Goal: Task Accomplishment & Management: Complete application form

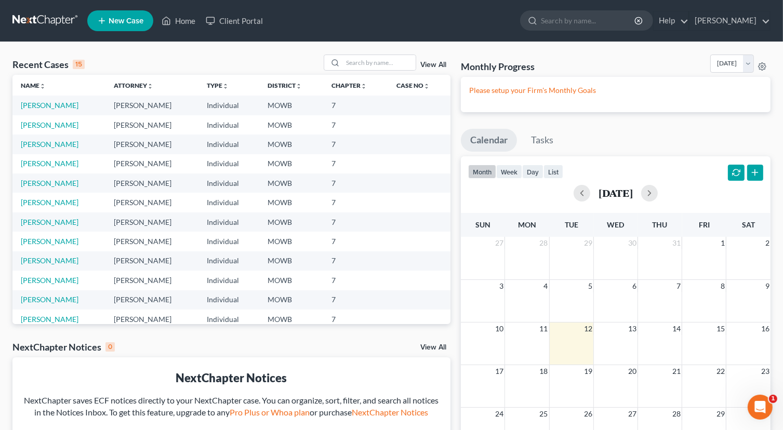
click at [91, 103] on td "[PERSON_NAME]" at bounding box center [58, 105] width 93 height 19
click at [147, 107] on td "[PERSON_NAME]" at bounding box center [151, 105] width 93 height 19
click at [39, 106] on link "[PERSON_NAME]" at bounding box center [50, 105] width 58 height 9
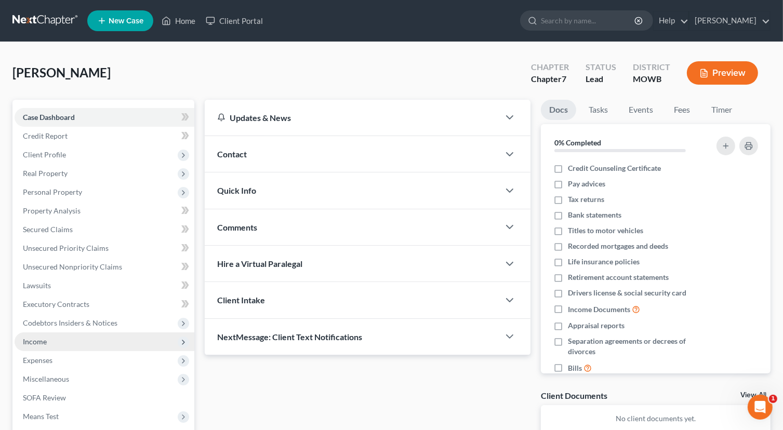
click at [44, 343] on span "Income" at bounding box center [35, 341] width 24 height 9
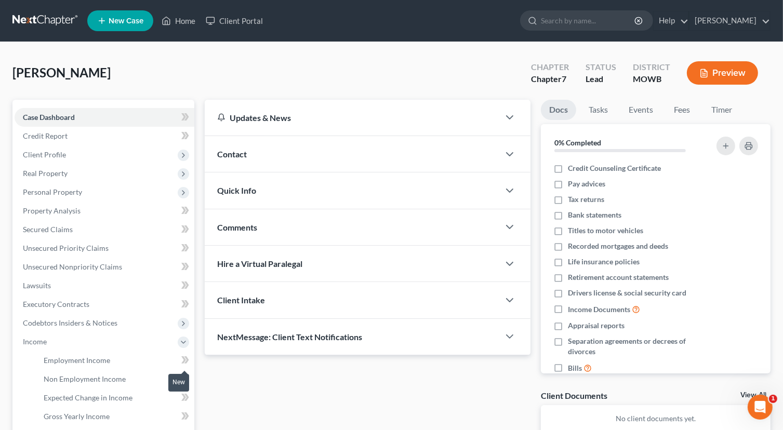
click at [187, 357] on icon at bounding box center [185, 360] width 8 height 13
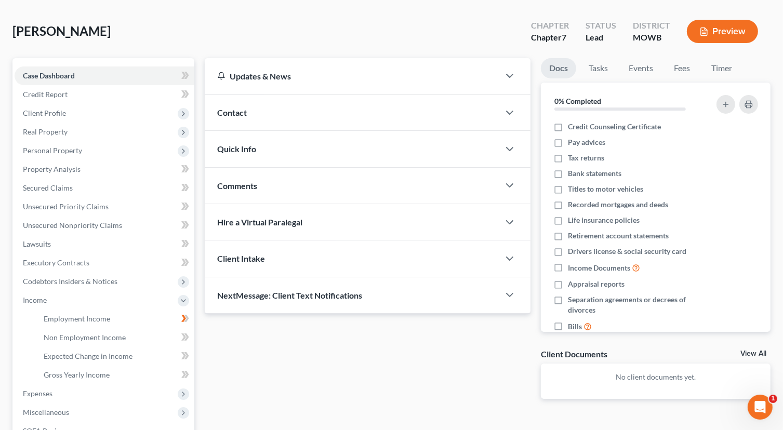
scroll to position [104, 0]
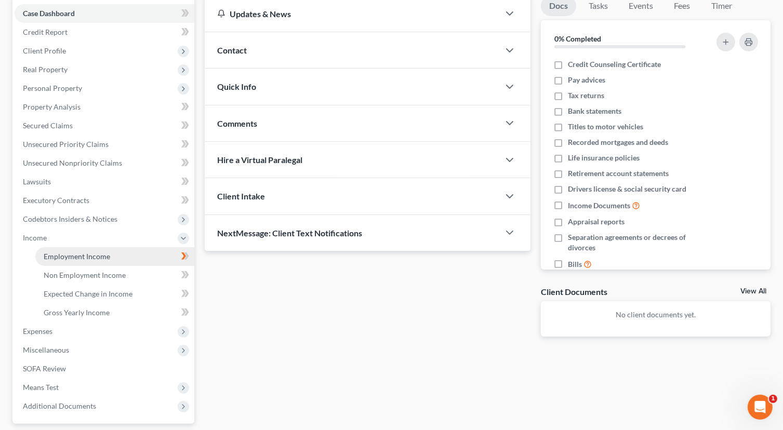
click at [98, 259] on span "Employment Income" at bounding box center [77, 256] width 66 height 9
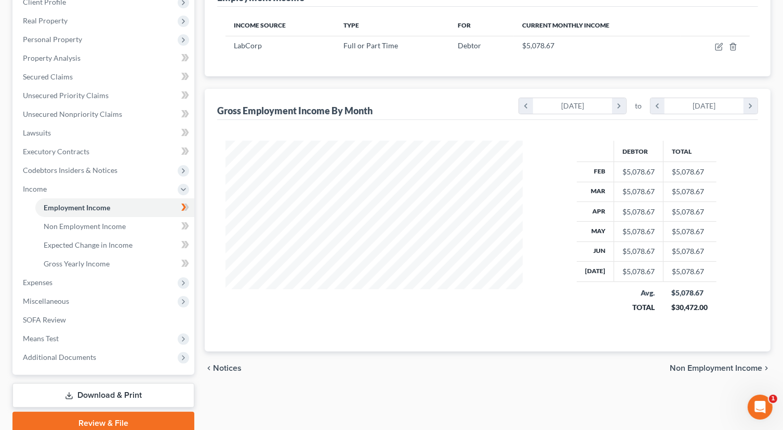
scroll to position [92, 0]
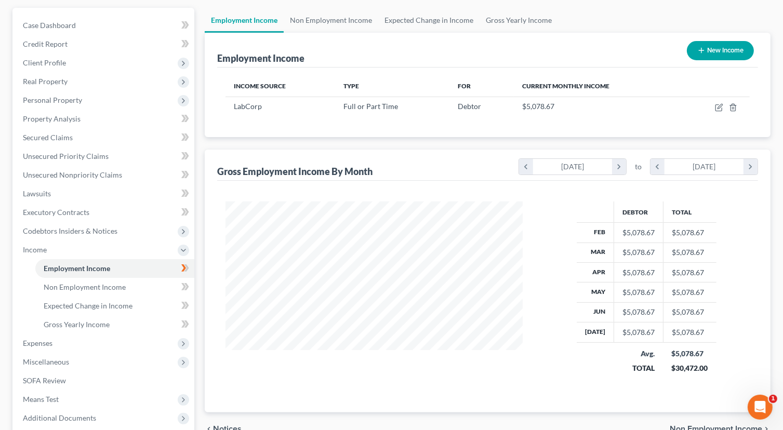
click at [572, 353] on div "Debtor Total Feb $5,078.67 $5,078.67 Mar $5,078.67 $5,078.67 Apr $5,078.67 $5,0…" at bounding box center [646, 295] width 227 height 186
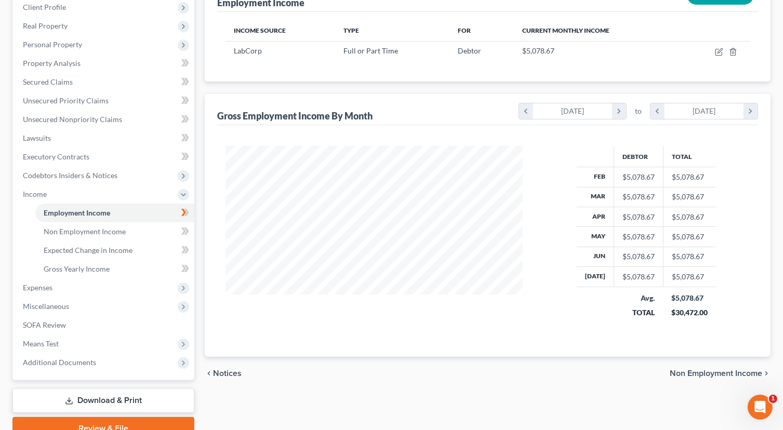
scroll to position [196, 0]
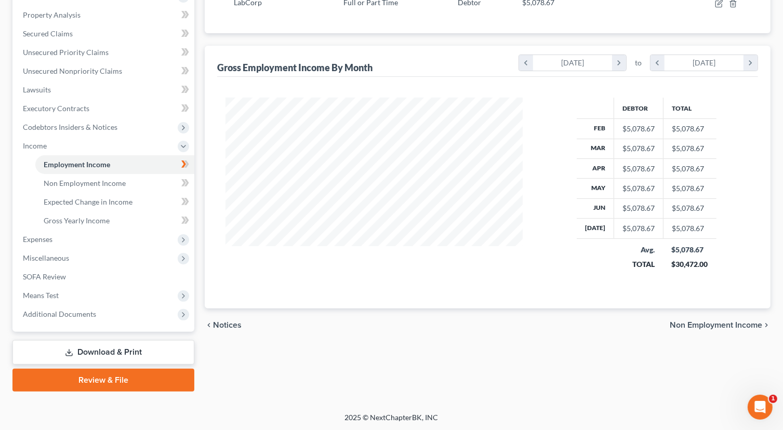
click at [675, 325] on span "Non Employment Income" at bounding box center [715, 325] width 92 height 8
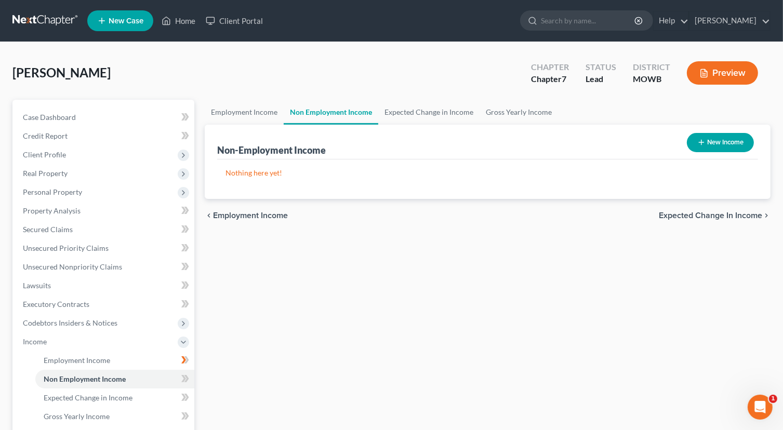
drag, startPoint x: 619, startPoint y: 346, endPoint x: 457, endPoint y: 364, distance: 162.9
click at [458, 410] on div "Employment Income Non Employment Income Expected Change in Income Gross Yearly …" at bounding box center [487, 344] width 576 height 488
drag, startPoint x: 99, startPoint y: 162, endPoint x: 104, endPoint y: 157, distance: 6.3
click at [103, 157] on span "Client Profile" at bounding box center [105, 154] width 180 height 19
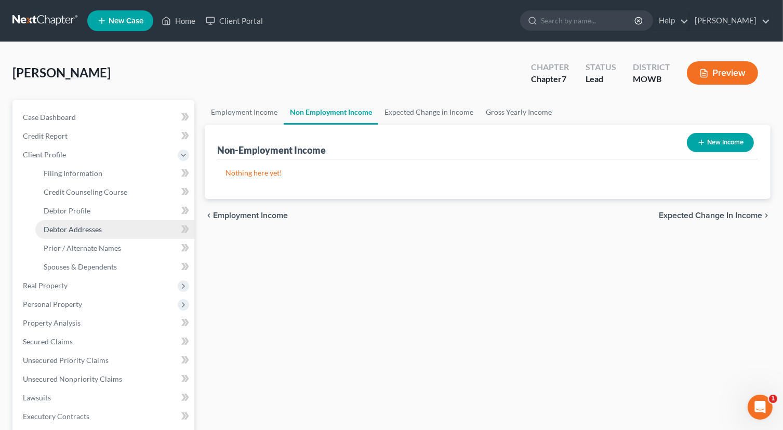
click at [104, 232] on link "Debtor Addresses" at bounding box center [114, 229] width 159 height 19
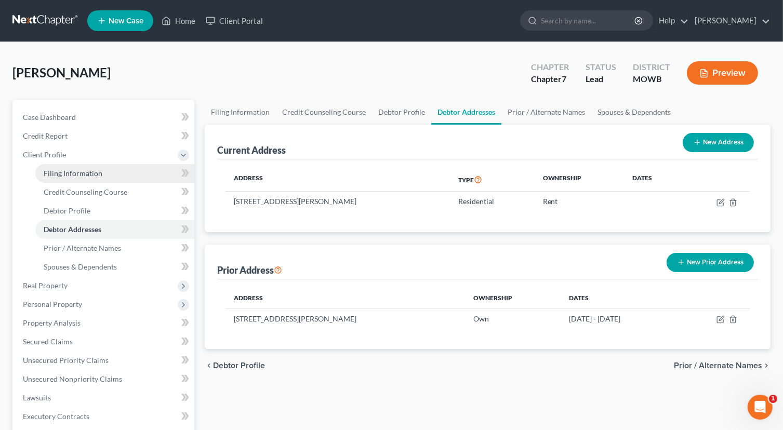
click at [85, 171] on span "Filing Information" at bounding box center [73, 173] width 59 height 9
select select "1"
select select "0"
select select "26"
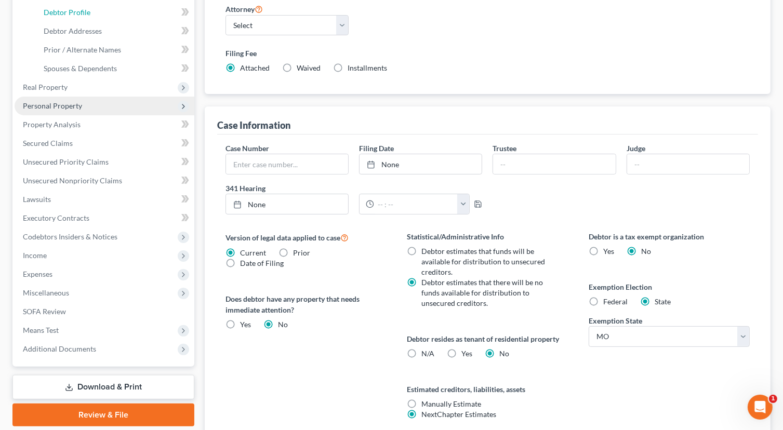
scroll to position [180, 0]
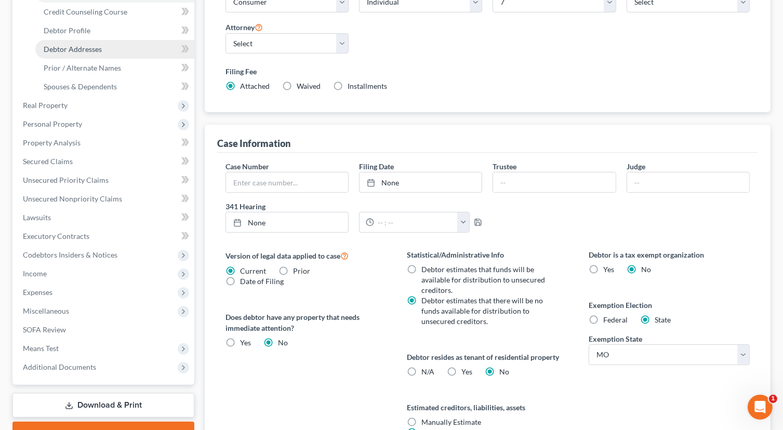
click at [74, 53] on span "Debtor Addresses" at bounding box center [73, 49] width 58 height 9
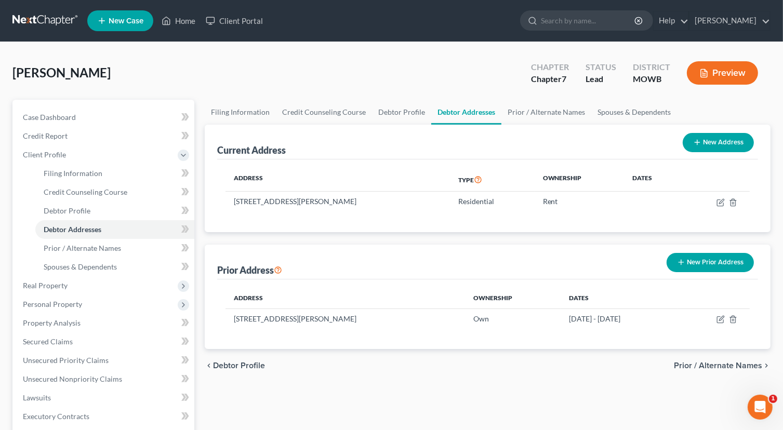
drag, startPoint x: 70, startPoint y: 66, endPoint x: 69, endPoint y: 86, distance: 19.2
click at [69, 85] on div "[PERSON_NAME] Upgraded Chapter Chapter 7 Status Lead District MOWB Preview" at bounding box center [391, 77] width 758 height 45
click at [71, 247] on span "Prior / Alternate Names" at bounding box center [82, 248] width 77 height 9
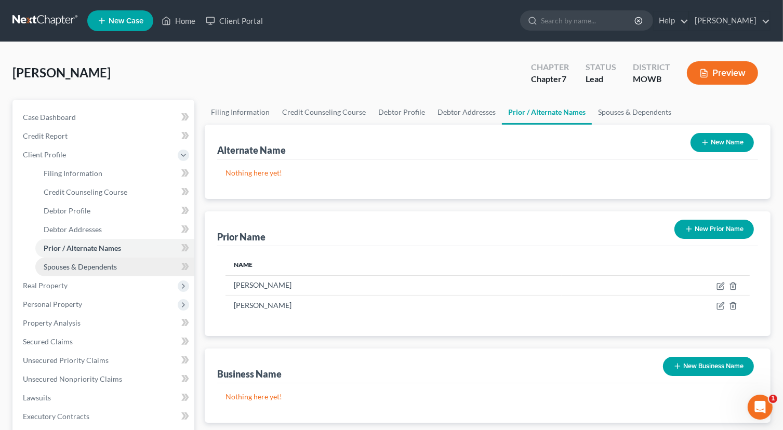
drag, startPoint x: 62, startPoint y: 267, endPoint x: 54, endPoint y: 259, distance: 11.8
click at [62, 267] on span "Spouses & Dependents" at bounding box center [80, 266] width 73 height 9
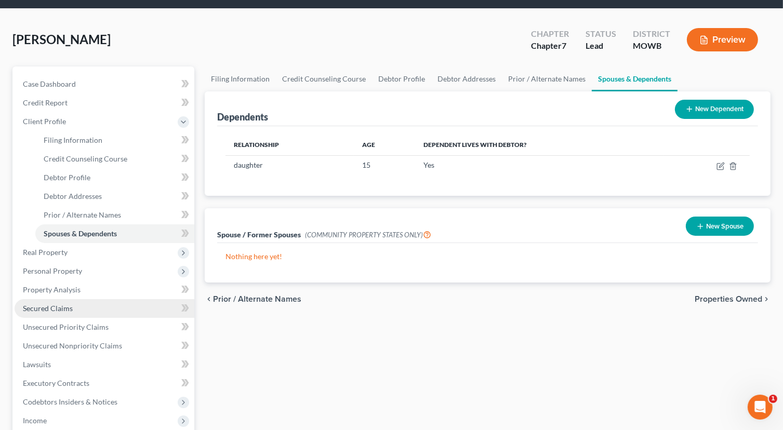
scroll to position [52, 0]
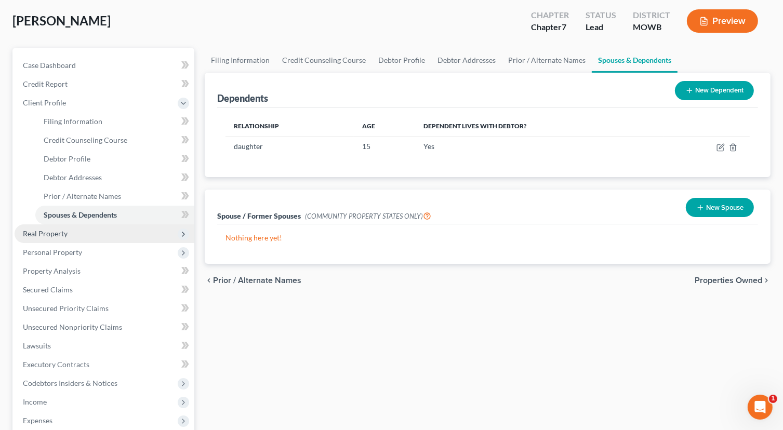
click at [112, 235] on span "Real Property" at bounding box center [105, 233] width 180 height 19
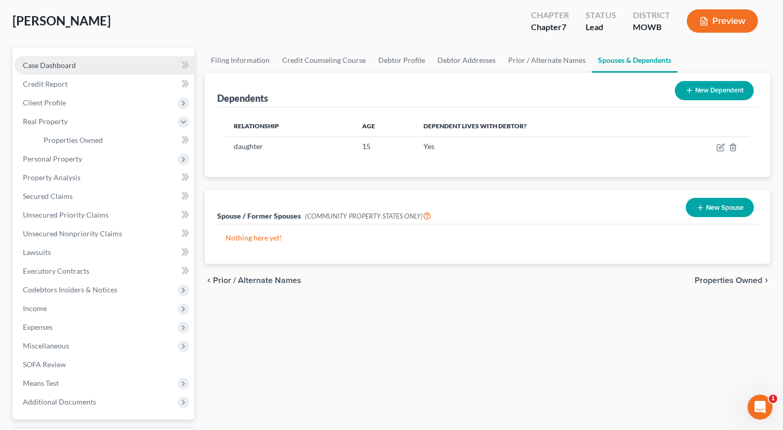
click at [107, 63] on link "Case Dashboard" at bounding box center [105, 65] width 180 height 19
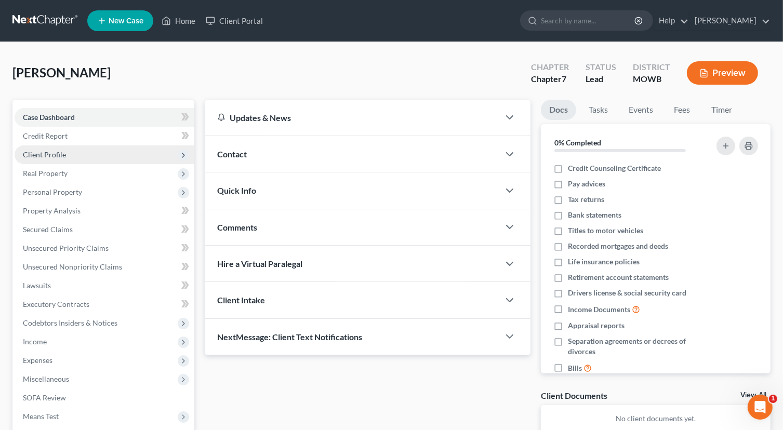
click at [68, 155] on span "Client Profile" at bounding box center [105, 154] width 180 height 19
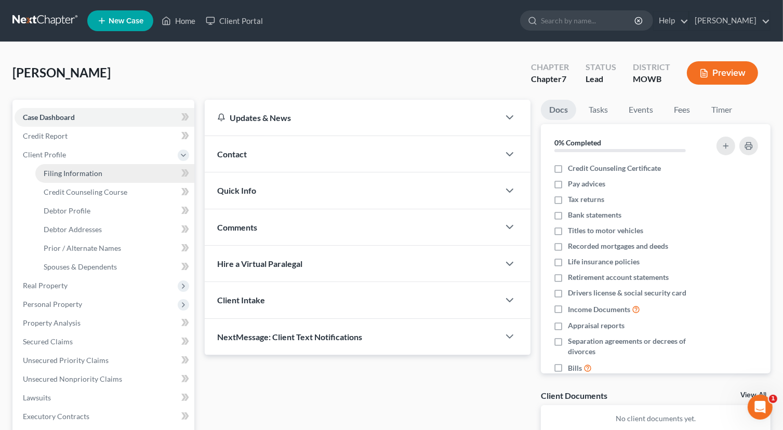
click at [66, 170] on span "Filing Information" at bounding box center [73, 173] width 59 height 9
select select "1"
select select "0"
select select "46"
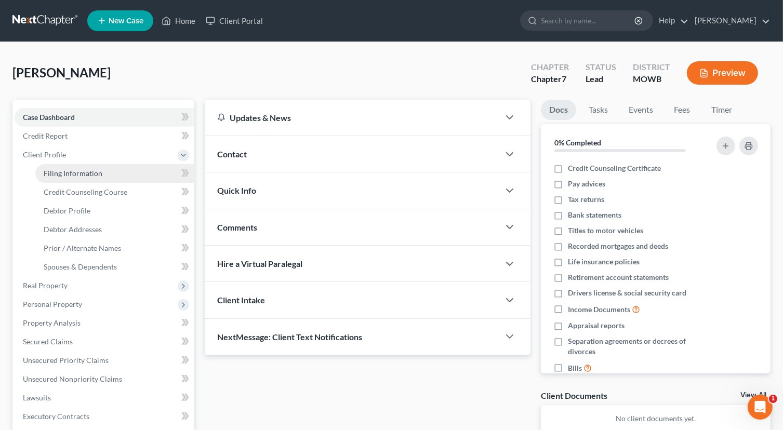
select select "0"
select select "26"
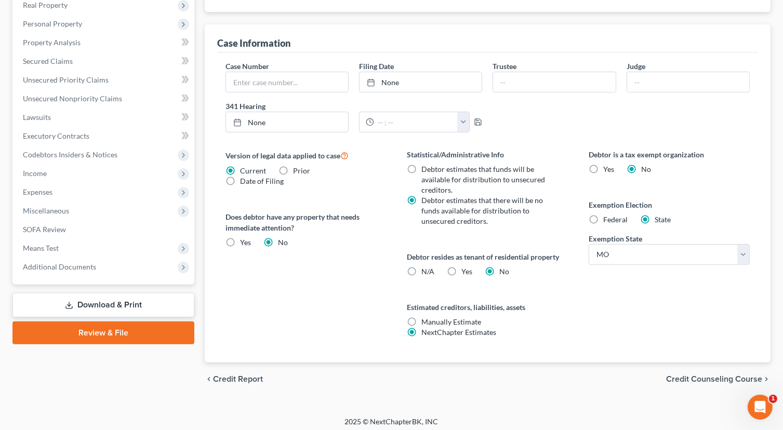
scroll to position [284, 0]
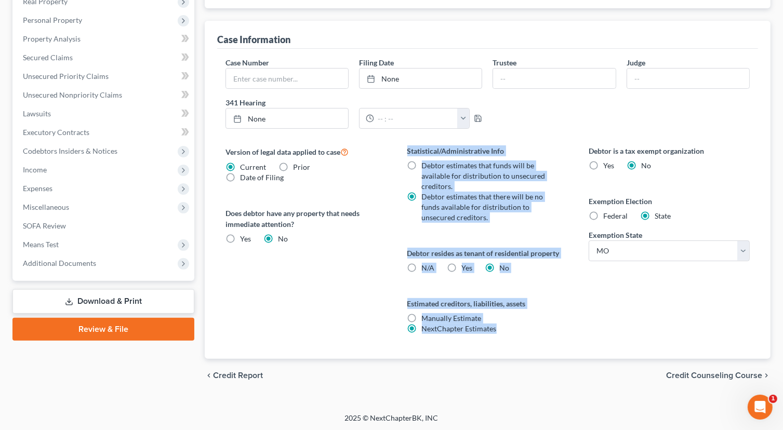
drag, startPoint x: 318, startPoint y: 291, endPoint x: 461, endPoint y: 348, distance: 154.5
click at [448, 346] on div "Version of legal data applied to case Current Prior Date of Filing Legal data v…" at bounding box center [487, 251] width 545 height 213
click at [689, 371] on span "Credit Counseling Course" at bounding box center [714, 375] width 96 height 8
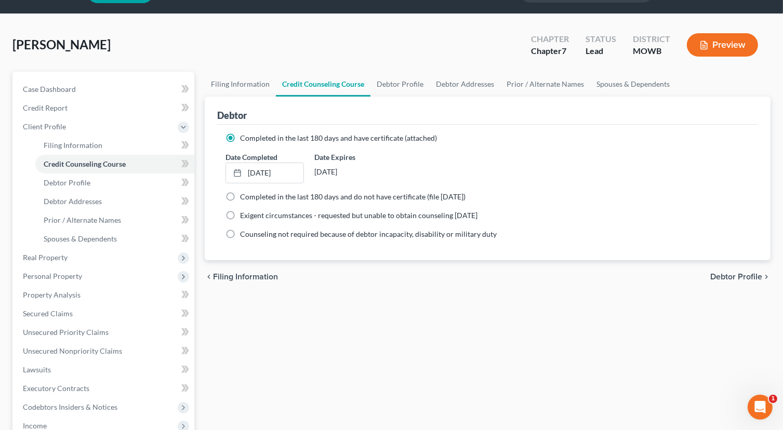
scroll to position [52, 0]
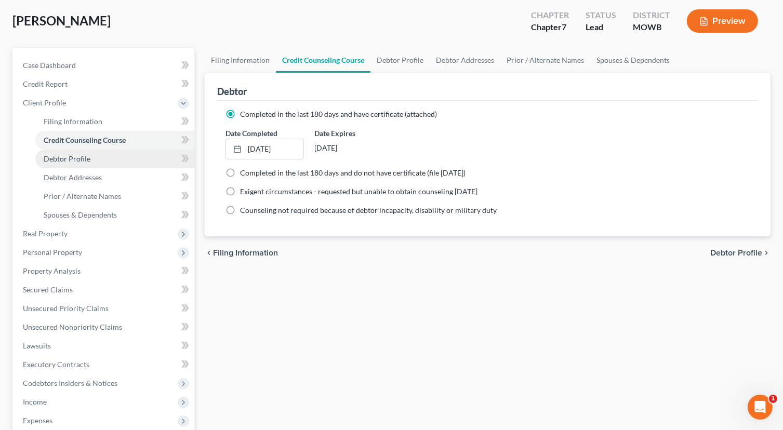
click at [87, 160] on span "Debtor Profile" at bounding box center [67, 158] width 47 height 9
select select "0"
select select "1"
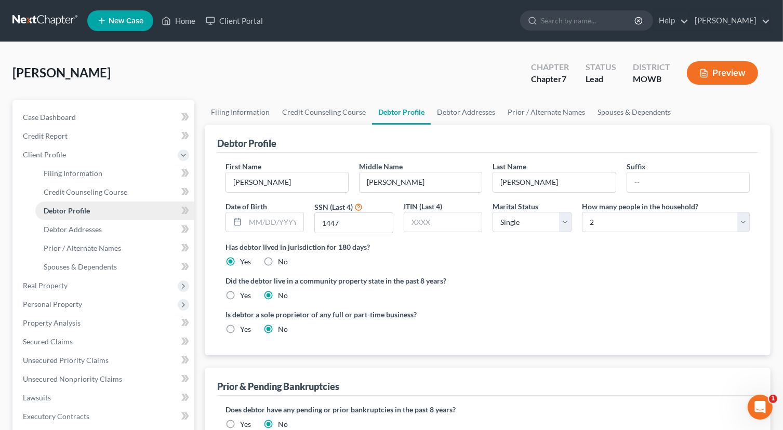
radio input "true"
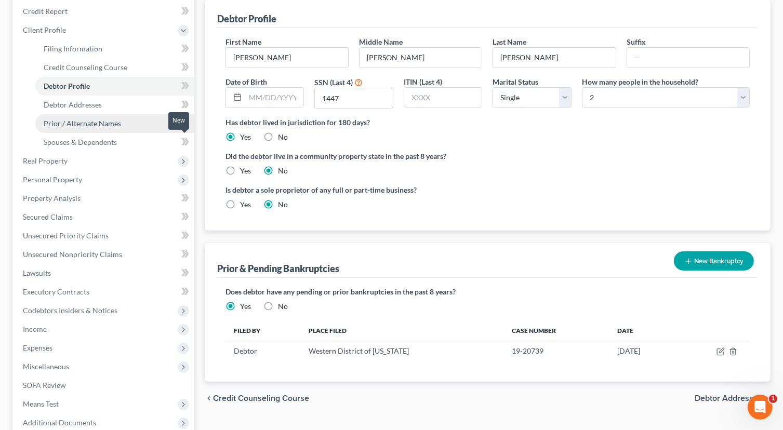
scroll to position [77, 0]
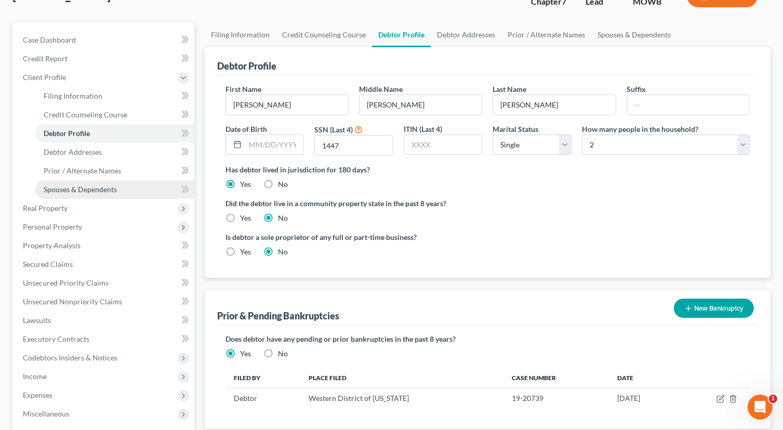
click at [79, 194] on link "Spouses & Dependents" at bounding box center [114, 189] width 159 height 19
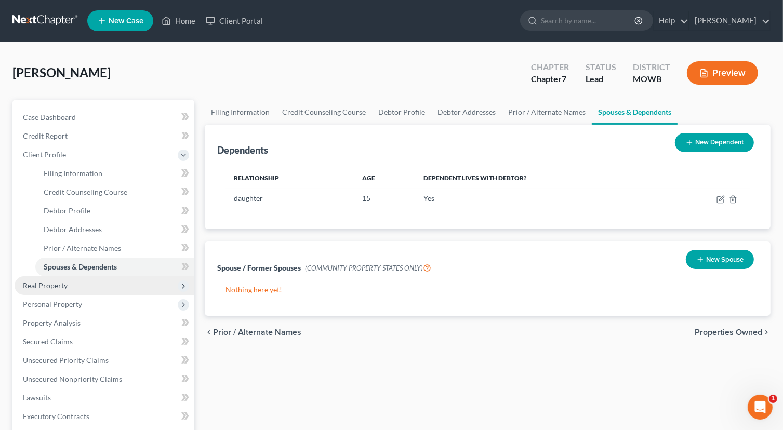
click at [60, 285] on span "Real Property" at bounding box center [45, 285] width 45 height 9
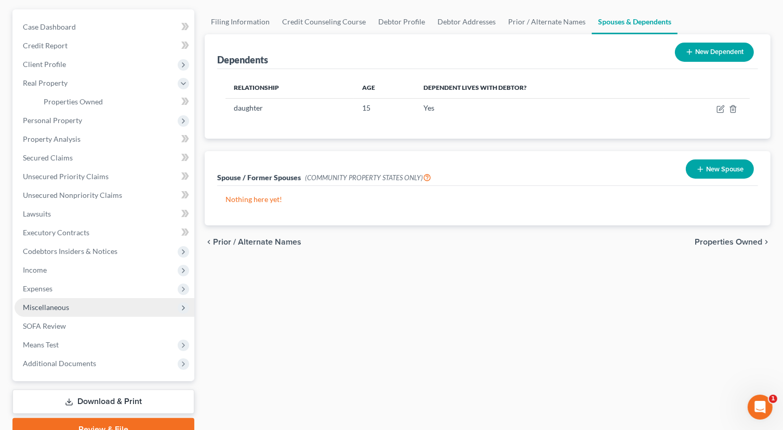
scroll to position [104, 0]
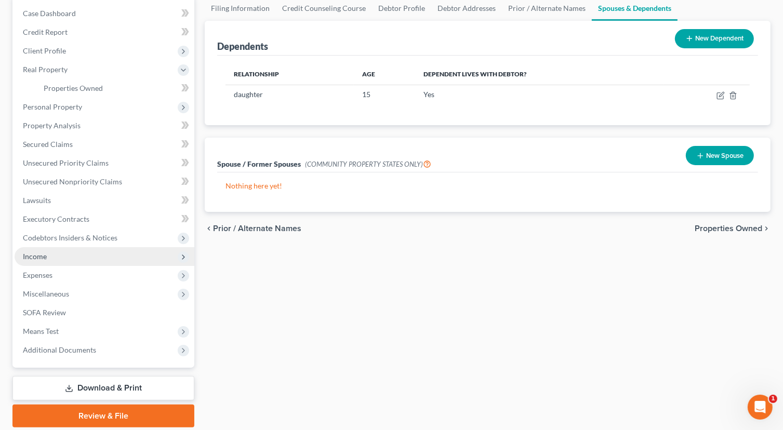
click at [79, 255] on span "Income" at bounding box center [105, 256] width 180 height 19
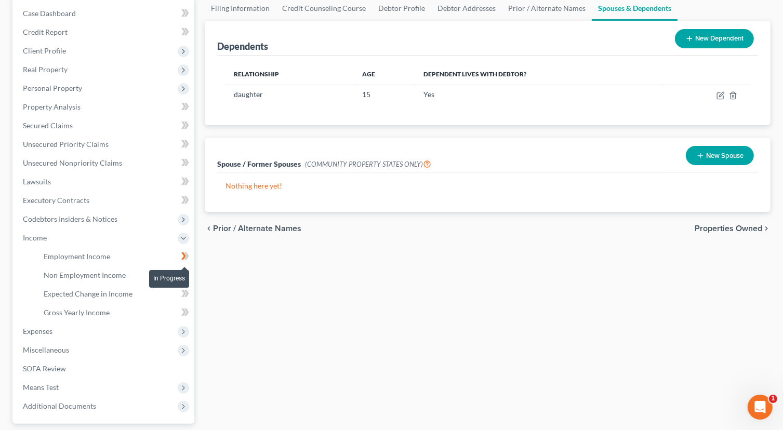
click at [183, 257] on icon at bounding box center [183, 255] width 5 height 7
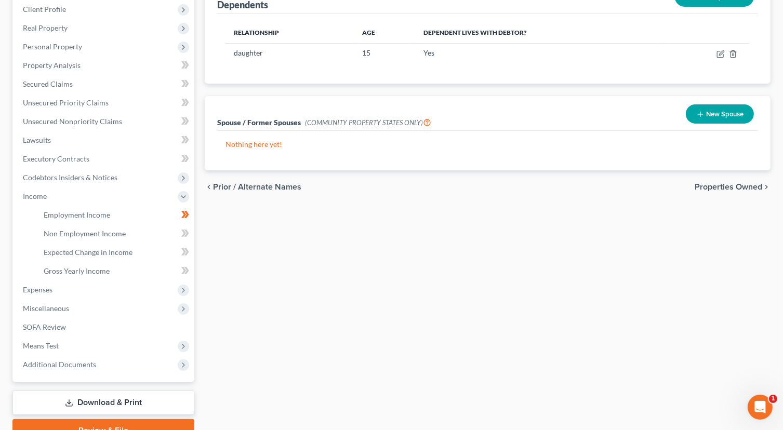
scroll to position [196, 0]
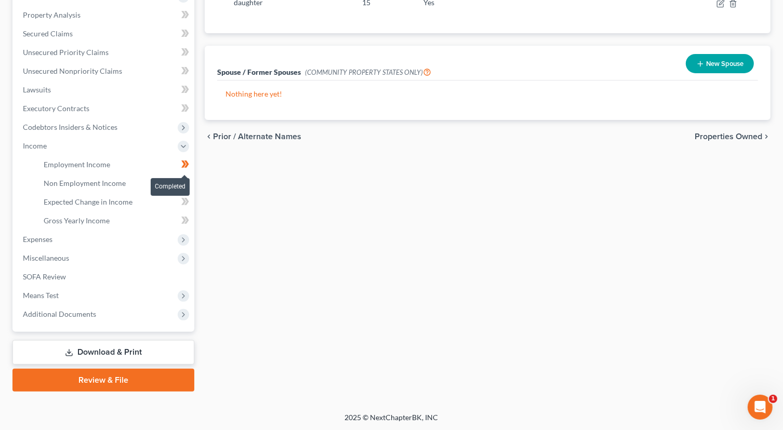
click at [183, 164] on icon at bounding box center [185, 164] width 8 height 13
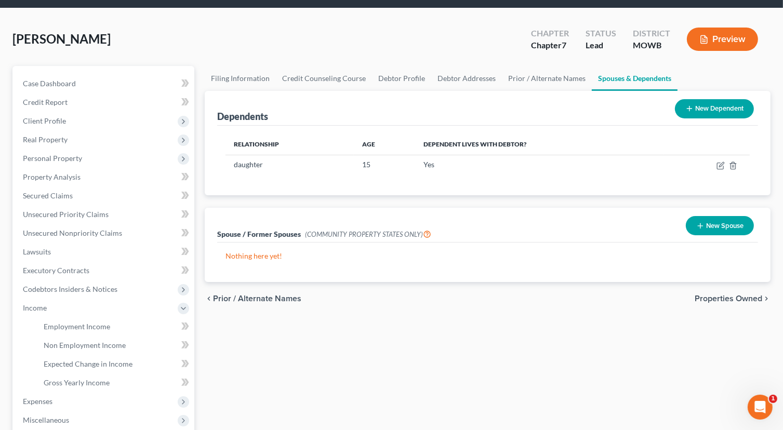
scroll to position [52, 0]
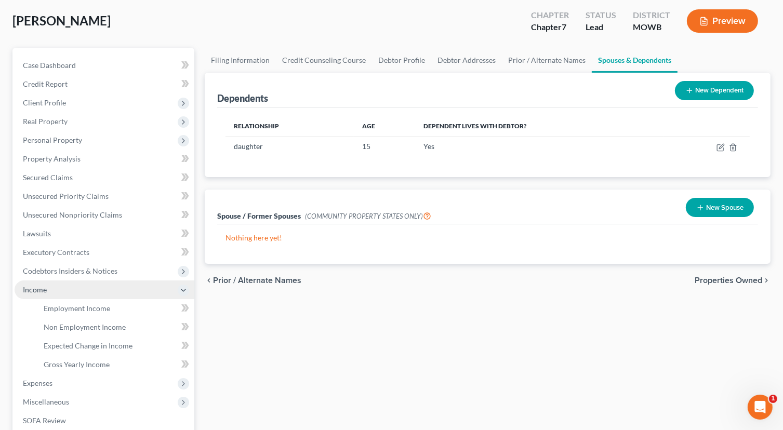
click at [43, 291] on span "Income" at bounding box center [35, 289] width 24 height 9
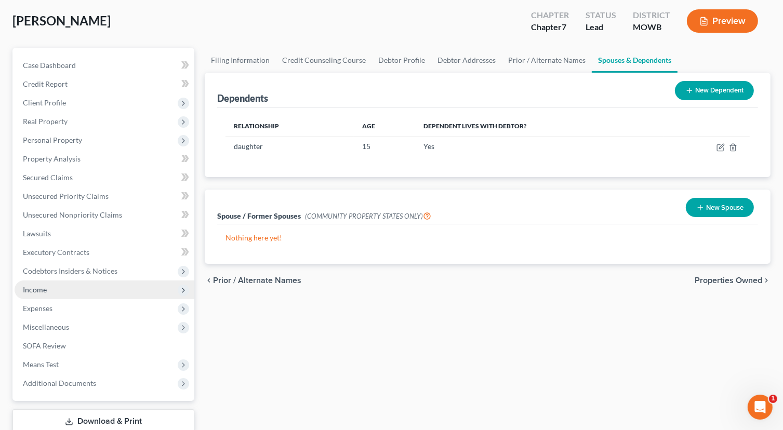
click at [47, 290] on span "Income" at bounding box center [105, 289] width 180 height 19
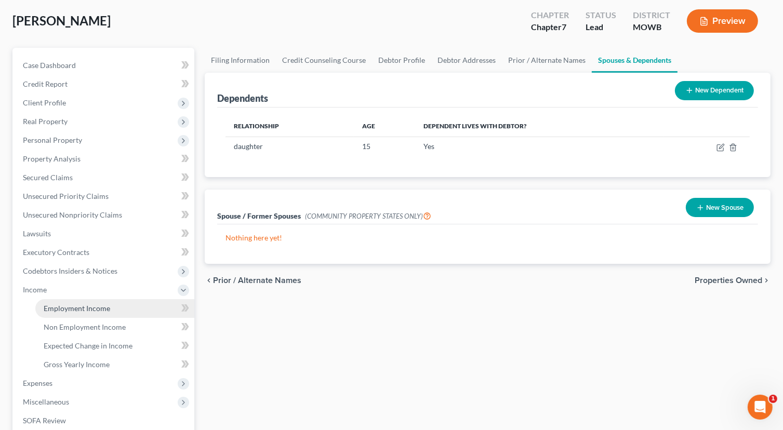
click at [59, 307] on span "Employment Income" at bounding box center [77, 308] width 66 height 9
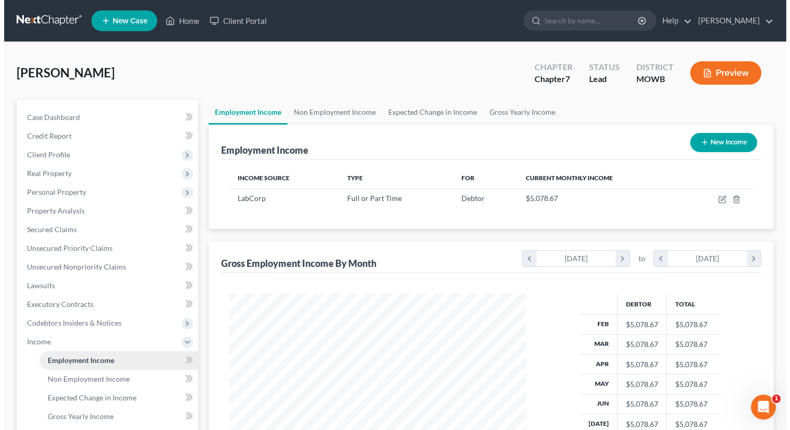
scroll to position [185, 318]
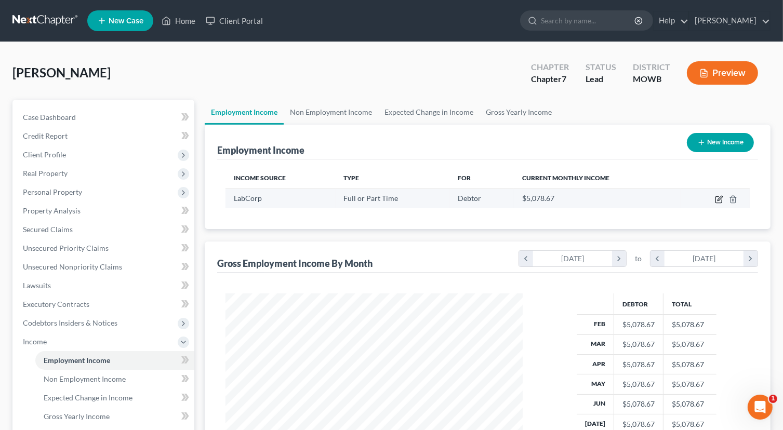
click at [718, 202] on icon "button" at bounding box center [718, 200] width 6 height 6
select select "0"
select select "17"
select select "2"
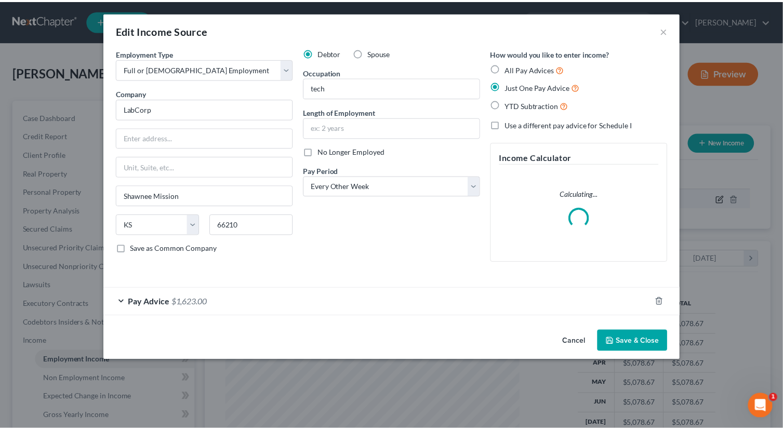
scroll to position [185, 321]
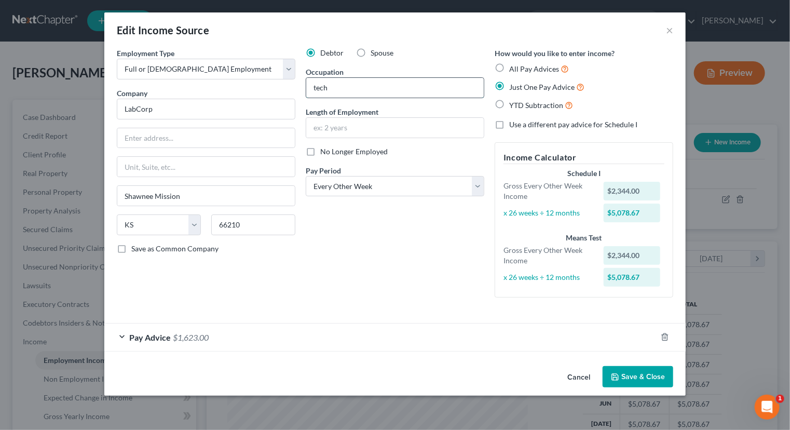
click at [349, 83] on input "tech" at bounding box center [395, 88] width 178 height 20
click at [220, 128] on input "text" at bounding box center [206, 138] width 178 height 20
click at [370, 83] on input "tech" at bounding box center [395, 88] width 178 height 20
type input "t"
type input "customer service"
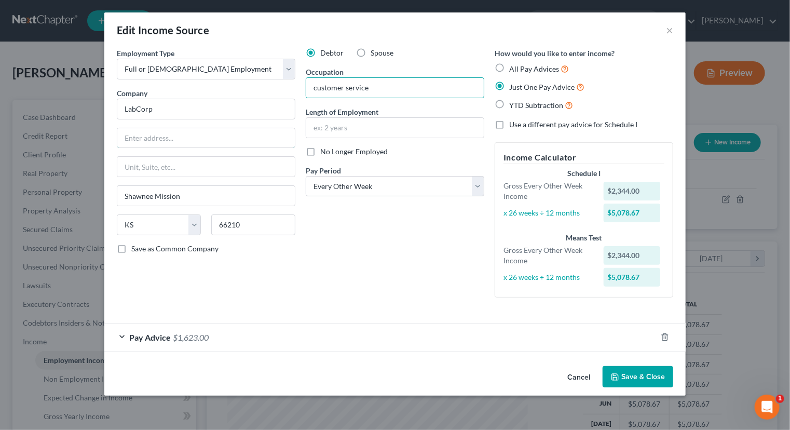
type input "[STREET_ADDRESS]"
click at [345, 129] on input "12 years" at bounding box center [395, 128] width 178 height 20
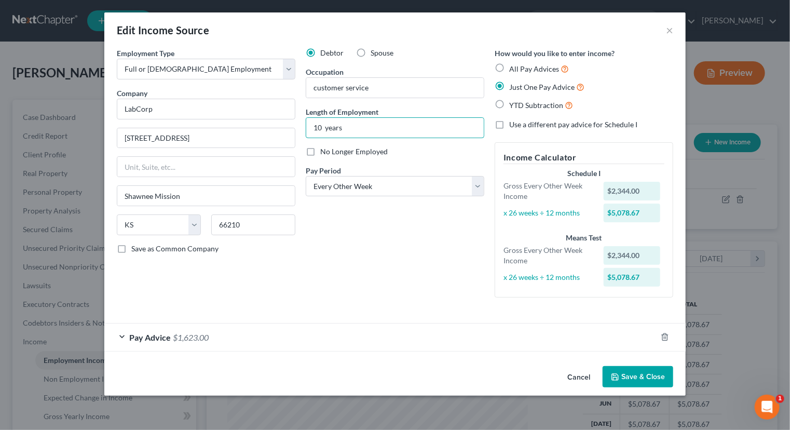
type input "10 years"
click at [173, 207] on div "Employment Type * Select Full or [DEMOGRAPHIC_DATA] Employment Self Employment …" at bounding box center [206, 177] width 189 height 258
click at [176, 226] on select "State [US_STATE] AK AR AZ CA CO CT DE DC [GEOGRAPHIC_DATA] [GEOGRAPHIC_DATA] GU…" at bounding box center [159, 224] width 84 height 21
click at [316, 273] on div "Debtor Spouse Occupation customer service Length of Employment 10 years No Long…" at bounding box center [395, 177] width 189 height 258
drag, startPoint x: 212, startPoint y: 203, endPoint x: 206, endPoint y: 193, distance: 12.0
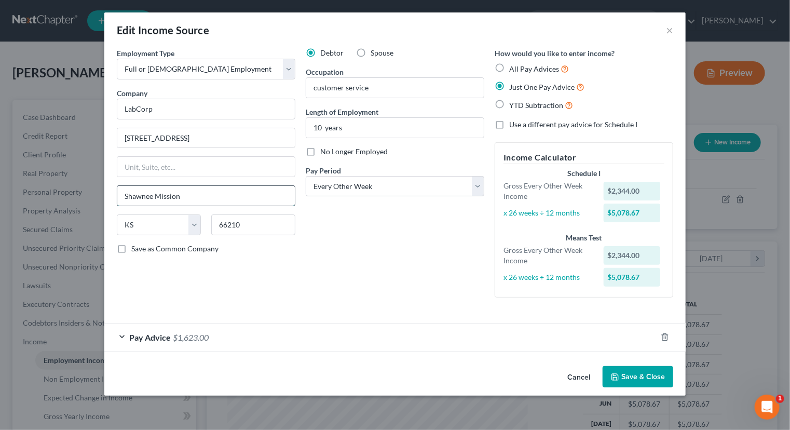
click at [206, 193] on input "Shawnee Mission" at bounding box center [206, 196] width 178 height 20
type input "S"
type input "[GEOGRAPHIC_DATA]"
click at [636, 374] on button "Save & Close" at bounding box center [638, 377] width 71 height 22
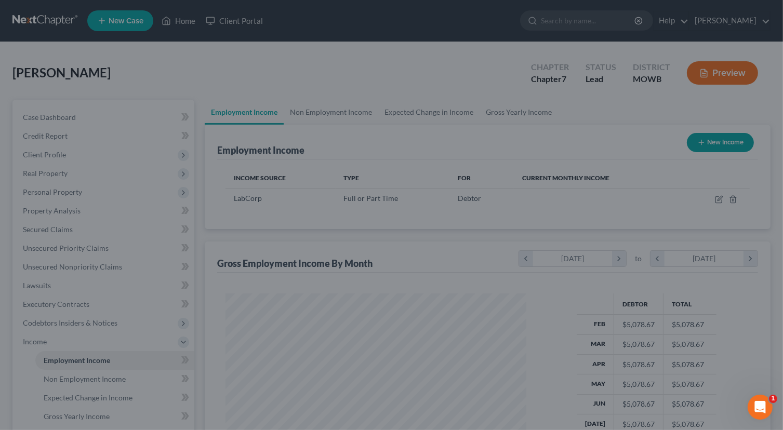
scroll to position [519175, 519042]
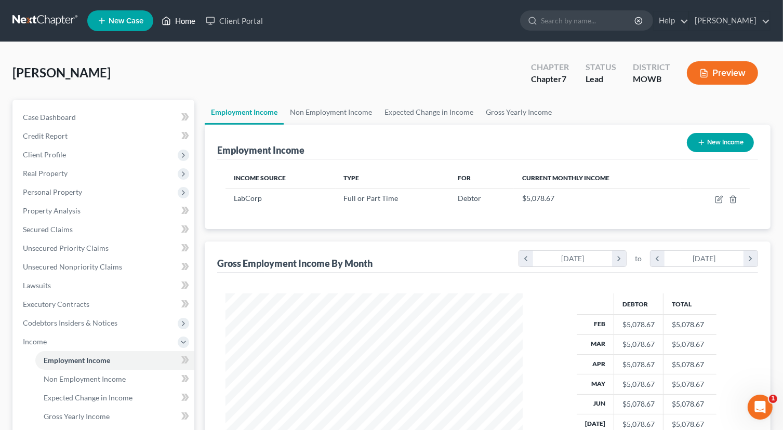
click at [172, 22] on link "Home" at bounding box center [178, 20] width 44 height 19
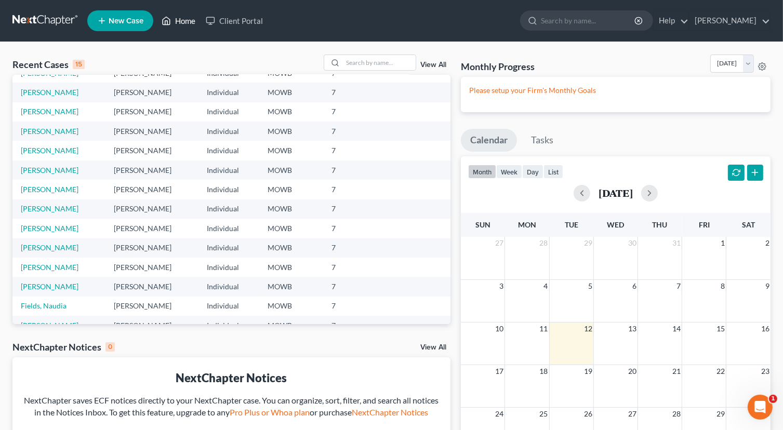
scroll to position [71, 0]
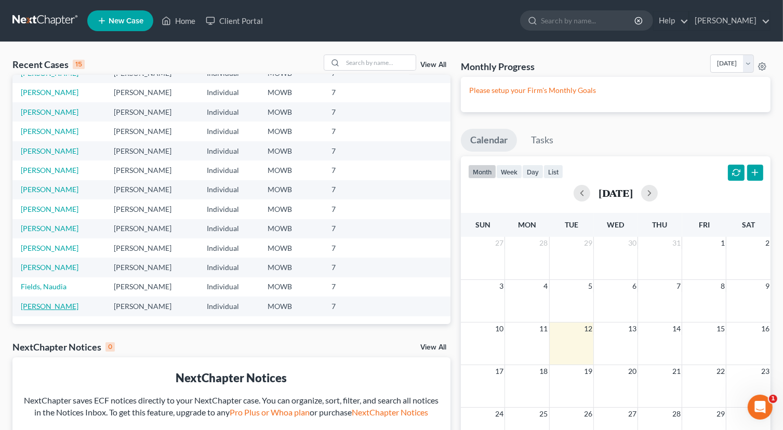
click at [61, 305] on link "[PERSON_NAME]" at bounding box center [50, 306] width 58 height 9
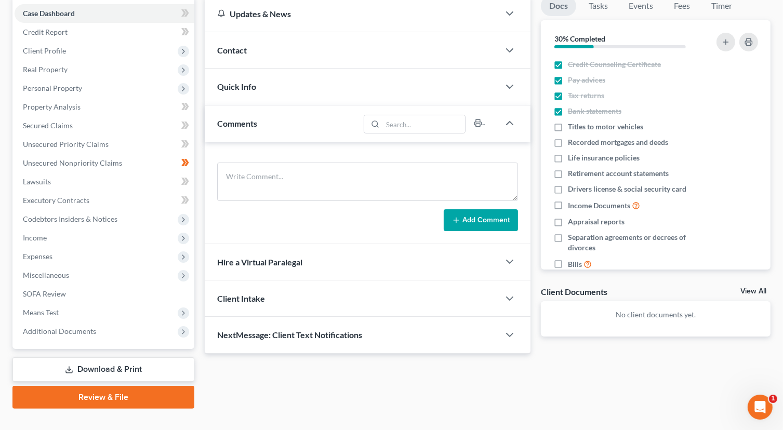
scroll to position [52, 0]
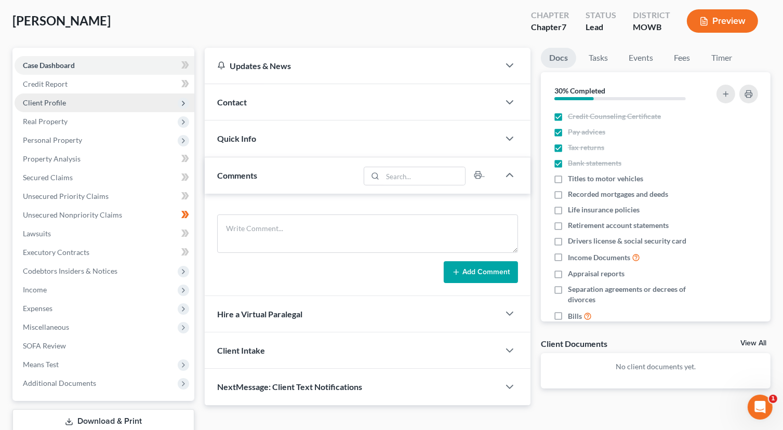
click at [69, 102] on span "Client Profile" at bounding box center [105, 102] width 180 height 19
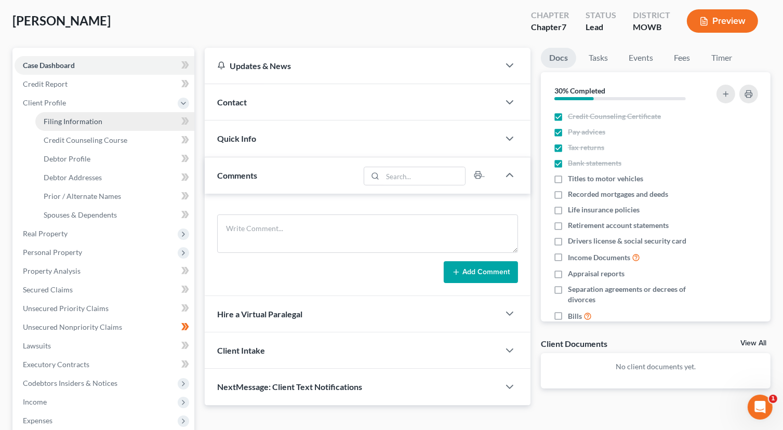
click at [75, 120] on span "Filing Information" at bounding box center [73, 121] width 59 height 9
select select "1"
select select "0"
select select "46"
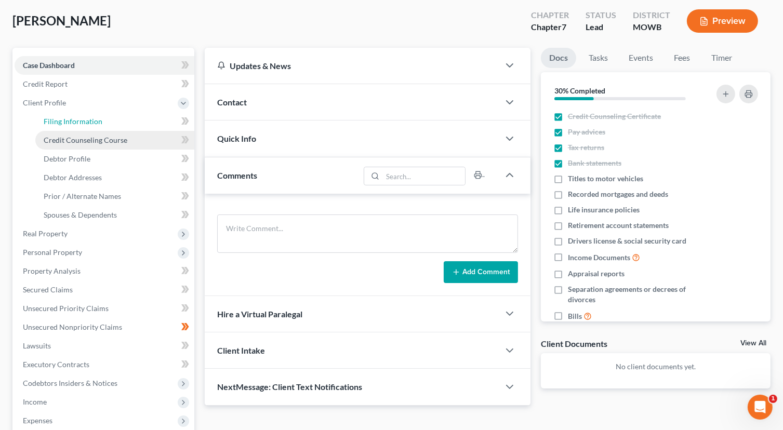
select select "0"
select select "26"
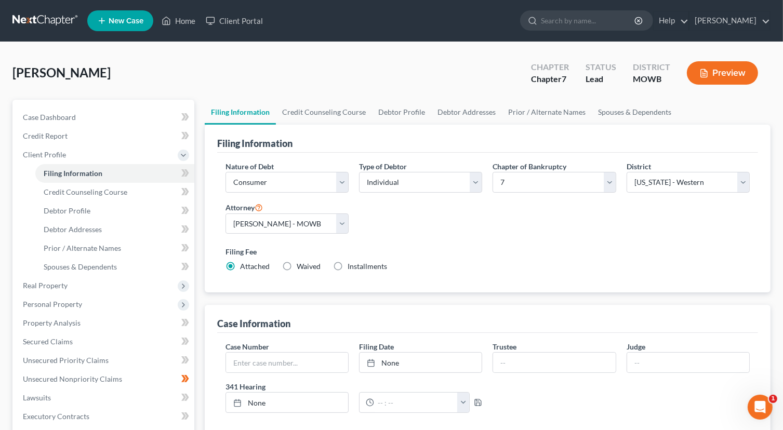
click at [131, 22] on span "New Case" at bounding box center [126, 21] width 35 height 8
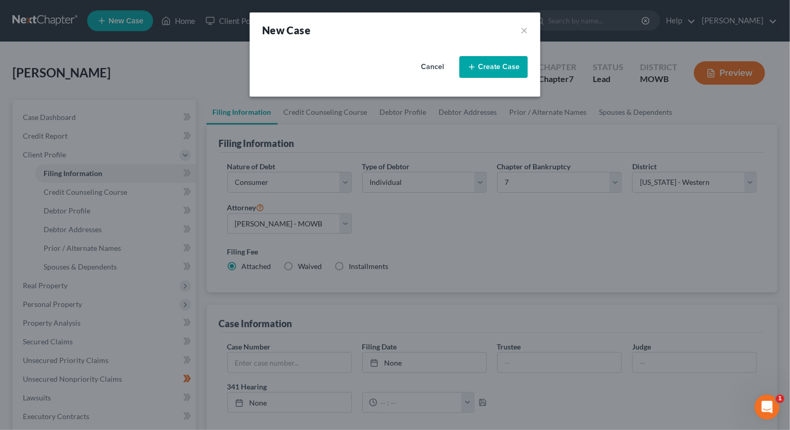
select select "46"
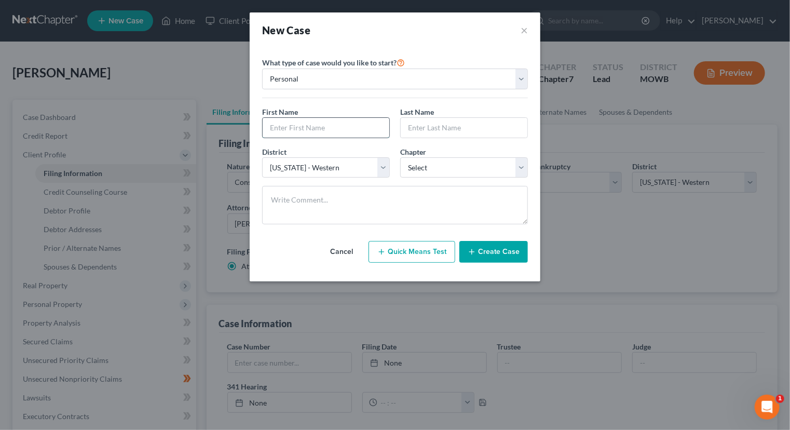
click at [305, 119] on input "text" at bounding box center [326, 128] width 127 height 20
click at [520, 77] on select "Personal Business" at bounding box center [395, 79] width 266 height 21
click at [315, 132] on input "Bran" at bounding box center [326, 128] width 127 height 20
type input "[PERSON_NAME]"
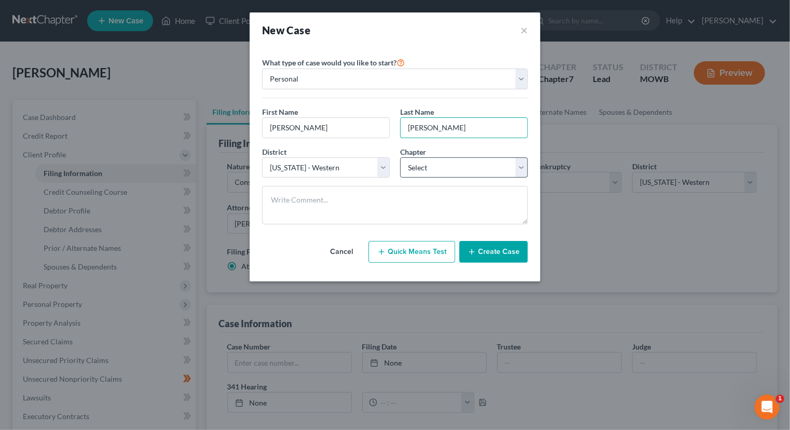
type input "[PERSON_NAME]"
click at [522, 166] on select "Select 7 11 12 13" at bounding box center [464, 167] width 128 height 21
select select "0"
click at [400, 157] on select "Select 7 11 12 13" at bounding box center [464, 167] width 128 height 21
click at [490, 251] on button "Create Case" at bounding box center [494, 252] width 69 height 22
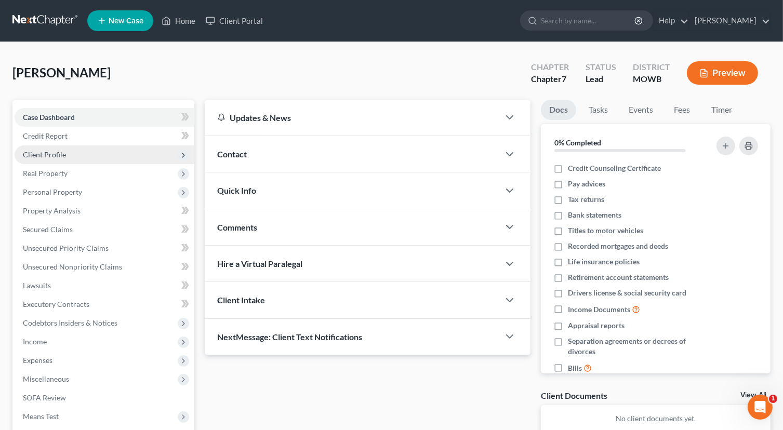
click at [70, 153] on span "Client Profile" at bounding box center [105, 154] width 180 height 19
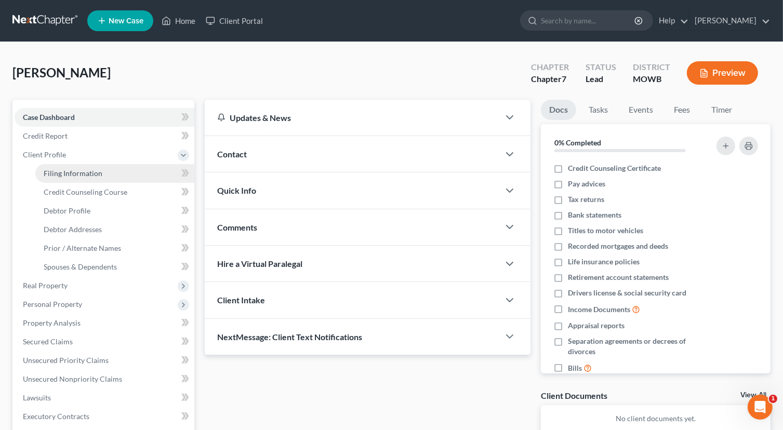
click at [81, 173] on span "Filing Information" at bounding box center [73, 173] width 59 height 9
select select "1"
select select "0"
select select "46"
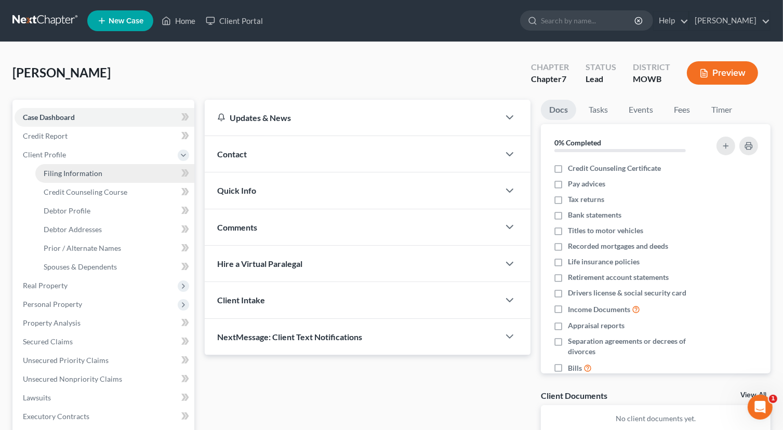
select select "0"
select select "26"
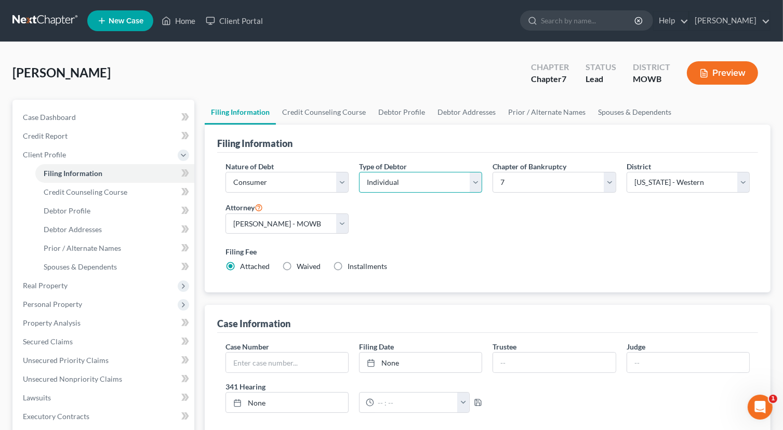
click at [478, 180] on select "Select Individual Joint" at bounding box center [420, 182] width 123 height 21
select select "1"
click at [359, 172] on select "Select Individual Joint" at bounding box center [420, 182] width 123 height 21
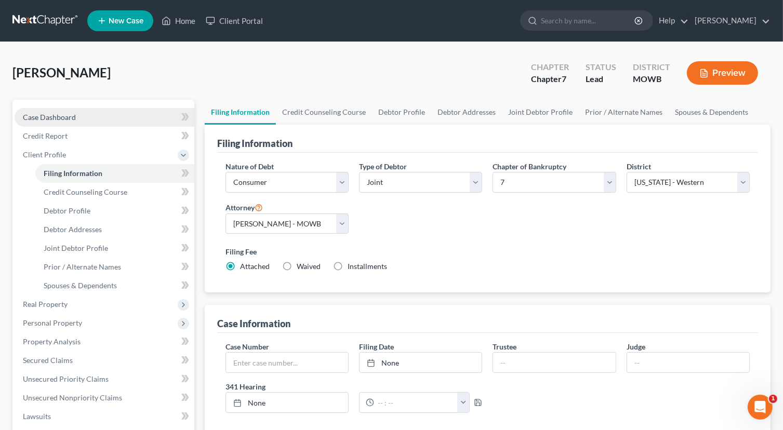
click at [52, 120] on span "Case Dashboard" at bounding box center [49, 117] width 53 height 9
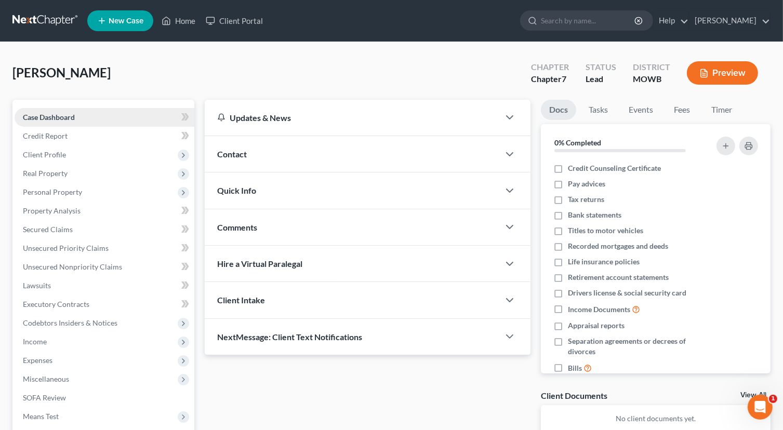
click at [112, 115] on link "Case Dashboard" at bounding box center [105, 117] width 180 height 19
click at [67, 154] on span "Client Profile" at bounding box center [105, 154] width 180 height 19
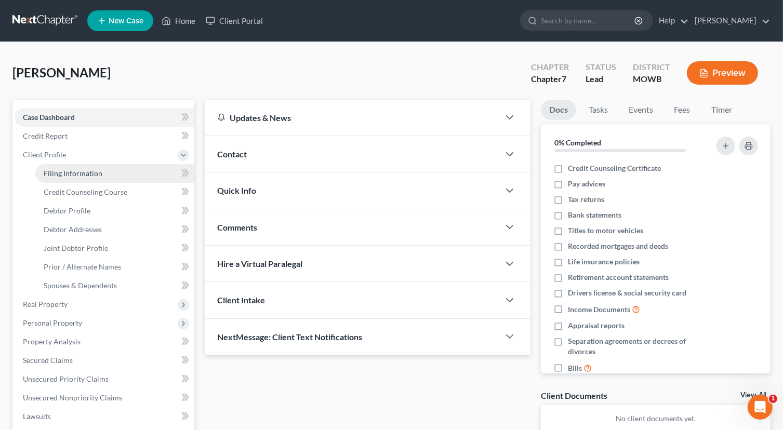
click at [109, 172] on link "Filing Information" at bounding box center [114, 173] width 159 height 19
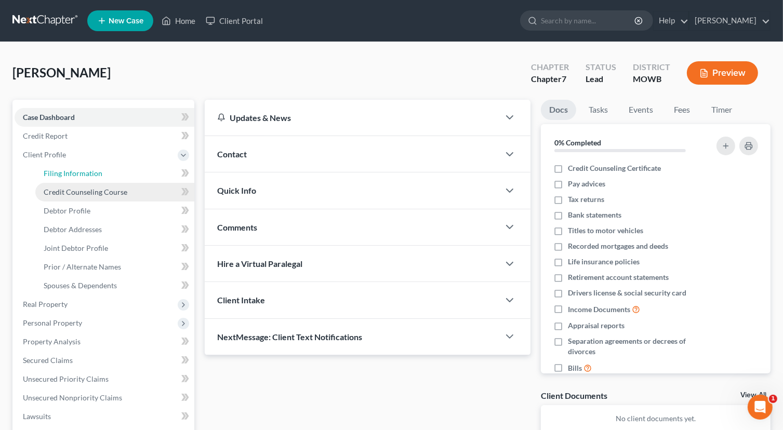
select select "1"
select select "0"
select select "46"
select select "0"
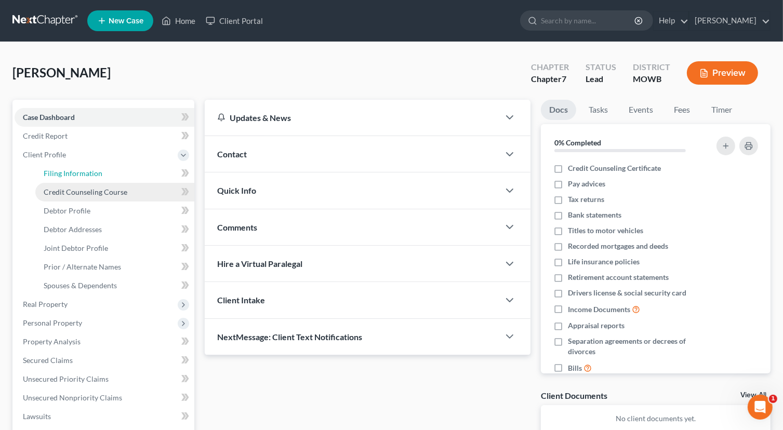
select select "26"
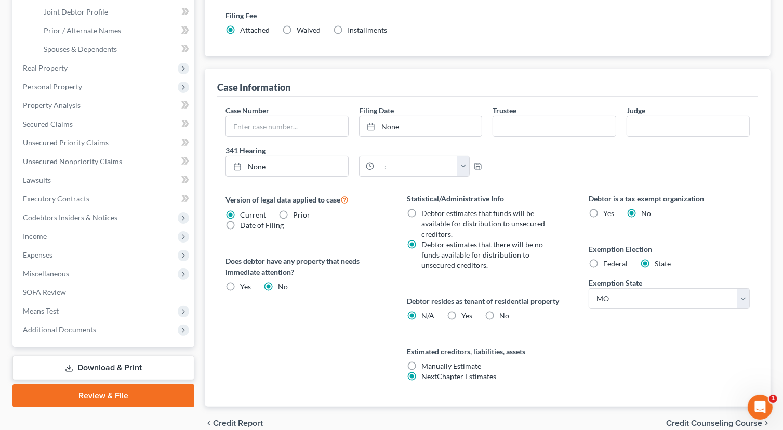
scroll to position [284, 0]
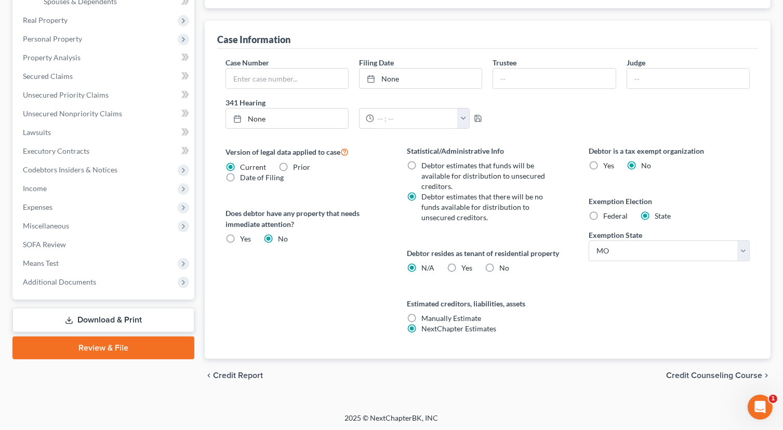
click at [723, 371] on span "Credit Counseling Course" at bounding box center [714, 375] width 96 height 8
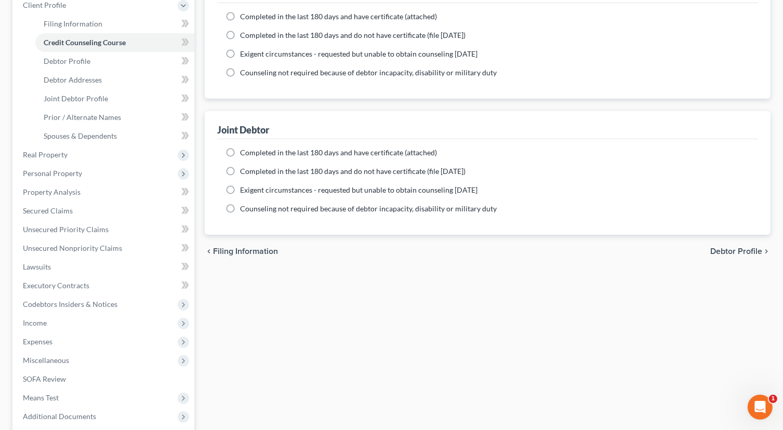
scroll to position [156, 0]
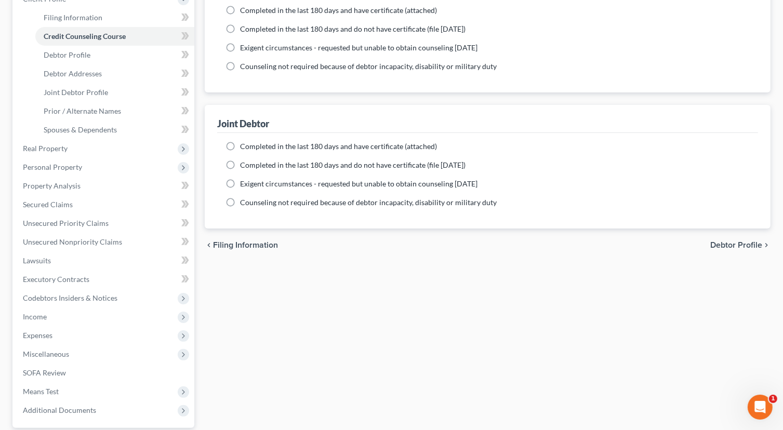
click at [723, 246] on span "Debtor Profile" at bounding box center [736, 245] width 52 height 8
select select "1"
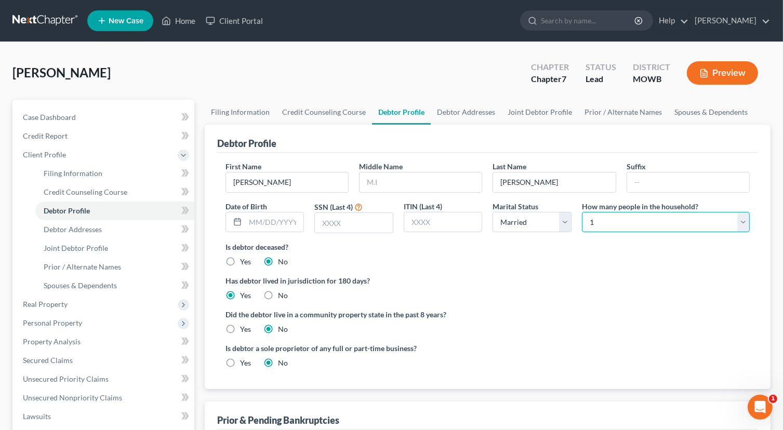
click at [610, 214] on select "Select 1 2 3 4 5 6 7 8 9 10 11 12 13 14 15 16 17 18 19 20" at bounding box center [666, 222] width 168 height 21
click at [604, 216] on select "Select 1 2 3 4 5 6 7 8 9 10 11 12 13 14 15 16 17 18 19 20" at bounding box center [666, 222] width 168 height 21
click at [603, 224] on select "Select 1 2 3 4 5 6 7 8 9 10 11 12 13 14 15 16 17 18 19 20" at bounding box center [666, 222] width 168 height 21
select select "7"
click at [582, 212] on select "Select 1 2 3 4 5 6 7 8 9 10 11 12 13 14 15 16 17 18 19 20" at bounding box center [666, 222] width 168 height 21
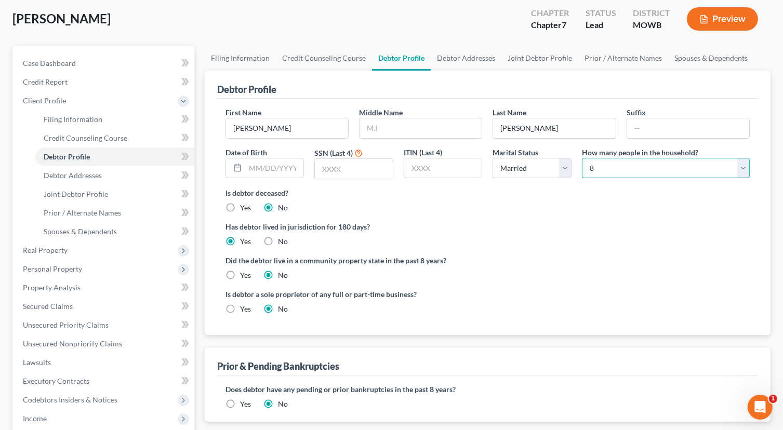
scroll to position [44, 0]
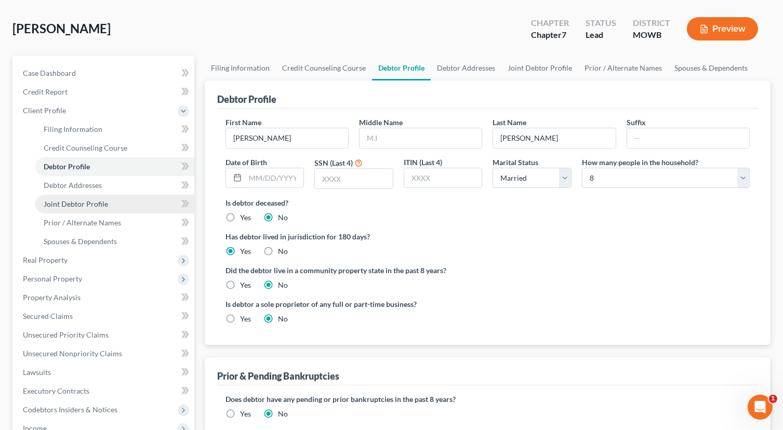
click at [95, 205] on span "Joint Debtor Profile" at bounding box center [76, 203] width 64 height 9
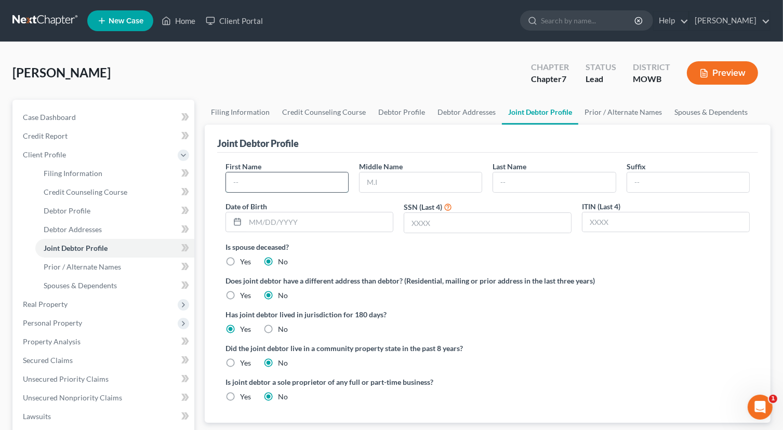
click at [279, 173] on input "text" at bounding box center [287, 182] width 122 height 20
type input "[PERSON_NAME]"
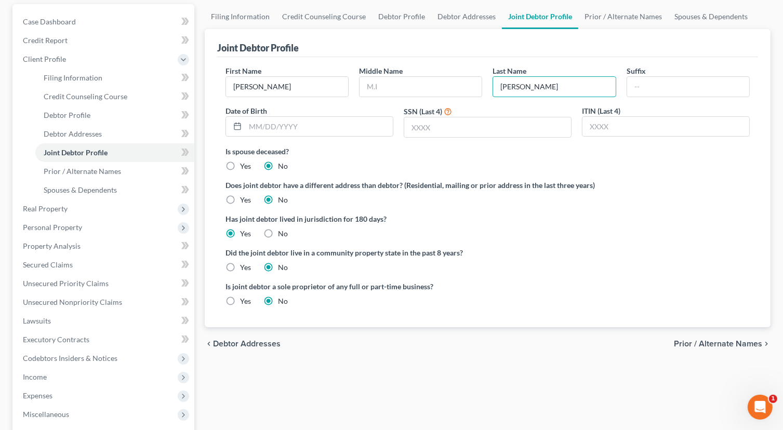
scroll to position [52, 0]
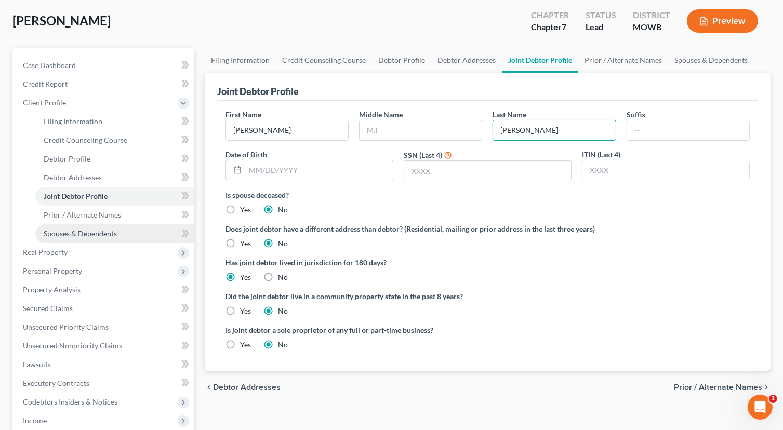
type input "[PERSON_NAME]"
click at [97, 237] on span "Spouses & Dependents" at bounding box center [80, 233] width 73 height 9
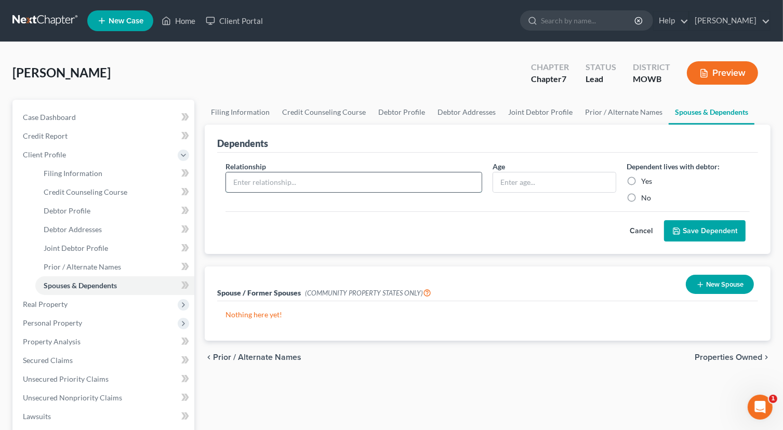
click at [334, 180] on input "text" at bounding box center [354, 182] width 256 height 20
type input "daughter"
click at [530, 191] on div at bounding box center [553, 182] width 123 height 21
drag, startPoint x: 531, startPoint y: 162, endPoint x: 528, endPoint y: 189, distance: 27.2
click at [531, 164] on div "Age" at bounding box center [553, 182] width 133 height 42
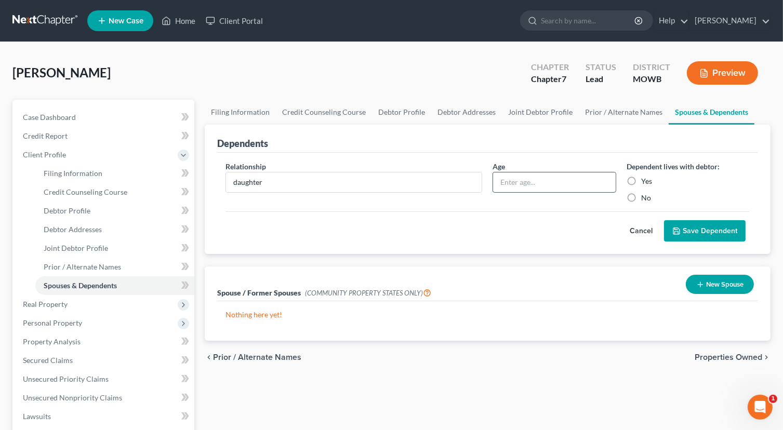
click at [530, 179] on input "text" at bounding box center [554, 182] width 122 height 20
type input "15"
click at [641, 182] on label "Yes" at bounding box center [646, 181] width 11 height 10
click at [645, 182] on input "Yes" at bounding box center [648, 179] width 7 height 7
radio input "true"
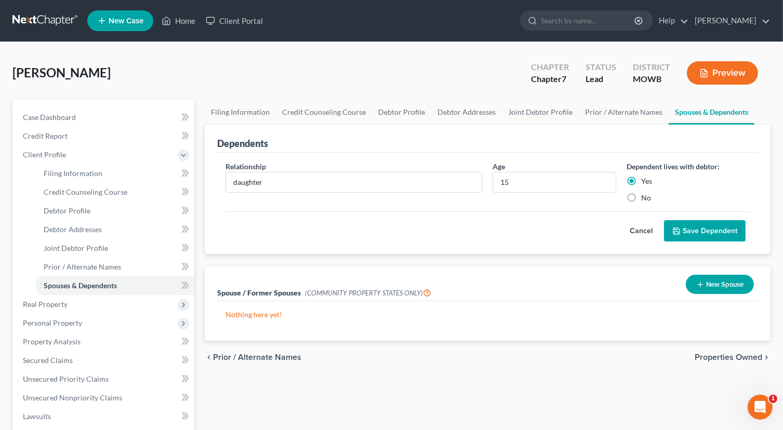
click at [699, 229] on button "Save Dependent" at bounding box center [705, 231] width 82 height 22
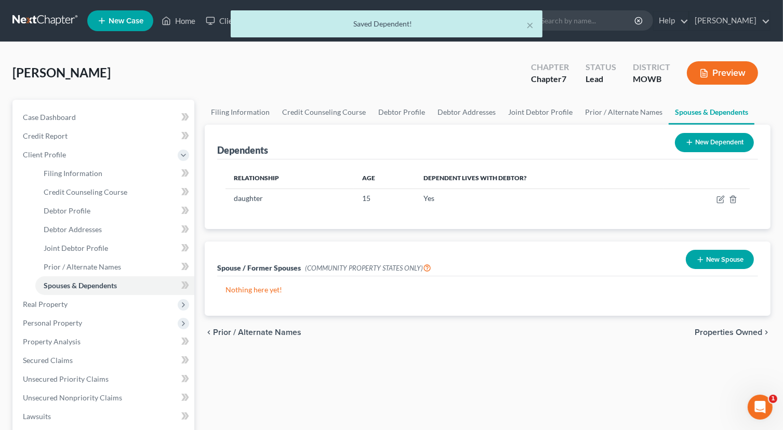
drag, startPoint x: 703, startPoint y: 141, endPoint x: 700, endPoint y: 159, distance: 18.4
click at [702, 143] on button "New Dependent" at bounding box center [714, 142] width 79 height 19
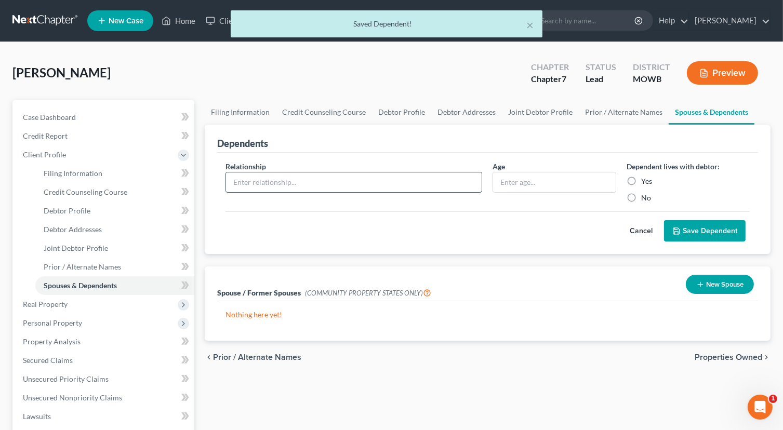
click at [356, 178] on input "text" at bounding box center [354, 182] width 256 height 20
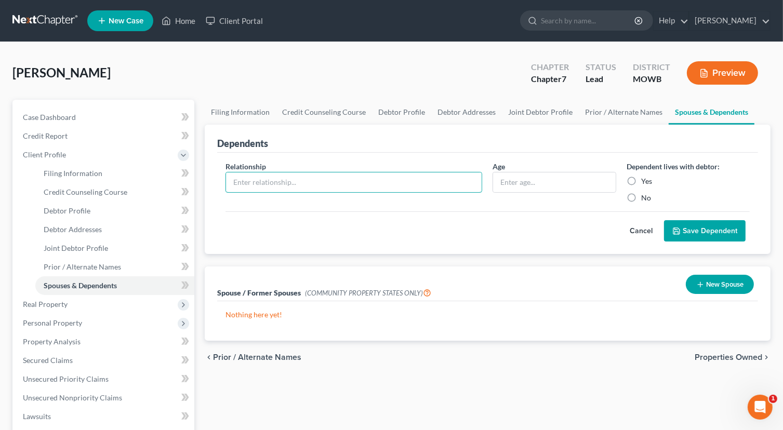
type input "daughter"
click at [552, 182] on input "text" at bounding box center [554, 182] width 122 height 20
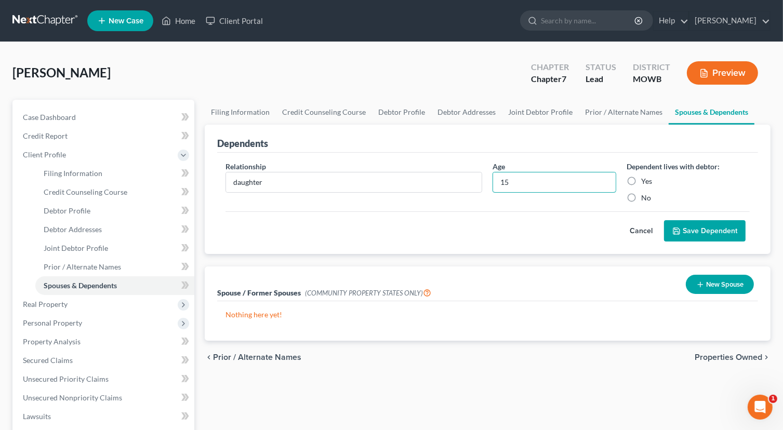
type input "15"
click at [715, 233] on button "Save Dependent" at bounding box center [705, 231] width 82 height 22
click at [641, 177] on label "Yes" at bounding box center [646, 181] width 11 height 10
click at [645, 177] on input "Yes" at bounding box center [648, 179] width 7 height 7
radio input "true"
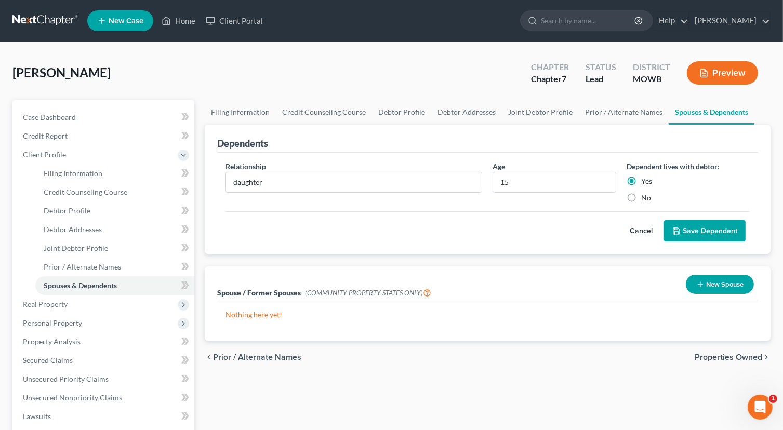
click at [681, 224] on button "Save Dependent" at bounding box center [705, 231] width 82 height 22
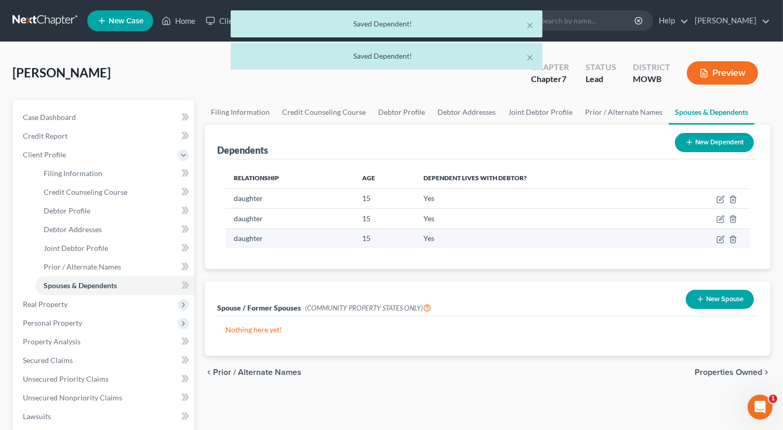
click at [387, 243] on td "15" at bounding box center [384, 239] width 61 height 20
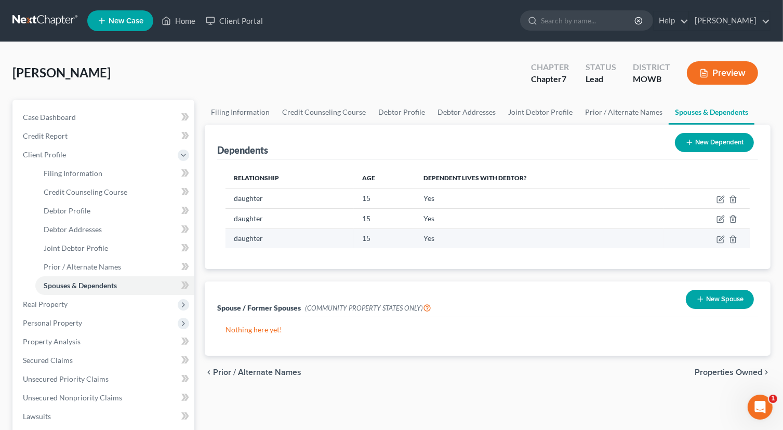
click at [442, 238] on td "Yes" at bounding box center [539, 239] width 248 height 20
click at [720, 240] on icon "button" at bounding box center [721, 238] width 5 height 5
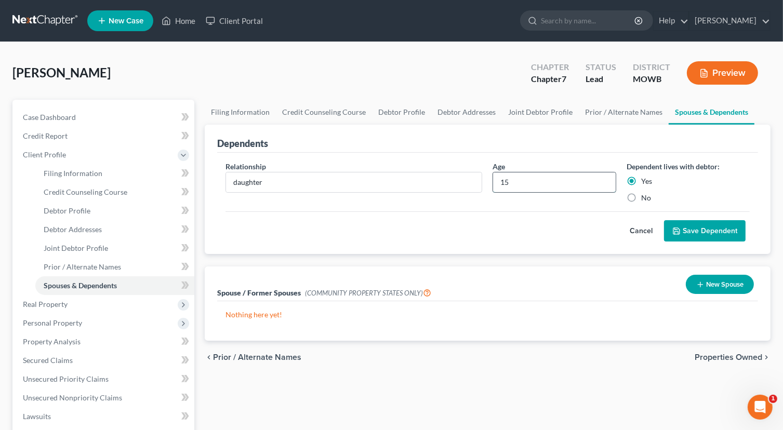
click at [526, 184] on input "15" at bounding box center [554, 182] width 122 height 20
type input "12"
click at [694, 236] on button "Save Dependent" at bounding box center [705, 231] width 82 height 22
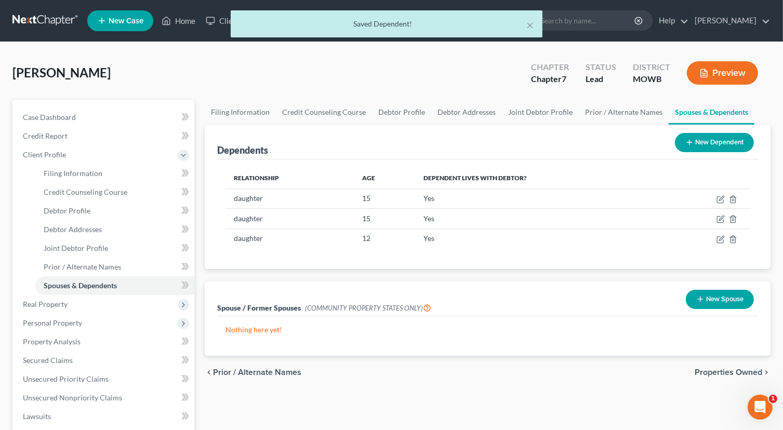
click at [695, 143] on button "New Dependent" at bounding box center [714, 142] width 79 height 19
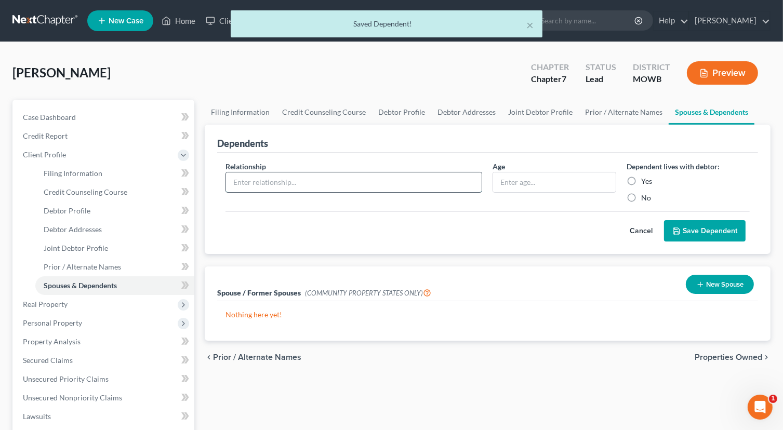
click at [326, 185] on input "text" at bounding box center [354, 182] width 256 height 20
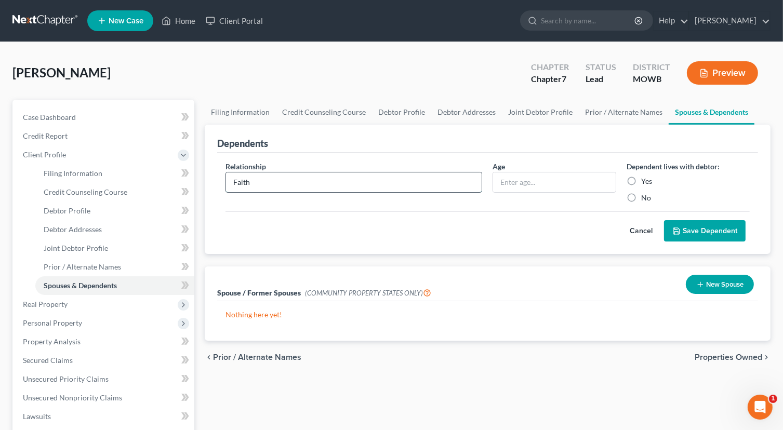
click at [321, 182] on input "Faith" at bounding box center [354, 182] width 256 height 20
type input "Faith"
click at [514, 180] on input "text" at bounding box center [554, 182] width 122 height 20
type input "9"
click at [641, 177] on label "Yes" at bounding box center [646, 181] width 11 height 10
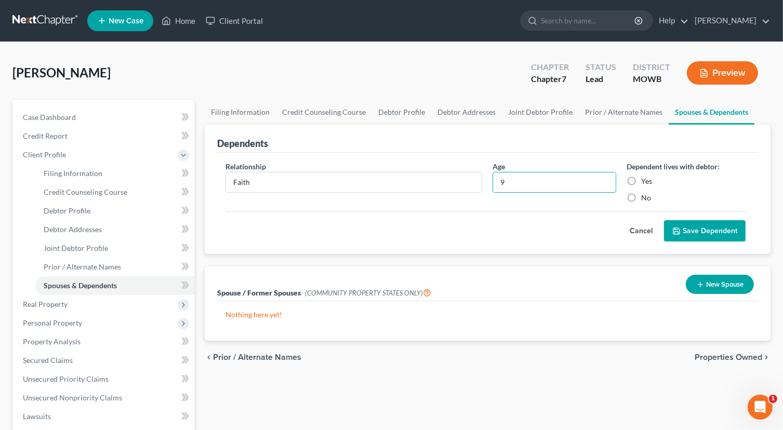
click at [645, 177] on input "Yes" at bounding box center [648, 179] width 7 height 7
radio input "true"
click at [683, 230] on button "Save Dependent" at bounding box center [705, 231] width 82 height 22
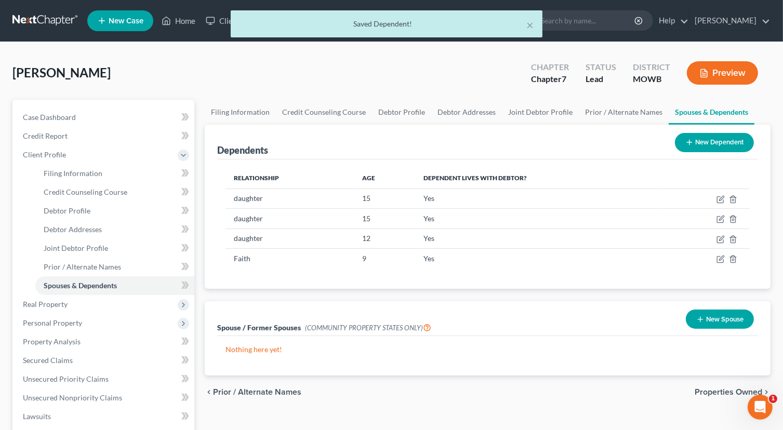
click at [683, 140] on button "New Dependent" at bounding box center [714, 142] width 79 height 19
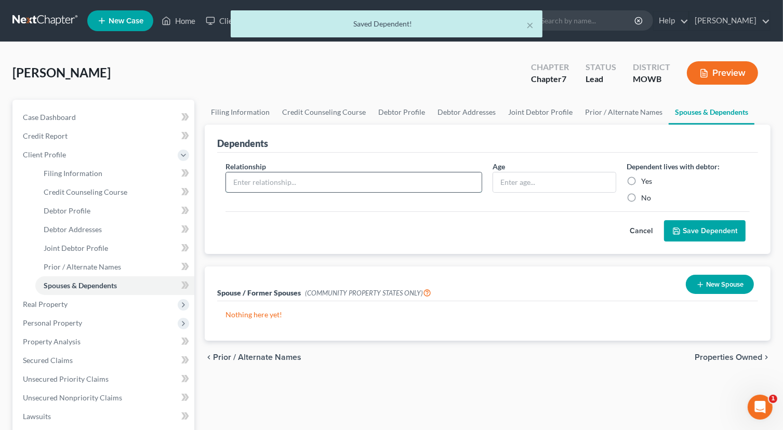
click at [329, 175] on input "text" at bounding box center [354, 182] width 256 height 20
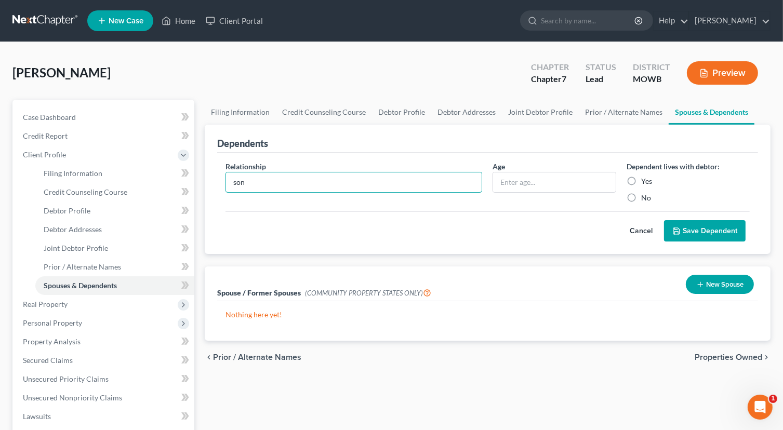
type input "son"
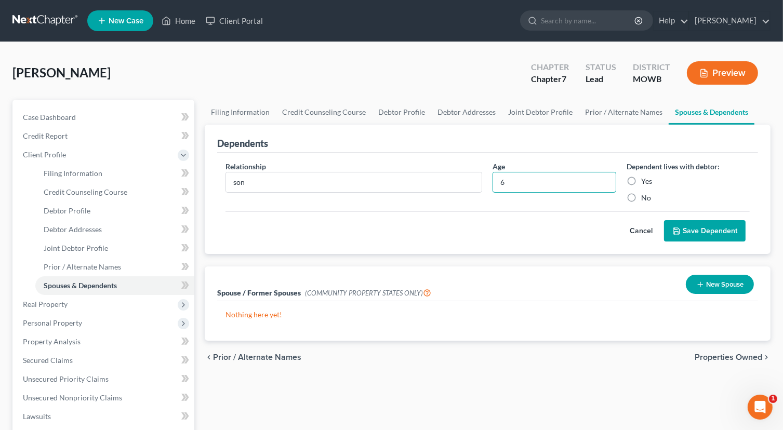
type input "6"
click at [702, 229] on button "Save Dependent" at bounding box center [705, 231] width 82 height 22
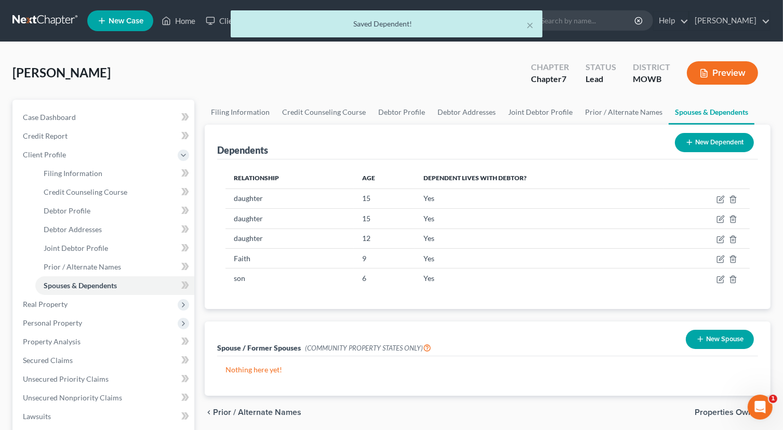
click at [705, 139] on button "New Dependent" at bounding box center [714, 142] width 79 height 19
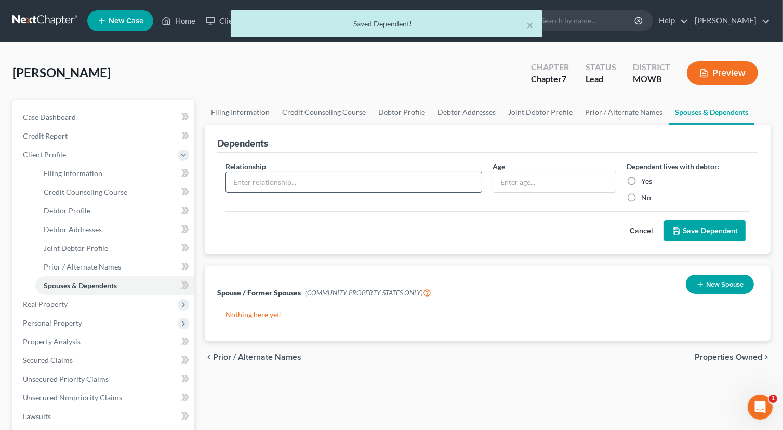
click at [323, 180] on input "text" at bounding box center [354, 182] width 256 height 20
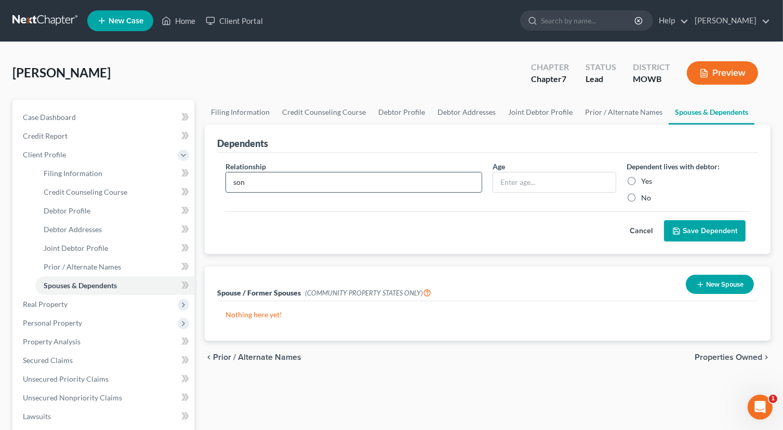
type input "son"
type input "2"
click at [720, 231] on button "Save Dependent" at bounding box center [705, 231] width 82 height 22
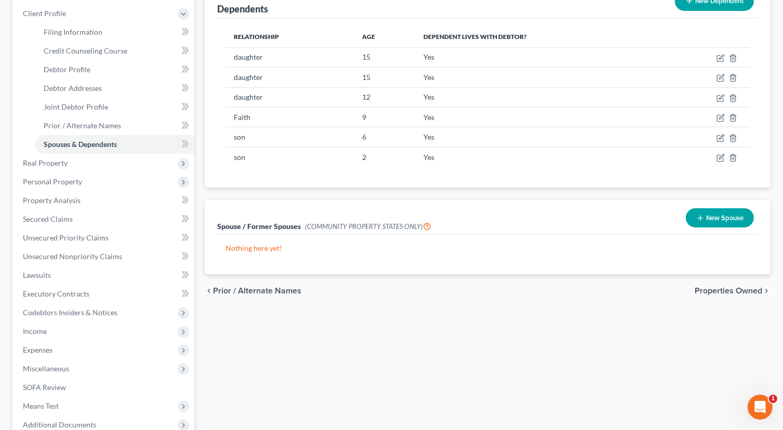
scroll to position [156, 0]
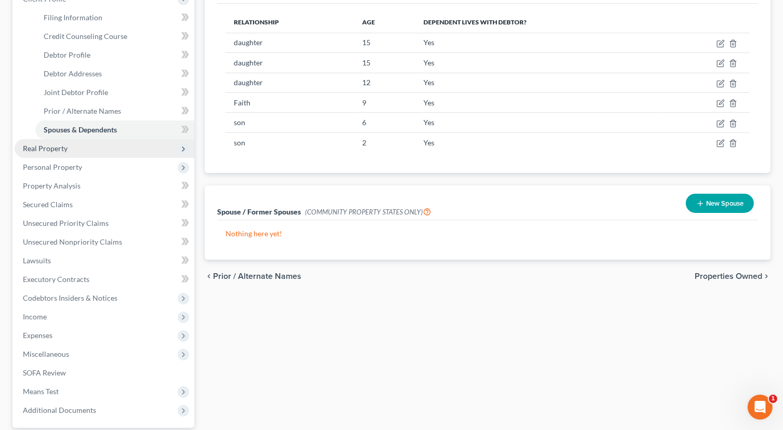
click at [77, 149] on span "Real Property" at bounding box center [105, 148] width 180 height 19
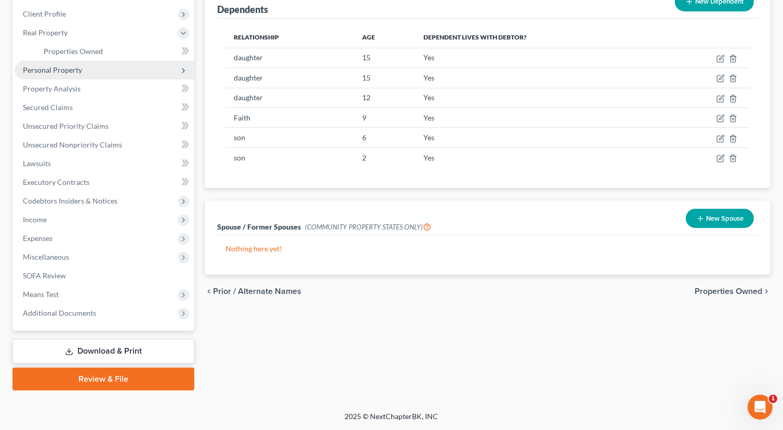
scroll to position [140, 0]
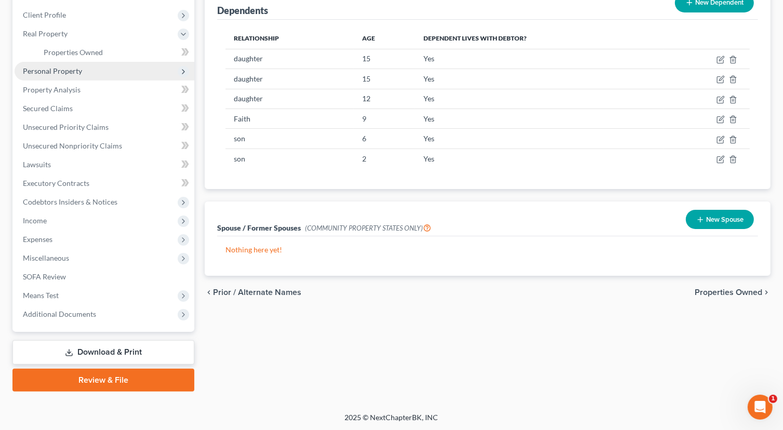
click at [92, 72] on span "Personal Property" at bounding box center [105, 71] width 180 height 19
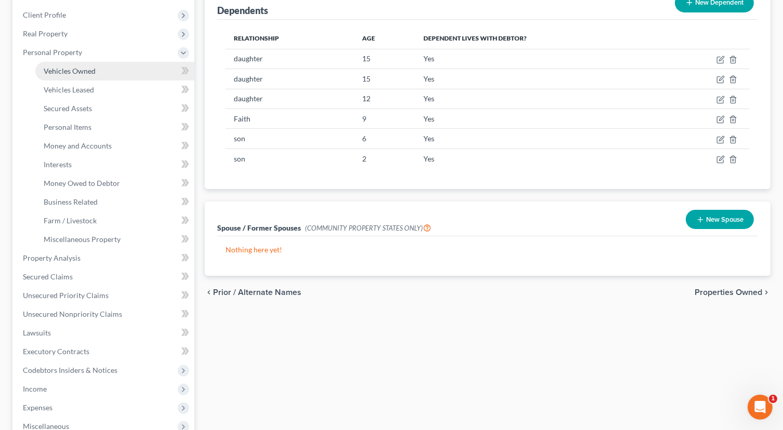
scroll to position [156, 0]
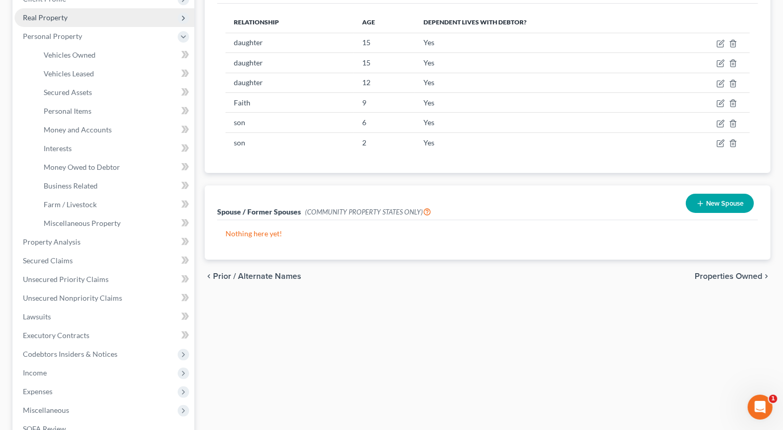
click at [57, 19] on span "Real Property" at bounding box center [45, 17] width 45 height 9
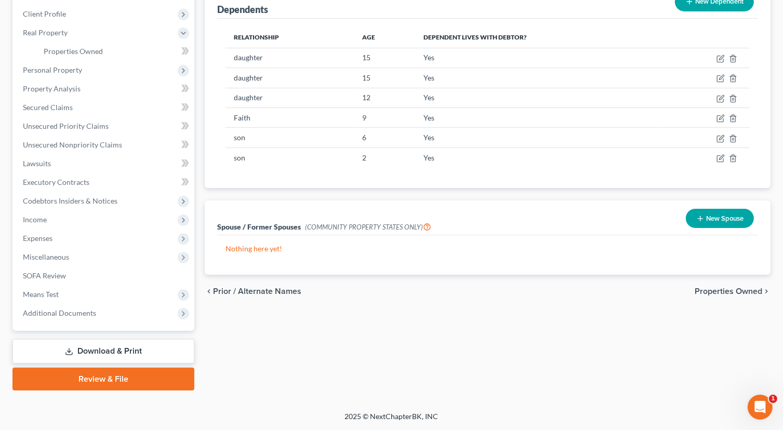
scroll to position [140, 0]
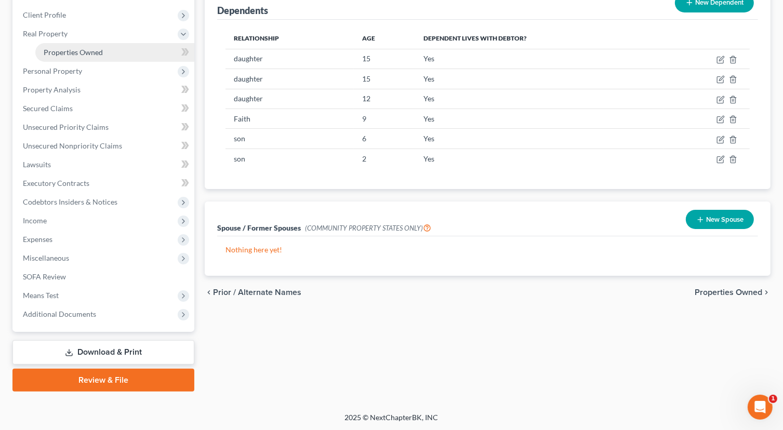
click at [111, 53] on link "Properties Owned" at bounding box center [114, 52] width 159 height 19
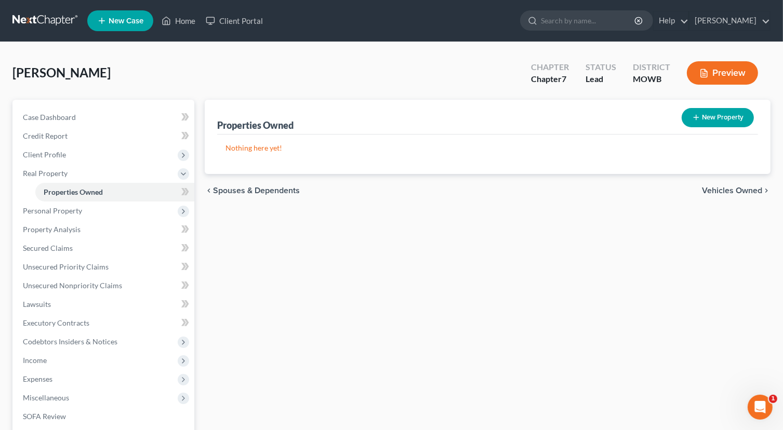
click at [712, 117] on button "New Property" at bounding box center [717, 117] width 72 height 19
select select "2"
select select "0"
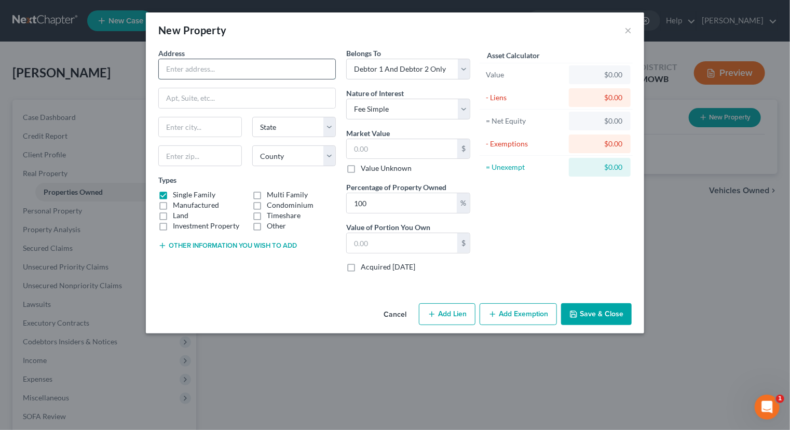
click at [226, 68] on input "text" at bounding box center [247, 69] width 177 height 20
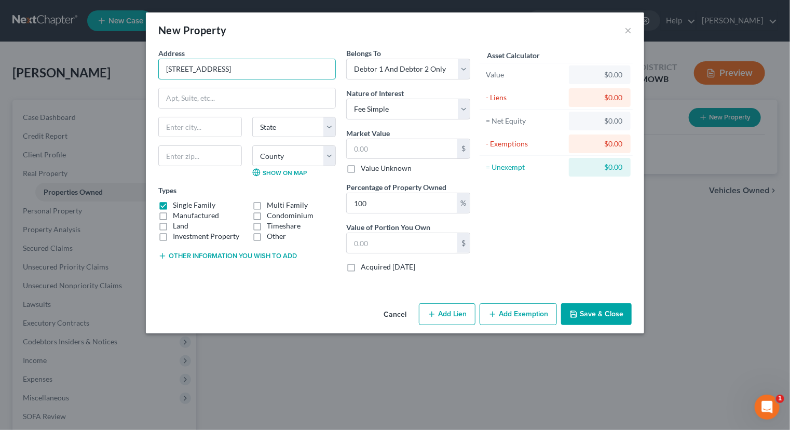
type input "[STREET_ADDRESS]"
type input "Holden"
select select "26"
type input "64050"
click at [334, 157] on select "County [GEOGRAPHIC_DATA] [GEOGRAPHIC_DATA] [GEOGRAPHIC_DATA] [GEOGRAPHIC_DATA] …" at bounding box center [294, 155] width 84 height 21
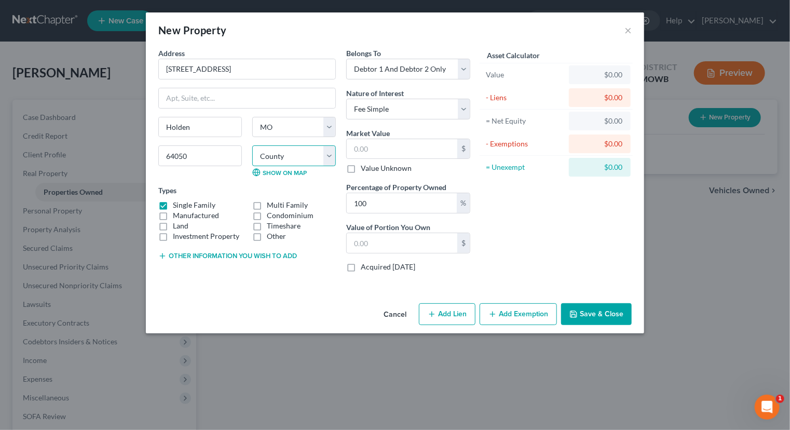
type input "Independence"
select select "50"
click at [252, 145] on select "County [GEOGRAPHIC_DATA] [GEOGRAPHIC_DATA] [GEOGRAPHIC_DATA] [GEOGRAPHIC_DATA] …" at bounding box center [294, 155] width 84 height 21
click at [433, 154] on input "text" at bounding box center [402, 149] width 111 height 20
type input "4"
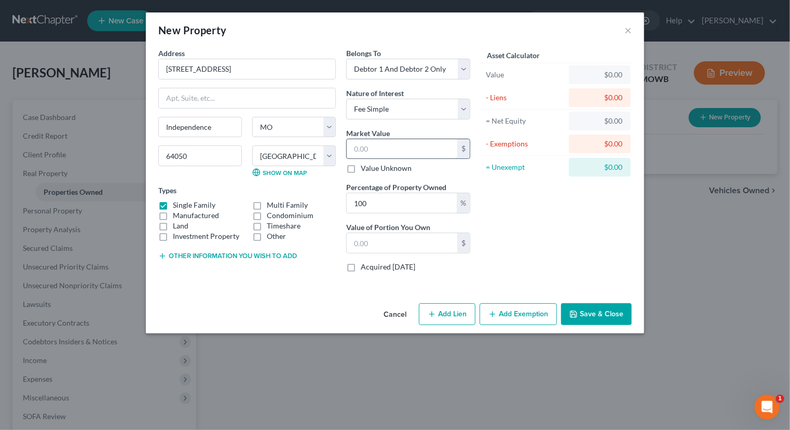
type input "4.00"
type input "42"
type input "42.00"
type input "420"
type input "420.00"
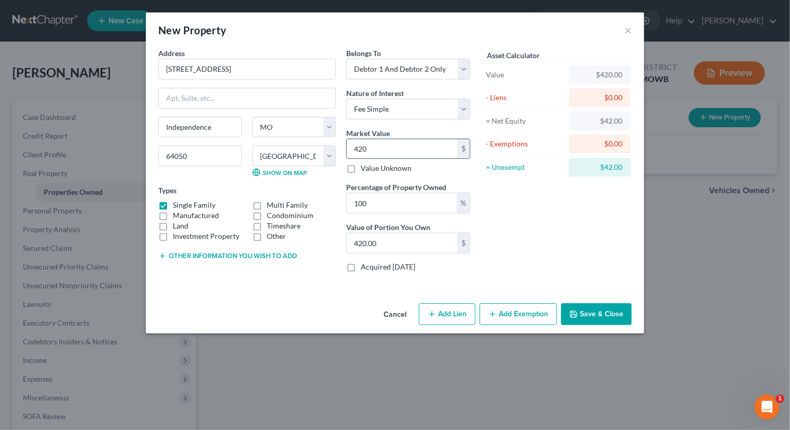
type input "4200"
type input "4,200.00"
type input "4,2000"
type input "42,000.00"
type input "42,0000"
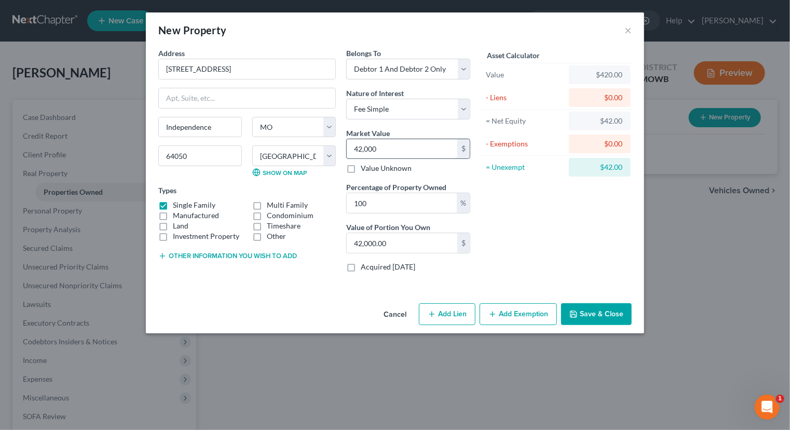
type input "420,000.00"
type input "420,000"
click at [466, 317] on button "Add Lien" at bounding box center [447, 314] width 57 height 22
select select "2"
select select "0"
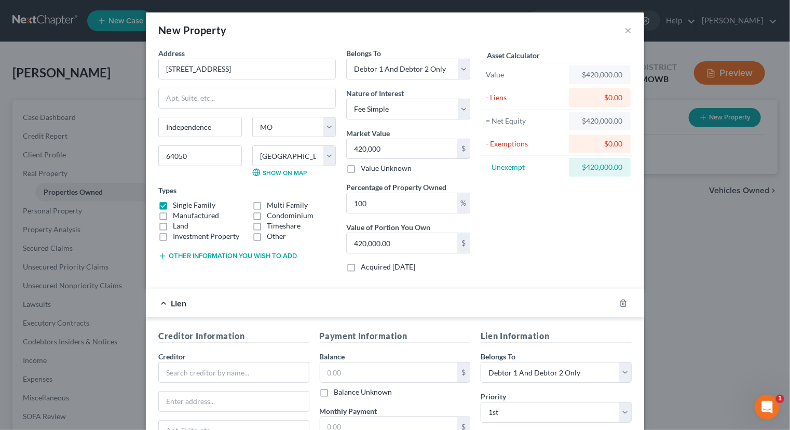
scroll to position [52, 0]
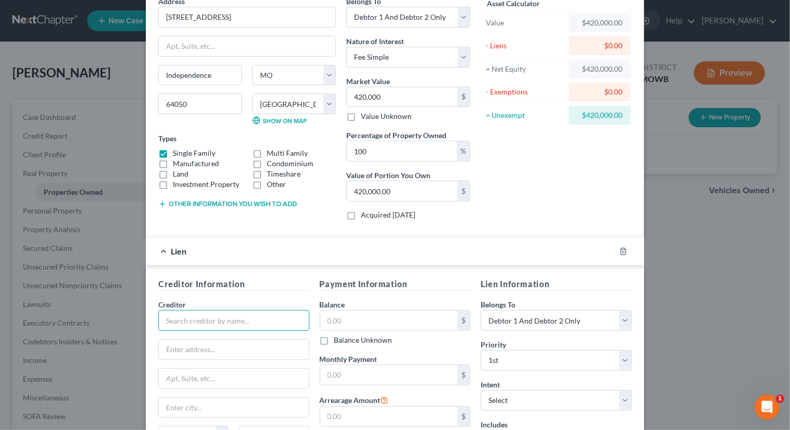
click at [228, 318] on input "text" at bounding box center [233, 320] width 151 height 21
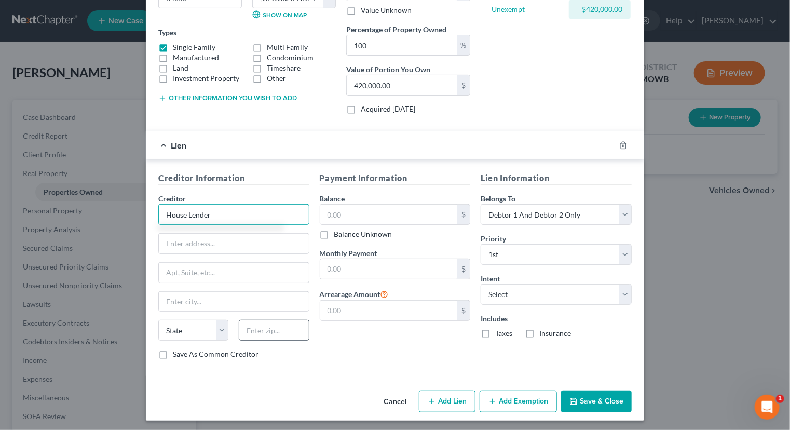
scroll to position [158, 0]
type input "House Lender"
click at [352, 274] on input "text" at bounding box center [389, 269] width 138 height 20
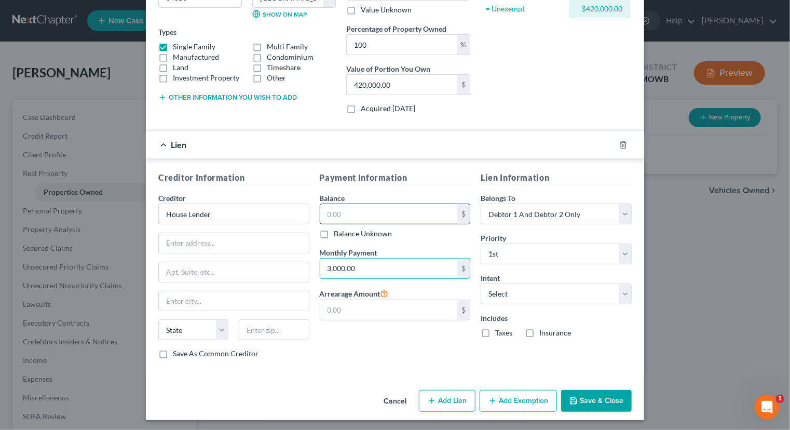
type input "3,000.00"
click at [439, 211] on input "text" at bounding box center [389, 214] width 138 height 20
click at [380, 267] on input "3,000.00" at bounding box center [389, 269] width 138 height 20
click at [370, 210] on input "406,000" at bounding box center [389, 214] width 138 height 20
type input "0"
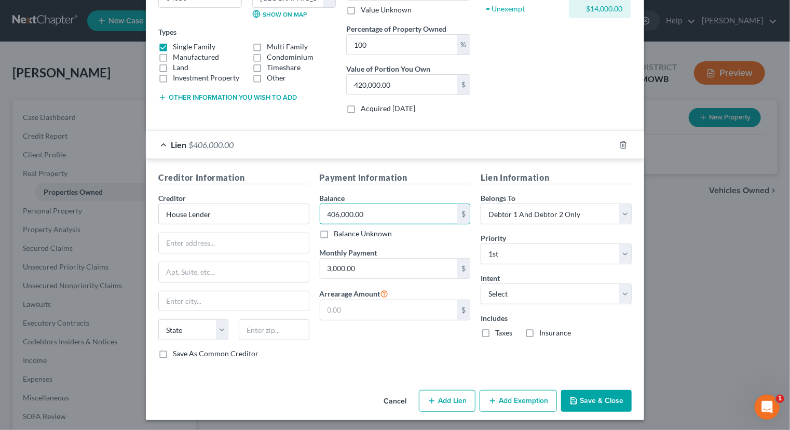
type input "406,000.00"
click at [566, 396] on button "Save & Close" at bounding box center [596, 401] width 71 height 22
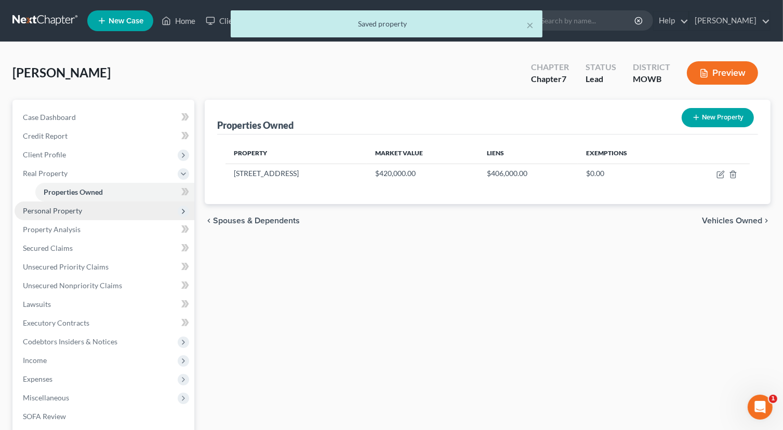
click at [78, 213] on span "Personal Property" at bounding box center [52, 210] width 59 height 9
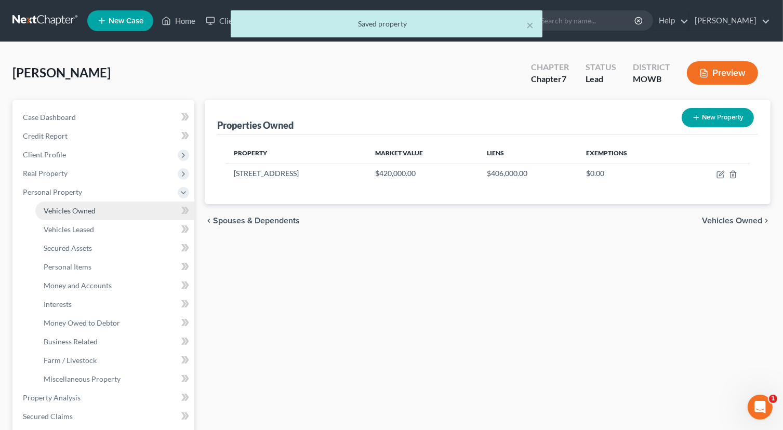
click at [95, 212] on span "Vehicles Owned" at bounding box center [70, 210] width 52 height 9
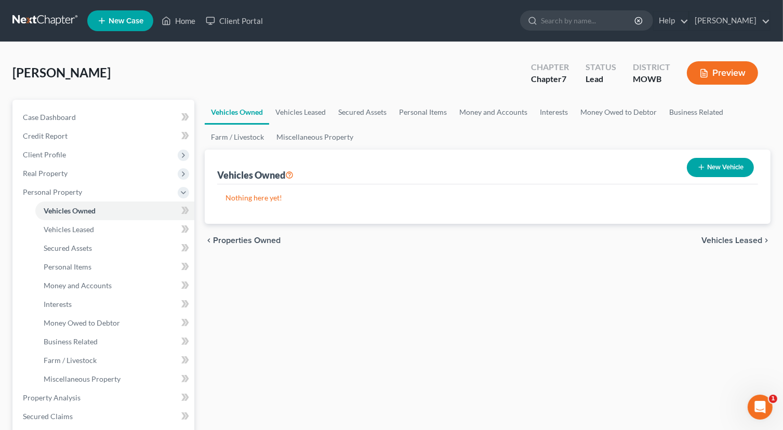
click at [725, 168] on button "New Vehicle" at bounding box center [720, 167] width 67 height 19
select select "0"
select select "2"
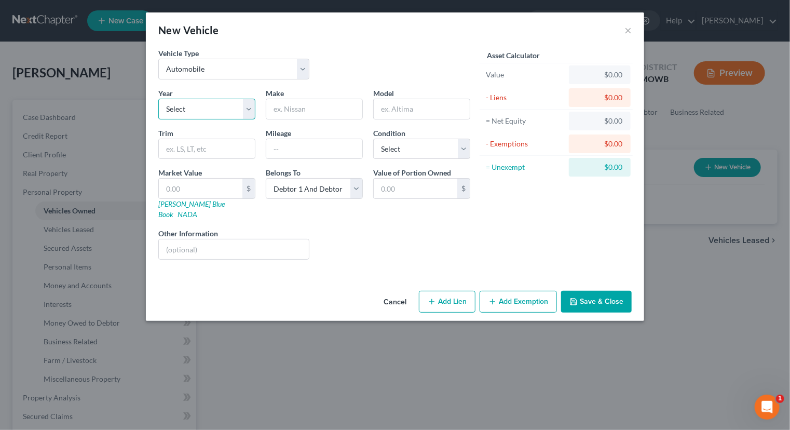
click at [222, 106] on select "Select 2026 2025 2024 2023 2022 2021 2020 2019 2018 2017 2016 2015 2014 2013 20…" at bounding box center [206, 109] width 97 height 21
select select "12"
click at [158, 99] on select "Select 2026 2025 2024 2023 2022 2021 2020 2019 2018 2017 2016 2015 2014 2013 20…" at bounding box center [206, 109] width 97 height 21
drag, startPoint x: 297, startPoint y: 110, endPoint x: 300, endPoint y: 102, distance: 8.4
click at [297, 110] on input "text" at bounding box center [314, 109] width 96 height 20
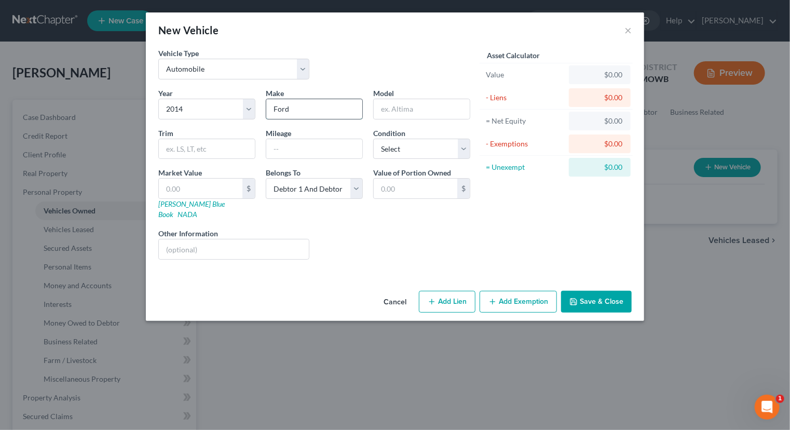
type input "Ford"
type input "Expedition"
click at [187, 194] on input "text" at bounding box center [201, 189] width 84 height 20
type input "9"
type input "9.00"
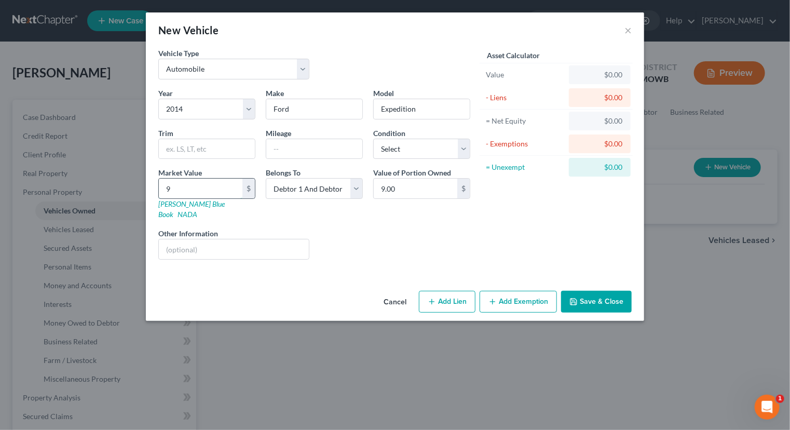
type input "90"
type input "90.00"
type input "900"
type input "900.00"
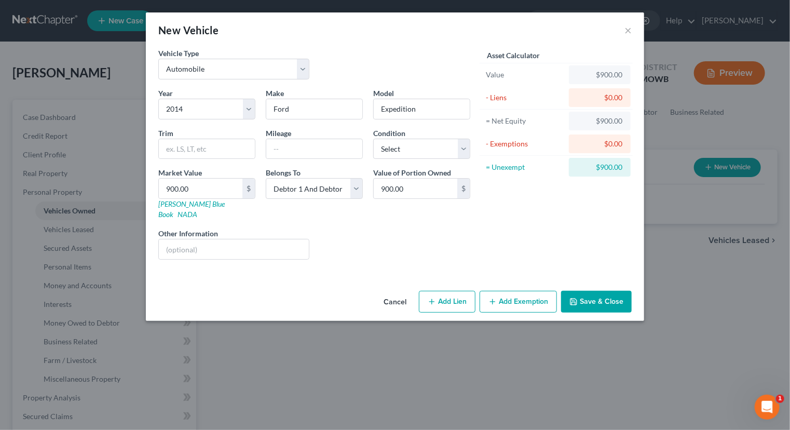
click at [447, 291] on button "Add Lien" at bounding box center [447, 302] width 57 height 22
select select "2"
select select "0"
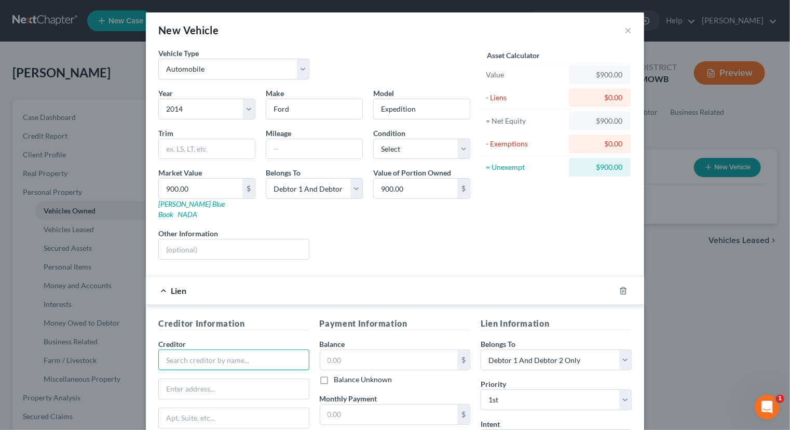
drag, startPoint x: 197, startPoint y: 351, endPoint x: 198, endPoint y: 340, distance: 10.4
click at [197, 351] on input "text" at bounding box center [233, 360] width 151 height 21
type input "Car Lender"
click at [420, 350] on input "text" at bounding box center [389, 360] width 138 height 20
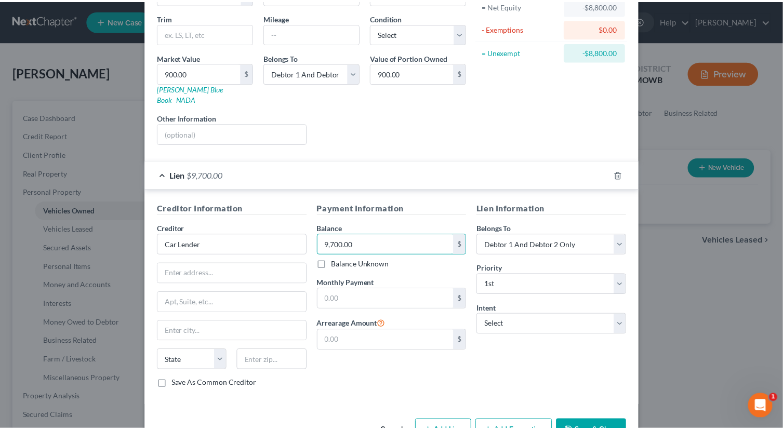
scroll to position [136, 0]
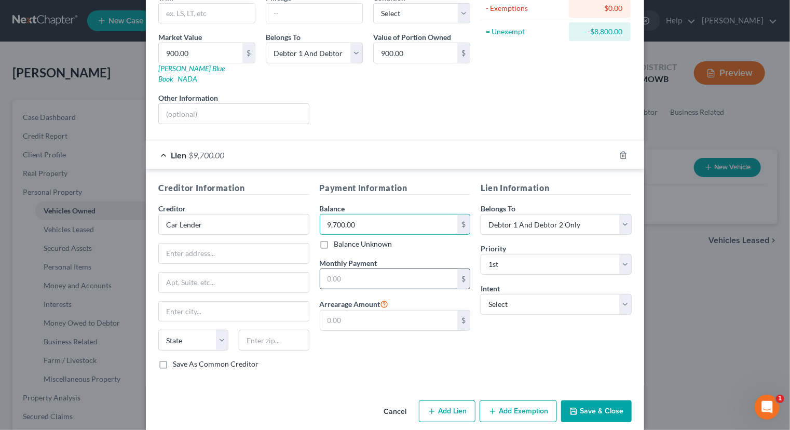
type input "9,700.00"
click at [366, 269] on input "text" at bounding box center [389, 279] width 138 height 20
type input "300.00"
click at [594, 400] on button "Save & Close" at bounding box center [596, 411] width 71 height 22
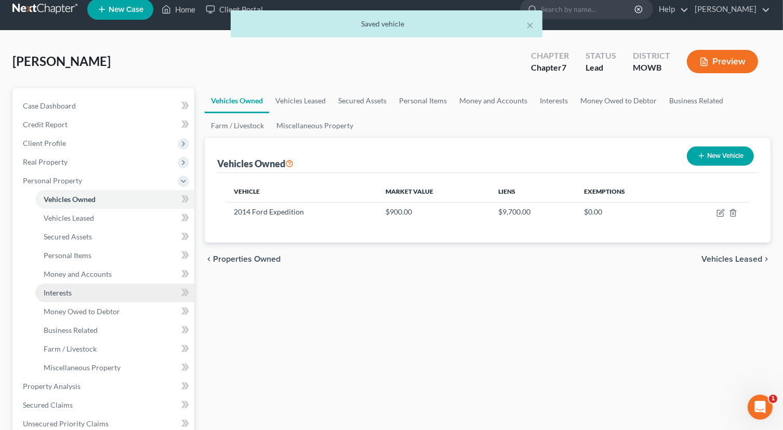
scroll to position [208, 0]
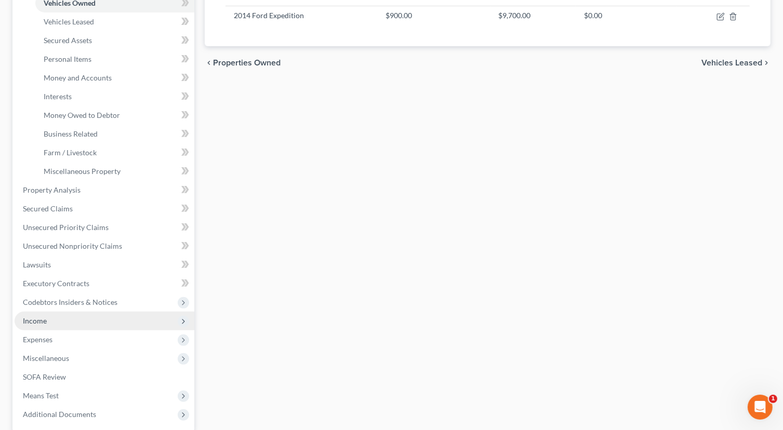
click at [46, 319] on span "Income" at bounding box center [35, 320] width 24 height 9
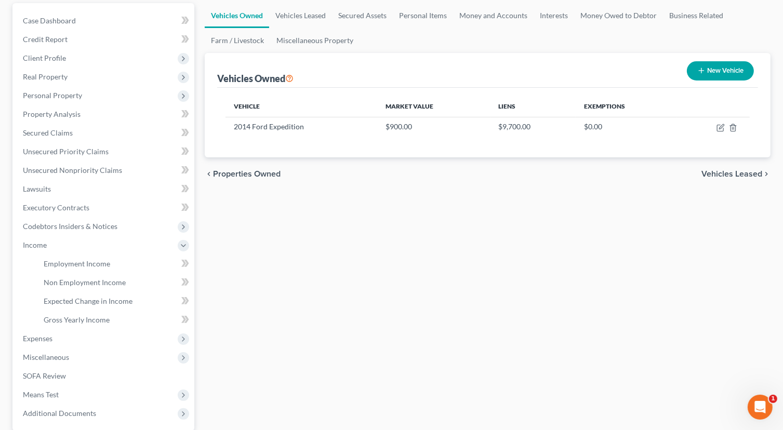
scroll to position [40, 0]
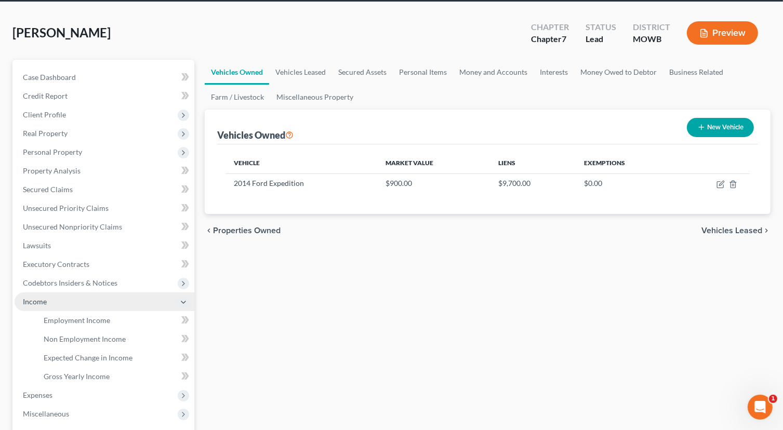
click at [39, 297] on span "Income" at bounding box center [35, 301] width 24 height 9
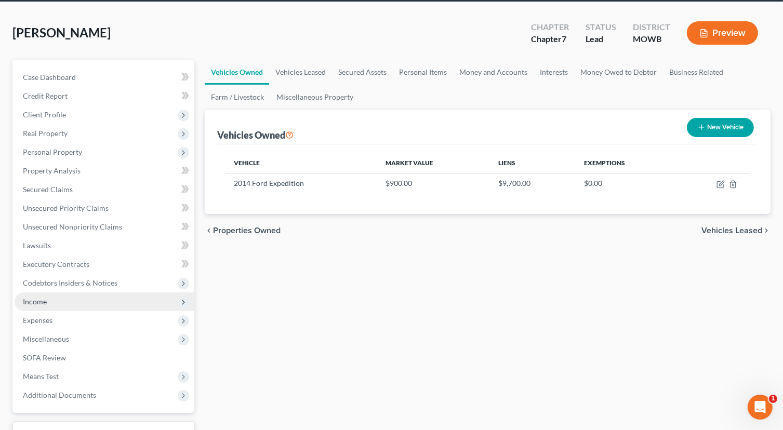
click at [51, 301] on span "Income" at bounding box center [105, 301] width 180 height 19
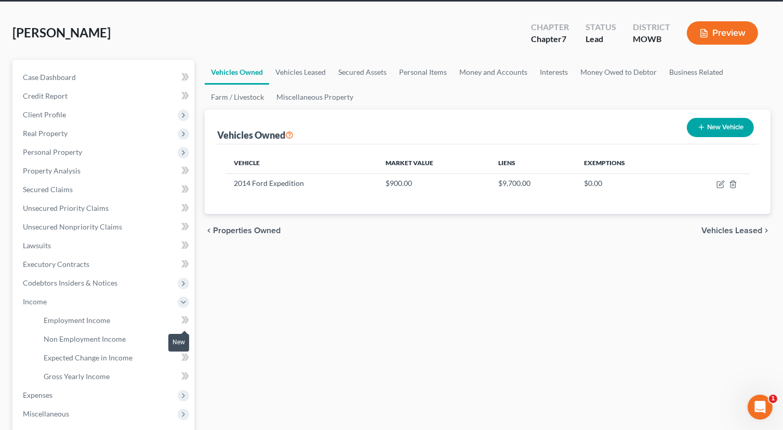
click at [181, 318] on span at bounding box center [185, 322] width 18 height 16
click at [100, 316] on span "Employment Income" at bounding box center [77, 320] width 66 height 9
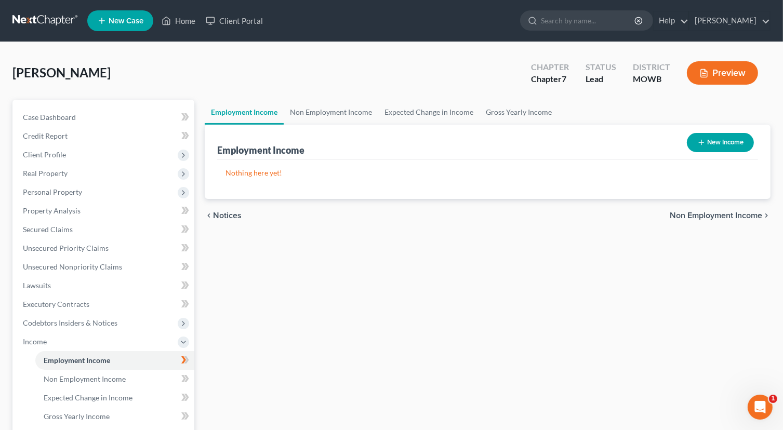
click at [695, 142] on button "New Income" at bounding box center [720, 142] width 67 height 19
select select "0"
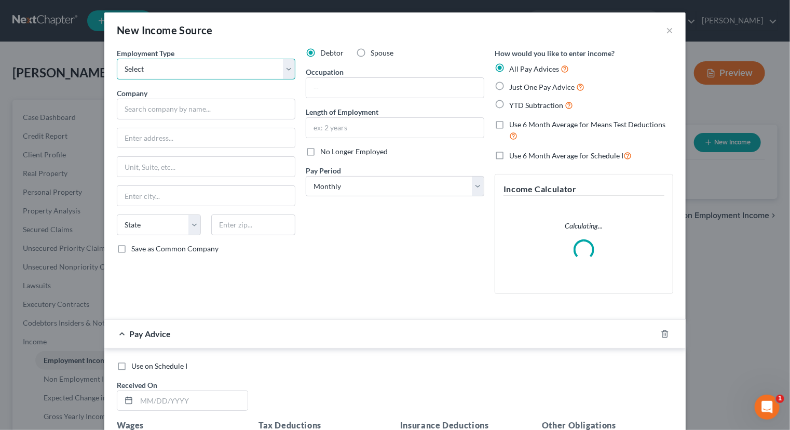
click at [285, 64] on select "Select Full or [DEMOGRAPHIC_DATA] Employment Self Employment" at bounding box center [206, 69] width 179 height 21
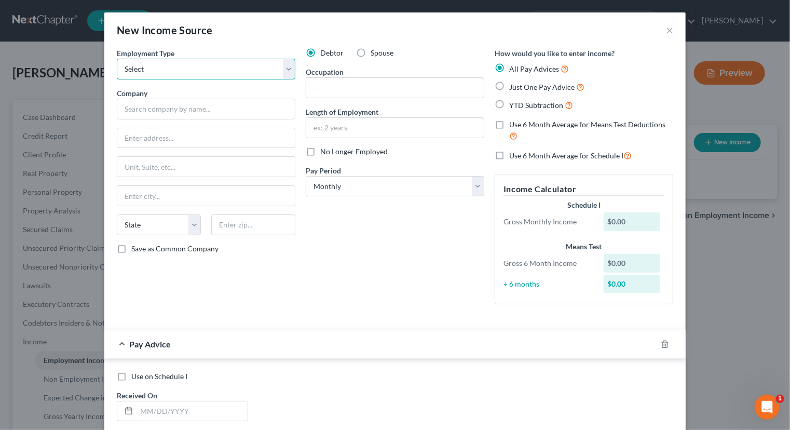
select select "0"
click at [117, 59] on select "Select Full or [DEMOGRAPHIC_DATA] Employment Self Employment" at bounding box center [206, 69] width 179 height 21
click at [190, 105] on input "text" at bounding box center [206, 109] width 179 height 21
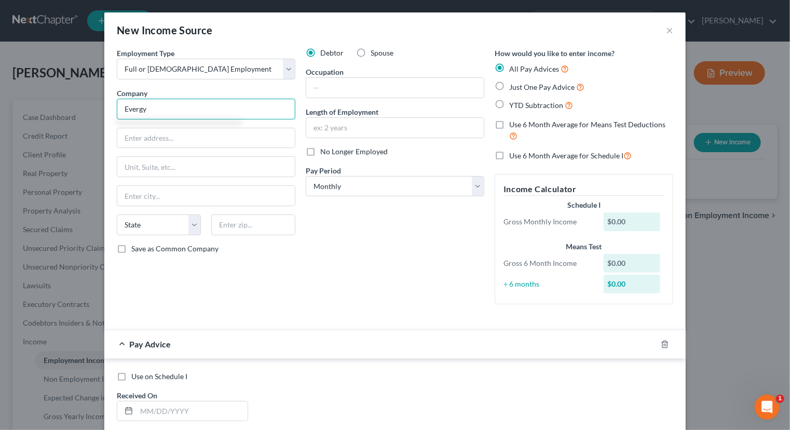
type input "Evergy"
click at [509, 85] on label "Just One Pay Advice" at bounding box center [546, 87] width 75 height 12
click at [514, 85] on input "Just One Pay Advice" at bounding box center [517, 84] width 7 height 7
radio input "true"
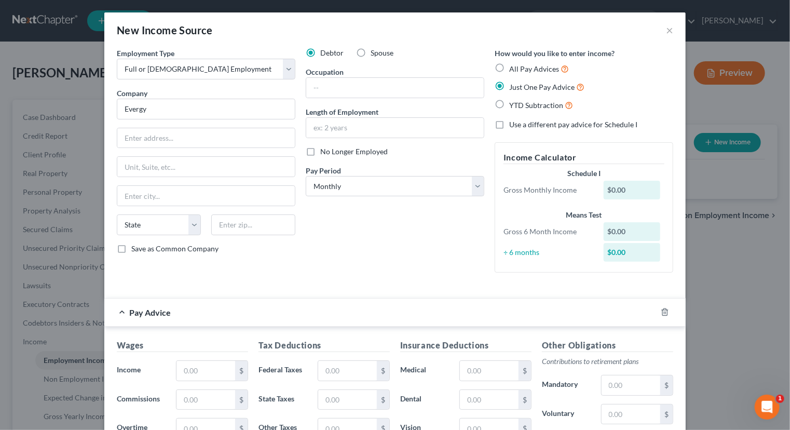
click at [633, 186] on div "$0.00" at bounding box center [632, 190] width 57 height 19
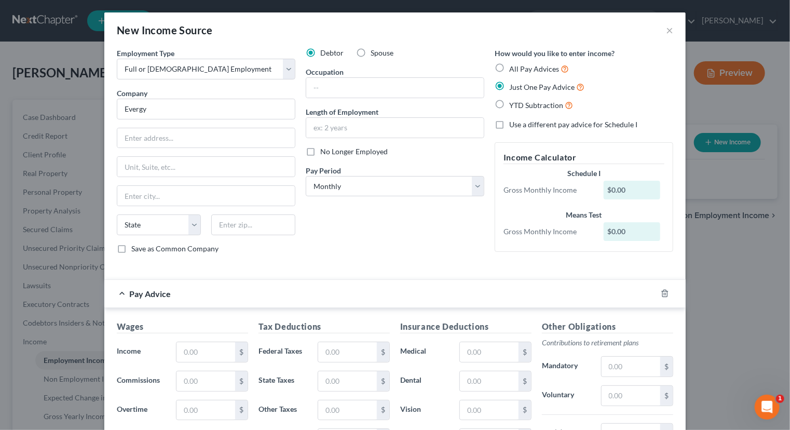
click at [628, 192] on div "$0.00" at bounding box center [632, 190] width 57 height 19
click at [632, 190] on div "$0.00" at bounding box center [632, 190] width 57 height 19
click at [625, 186] on div "$0.00" at bounding box center [632, 190] width 57 height 19
click at [206, 346] on input "text" at bounding box center [206, 352] width 59 height 20
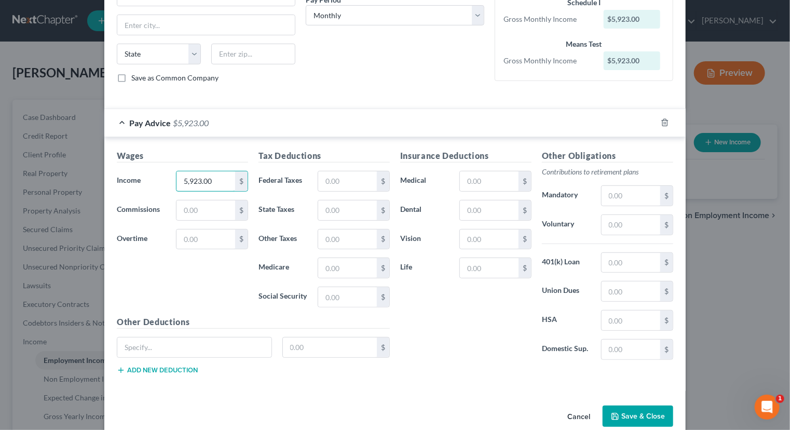
scroll to position [185, 0]
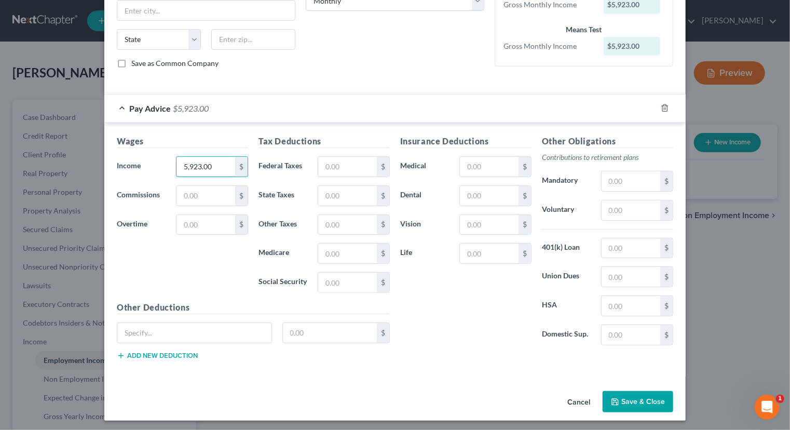
type input "5,923.00"
click at [611, 392] on button "Save & Close" at bounding box center [638, 402] width 71 height 22
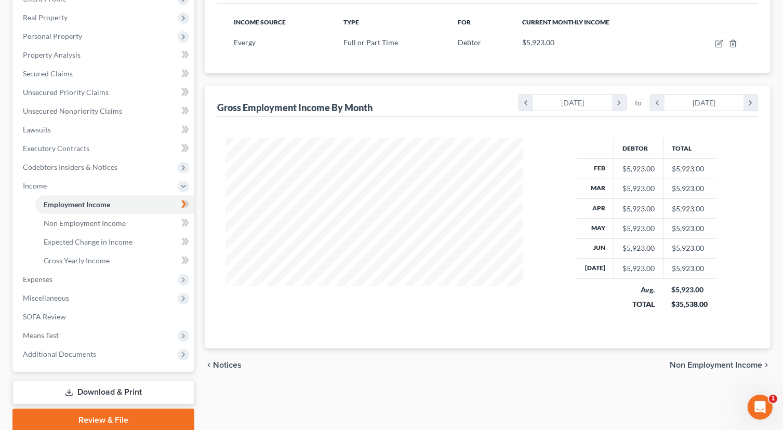
scroll to position [196, 0]
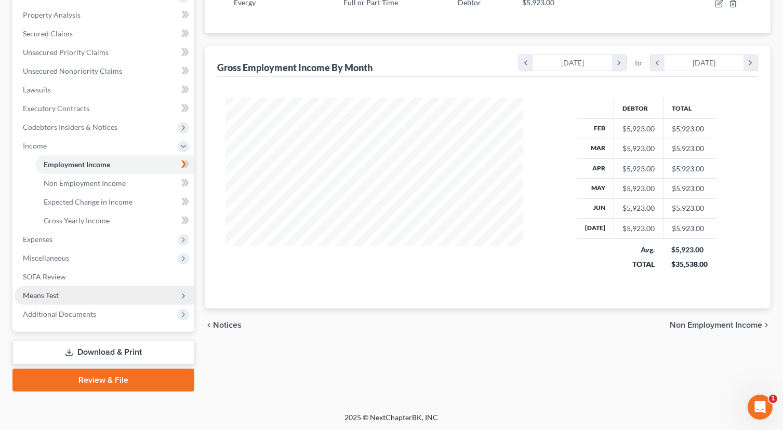
click at [58, 294] on span "Means Test" at bounding box center [41, 295] width 36 height 9
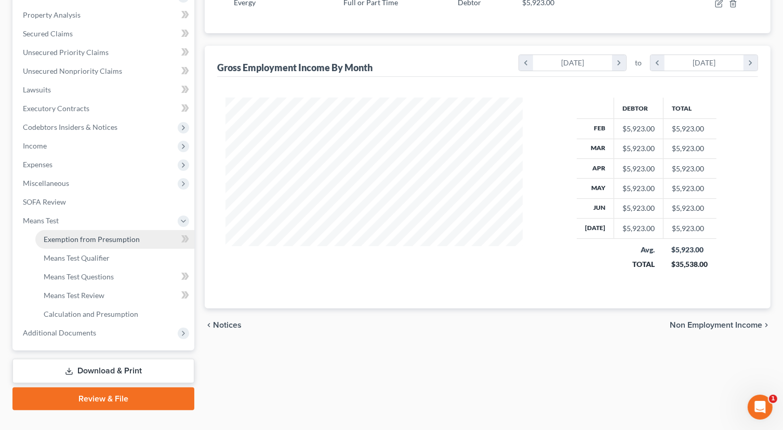
click at [120, 240] on span "Exemption from Presumption" at bounding box center [92, 239] width 96 height 9
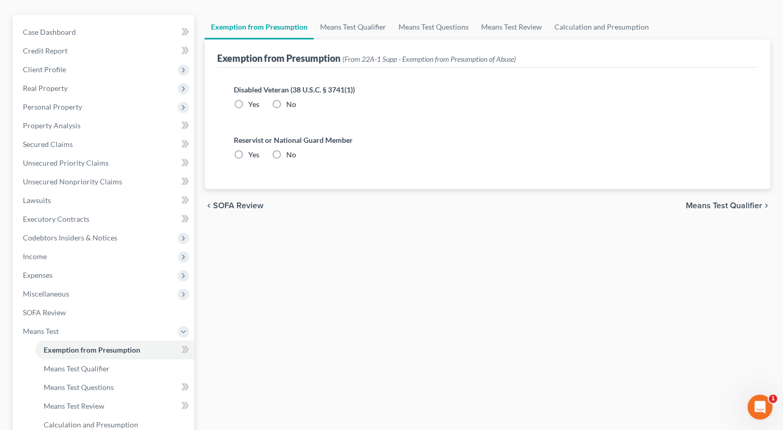
scroll to position [104, 0]
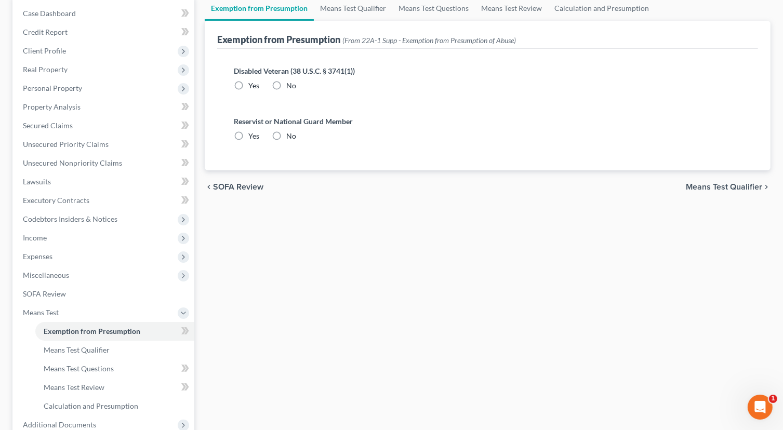
click at [706, 183] on span "Means Test Qualifier" at bounding box center [724, 187] width 76 height 8
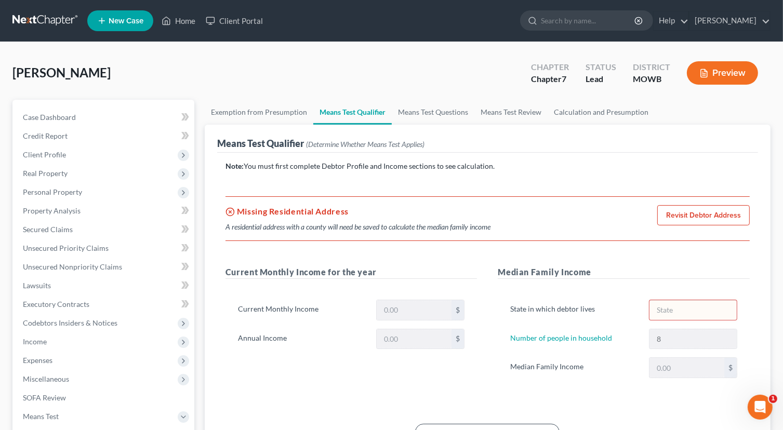
click at [328, 207] on h5 "Missing Residential Address" at bounding box center [357, 211] width 265 height 12
click at [65, 152] on span "Client Profile" at bounding box center [105, 154] width 180 height 19
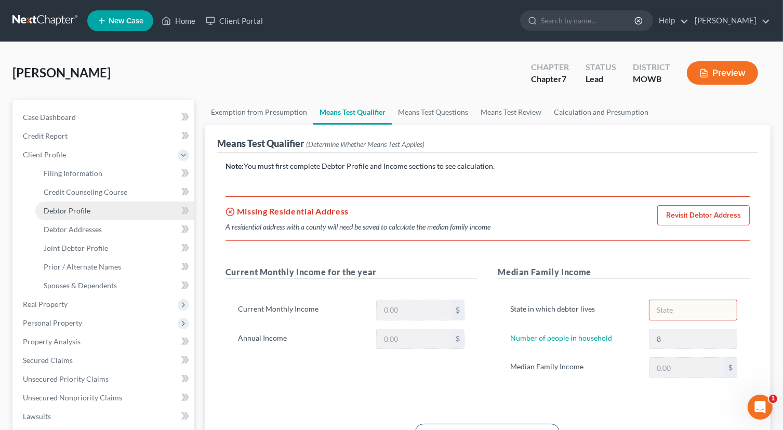
click at [88, 210] on span "Debtor Profile" at bounding box center [67, 210] width 47 height 9
select select "1"
select select "7"
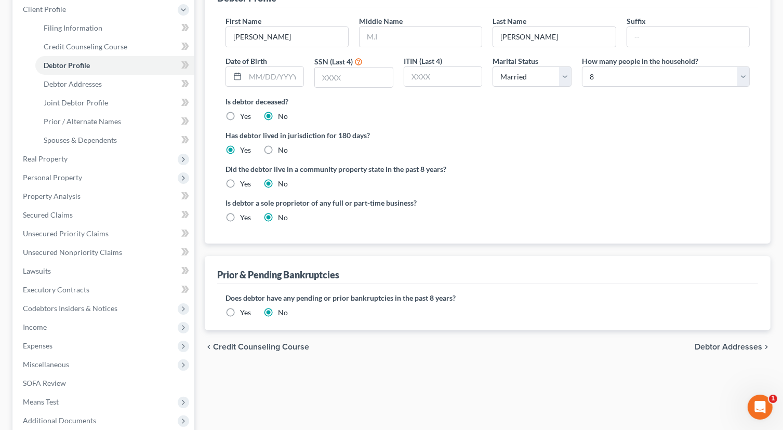
scroll to position [156, 0]
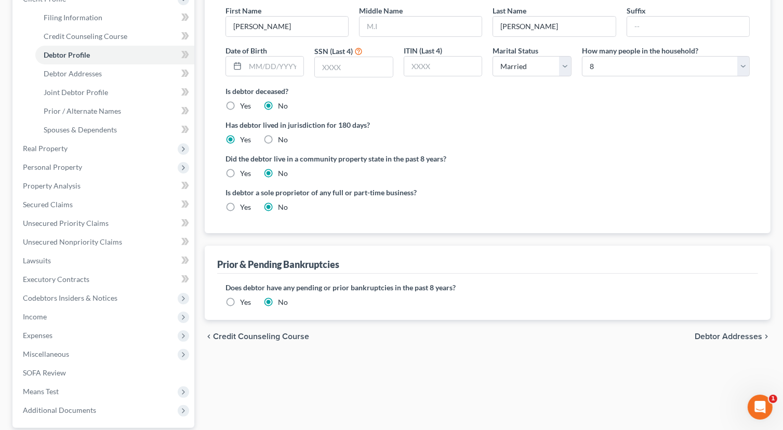
click at [704, 332] on span "Debtor Addresses" at bounding box center [728, 336] width 68 height 8
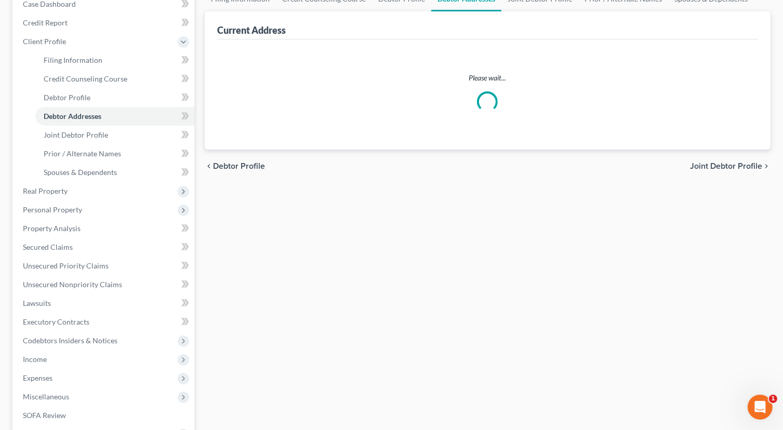
select select "0"
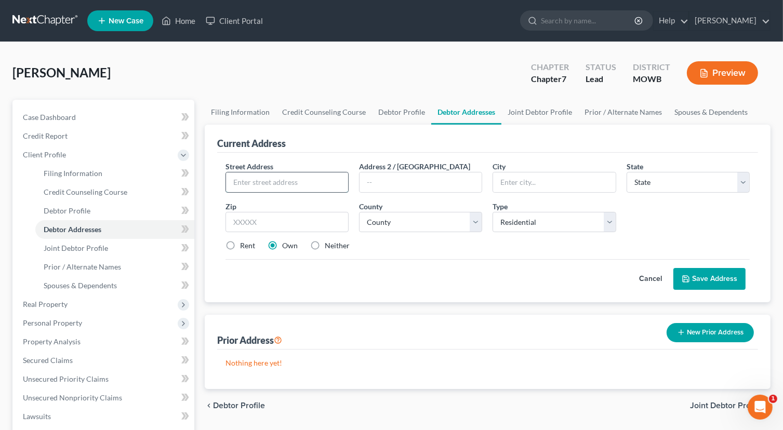
click at [280, 184] on input "text" at bounding box center [287, 182] width 122 height 20
type input "[STREET_ADDRESS]"
type input "Holden"
select select "26"
type input "64050"
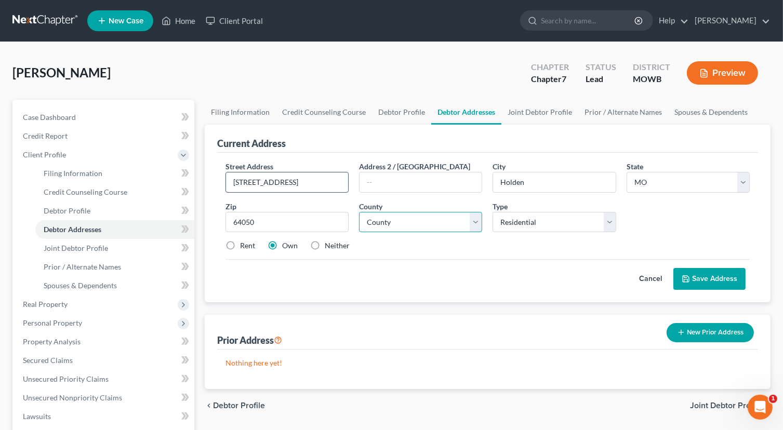
type input "Independence"
click at [475, 223] on select "County [GEOGRAPHIC_DATA] [GEOGRAPHIC_DATA] [GEOGRAPHIC_DATA] [GEOGRAPHIC_DATA] …" at bounding box center [420, 222] width 123 height 21
select select "50"
click at [359, 212] on select "County [GEOGRAPHIC_DATA] [GEOGRAPHIC_DATA] [GEOGRAPHIC_DATA] [GEOGRAPHIC_DATA] …" at bounding box center [420, 222] width 123 height 21
click at [691, 275] on button "Save Address" at bounding box center [709, 279] width 72 height 22
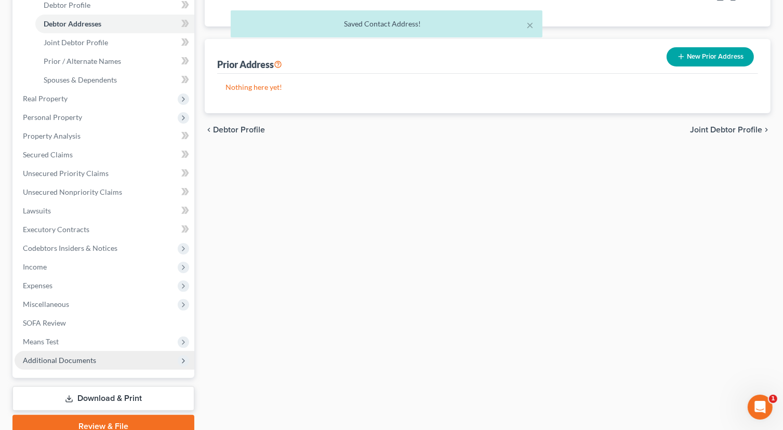
scroll to position [252, 0]
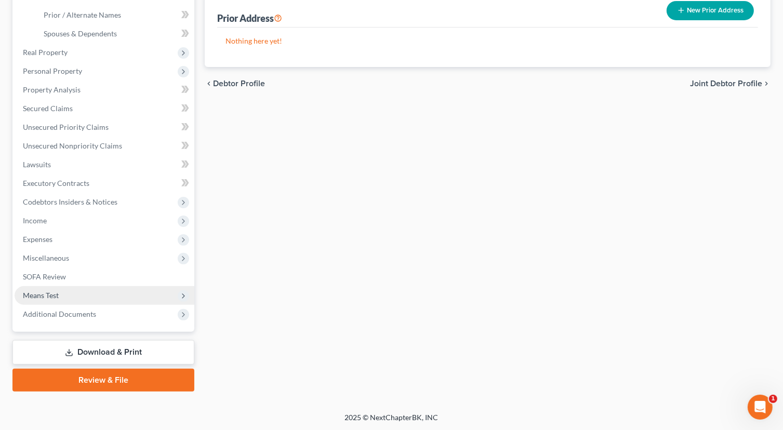
click at [44, 293] on span "Means Test" at bounding box center [41, 295] width 36 height 9
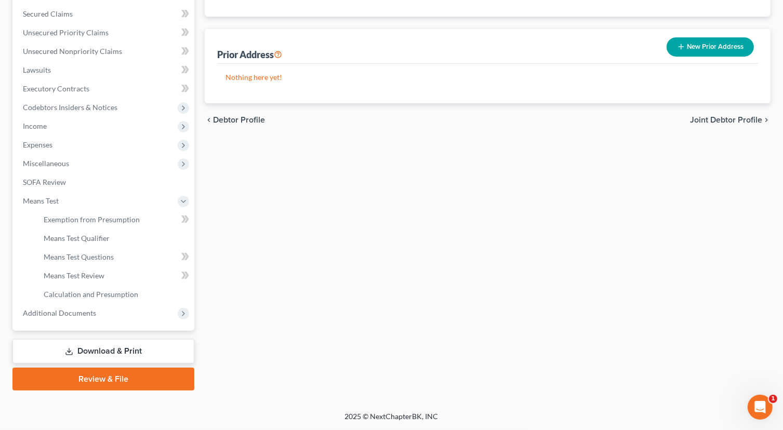
scroll to position [214, 0]
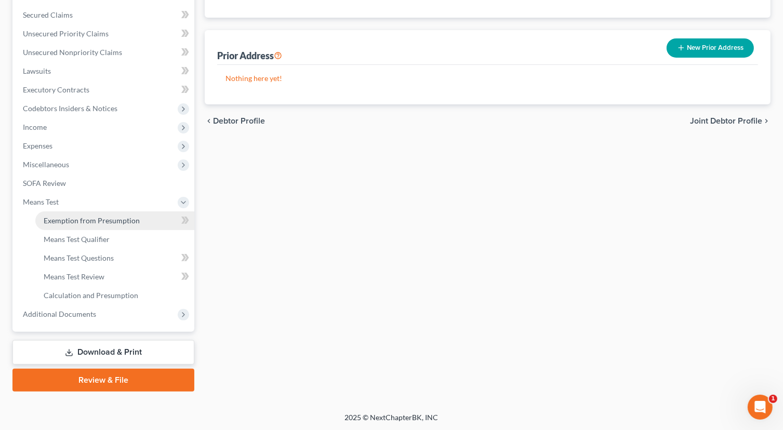
click at [80, 222] on span "Exemption from Presumption" at bounding box center [92, 220] width 96 height 9
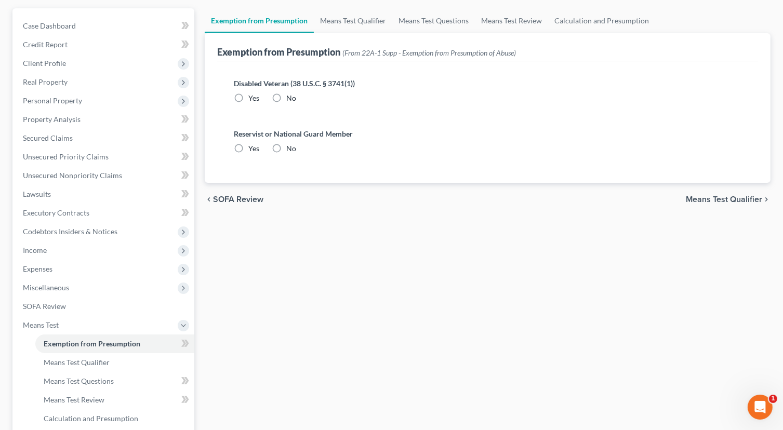
scroll to position [104, 0]
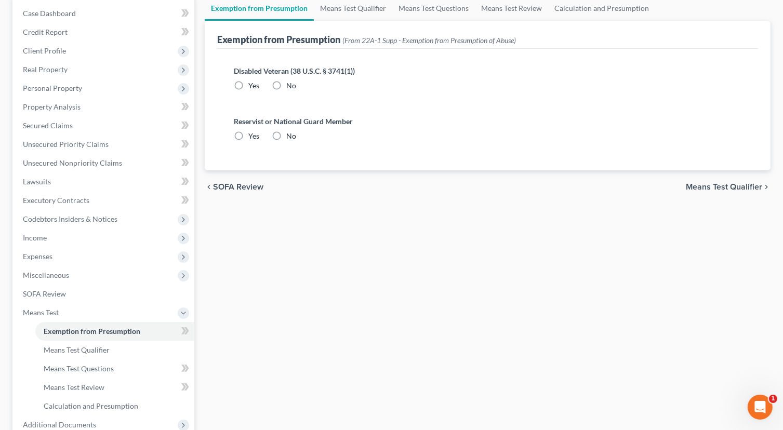
click at [732, 183] on span "Means Test Qualifier" at bounding box center [724, 187] width 76 height 8
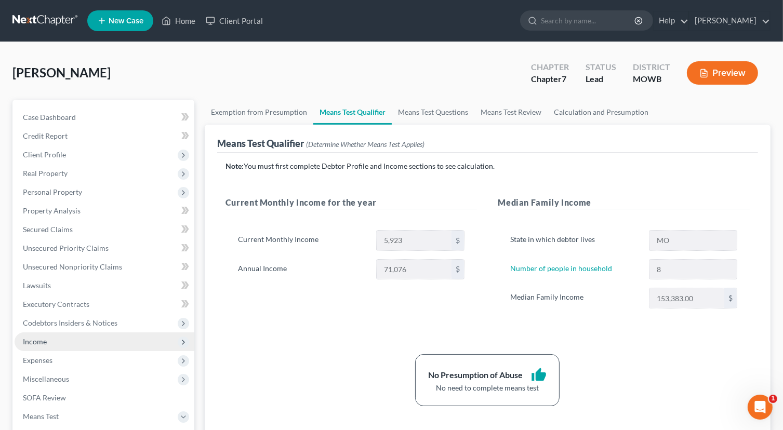
click at [58, 344] on span "Income" at bounding box center [105, 341] width 180 height 19
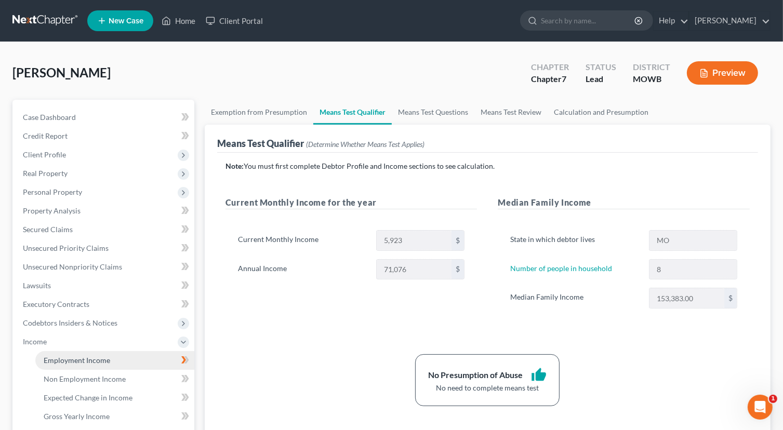
click at [108, 360] on span "Employment Income" at bounding box center [77, 360] width 66 height 9
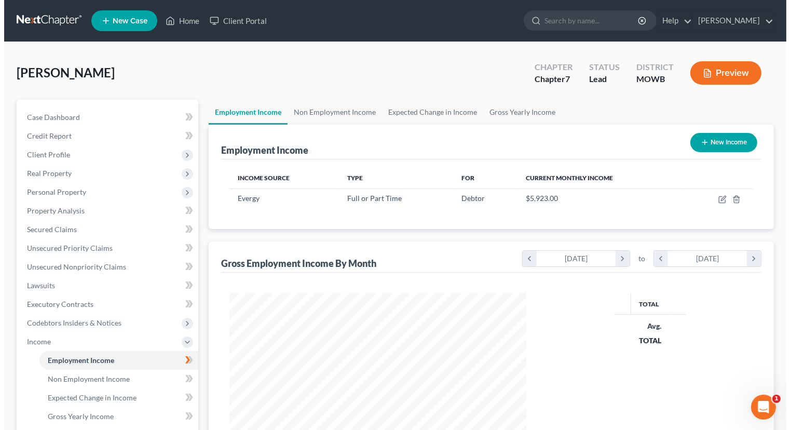
scroll to position [185, 318]
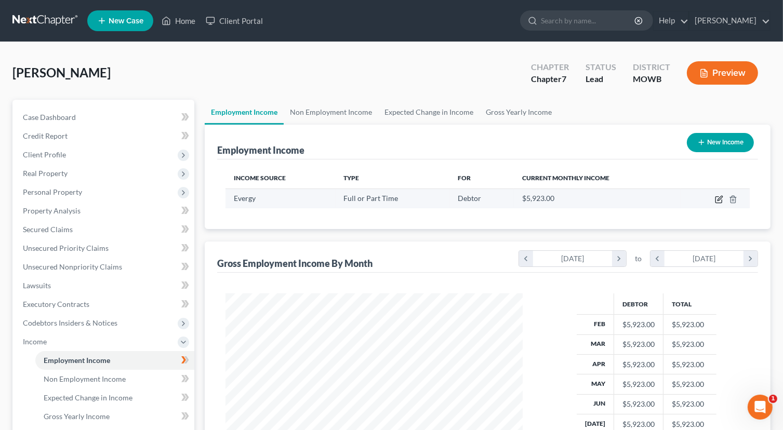
click at [718, 197] on icon "button" at bounding box center [718, 200] width 6 height 6
select select "0"
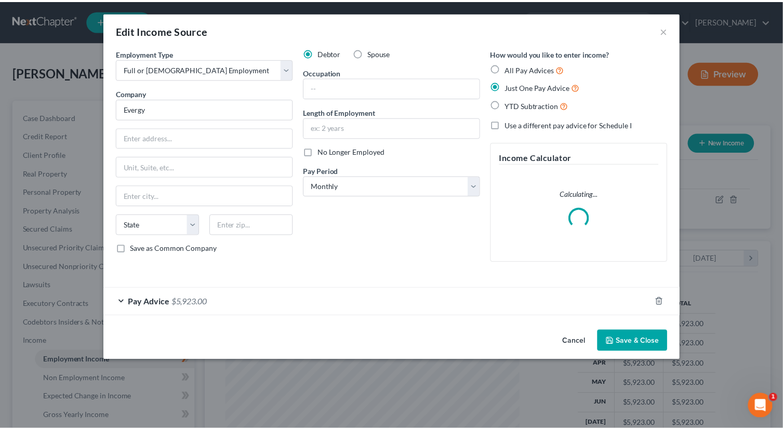
scroll to position [185, 321]
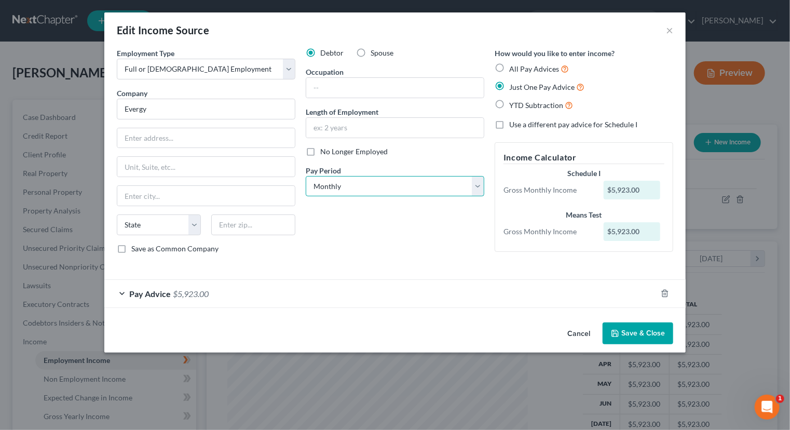
click at [476, 187] on select "Select Monthly Twice Monthly Every Other Week Weekly" at bounding box center [395, 186] width 179 height 21
select select "2"
click at [306, 176] on select "Select Monthly Twice Monthly Every Other Week Weekly" at bounding box center [395, 186] width 179 height 21
click at [614, 330] on polyline "button" at bounding box center [615, 331] width 3 height 2
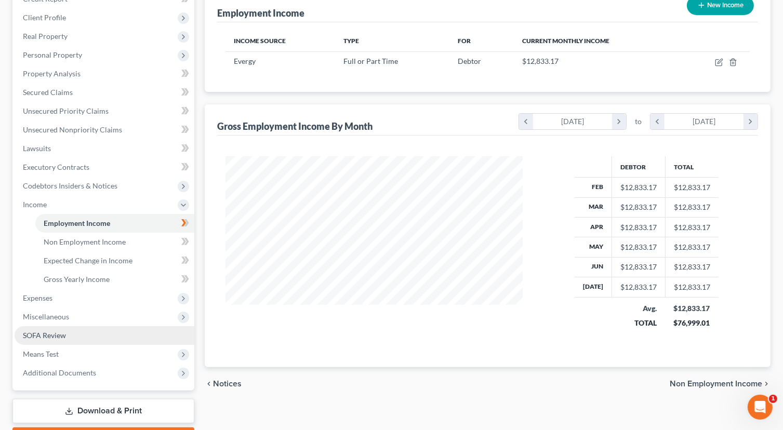
scroll to position [156, 0]
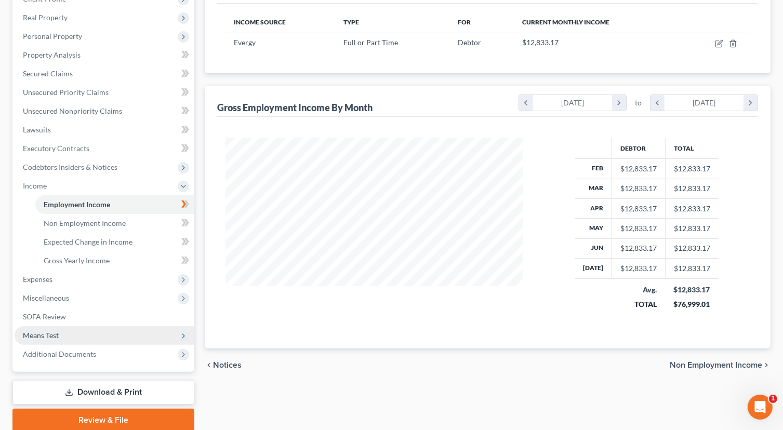
click at [89, 332] on span "Means Test" at bounding box center [105, 335] width 180 height 19
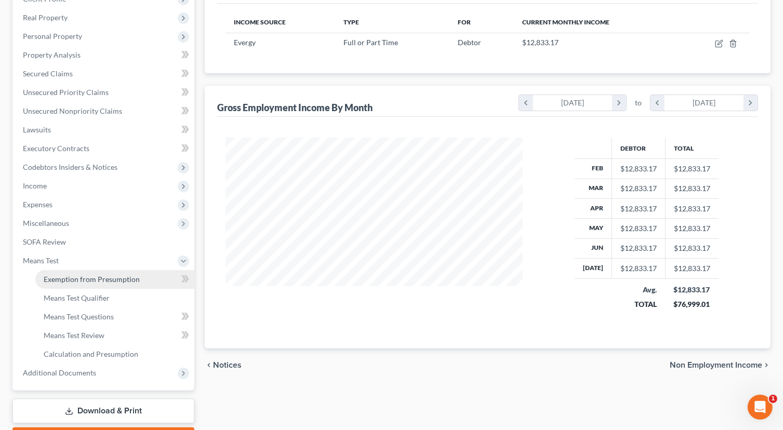
click at [145, 280] on link "Exemption from Presumption" at bounding box center [114, 279] width 159 height 19
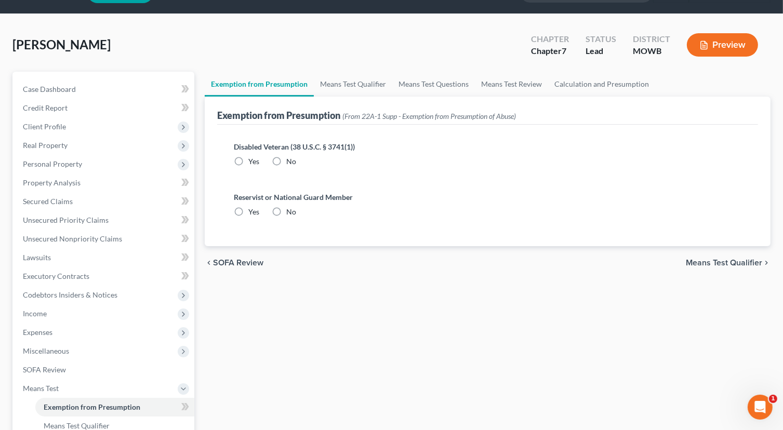
scroll to position [52, 0]
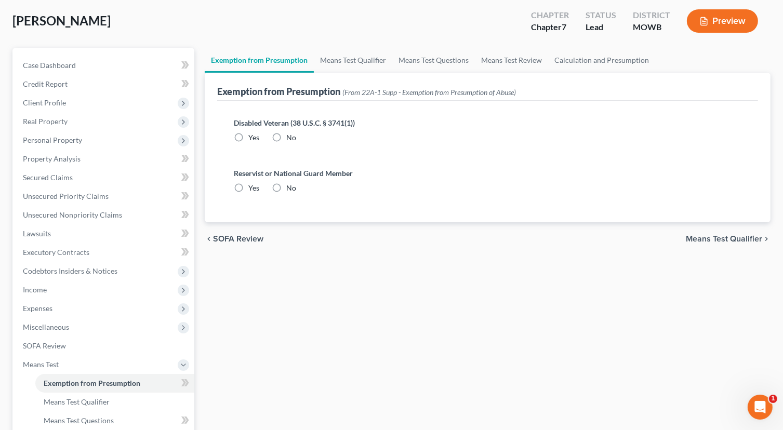
click at [720, 235] on span "Means Test Qualifier" at bounding box center [724, 239] width 76 height 8
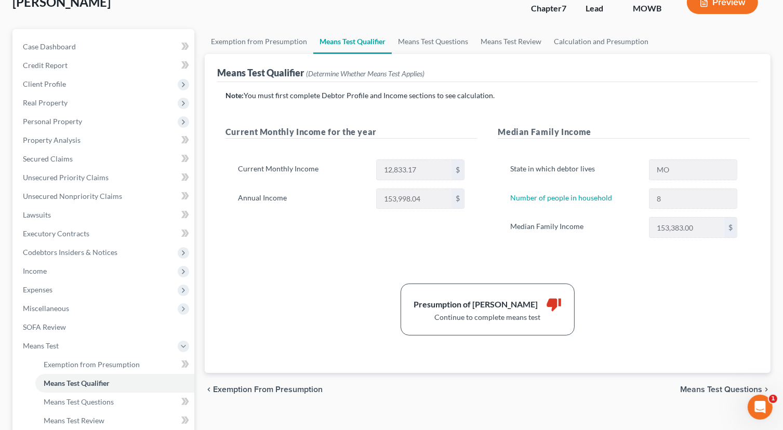
scroll to position [104, 0]
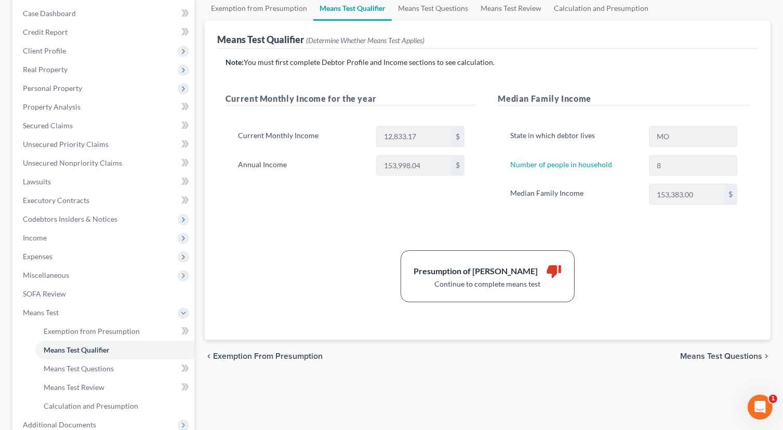
click at [710, 353] on span "Means Test Questions" at bounding box center [721, 356] width 82 height 8
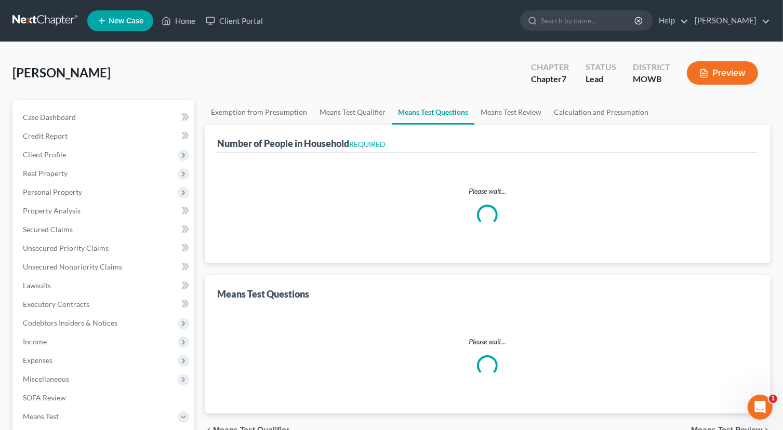
select select "0"
select select "60"
select select "1"
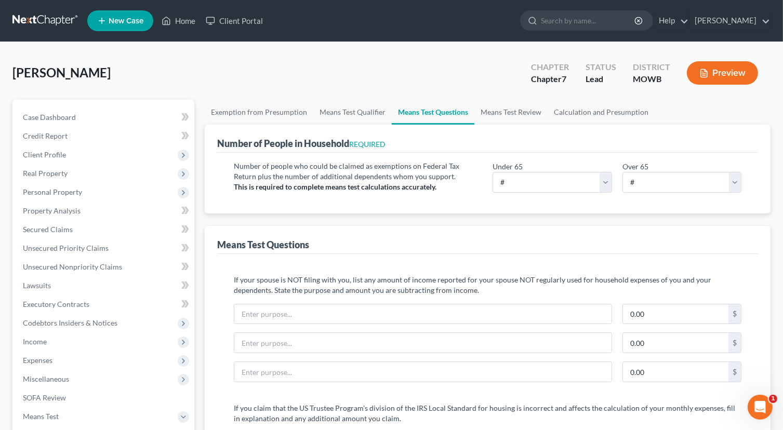
click at [611, 198] on div "Under 65 # 0 1 2 3 4 5 6 7 8 9 10 Over 65 # 0 1 2 3 4 5 6 7 8 9 10" at bounding box center [616, 181] width 259 height 40
drag, startPoint x: 564, startPoint y: 186, endPoint x: 558, endPoint y: 180, distance: 8.8
click at [563, 185] on select "# 0 1 2 3 4 5 6 7 8 9 10" at bounding box center [551, 182] width 119 height 21
select select "6"
click at [492, 172] on select "# 0 1 2 3 4 5 6 7 8 9 10" at bounding box center [551, 182] width 119 height 21
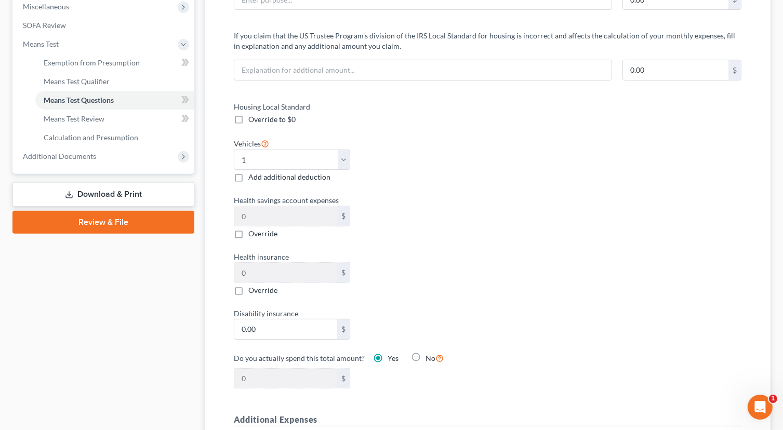
scroll to position [366, 0]
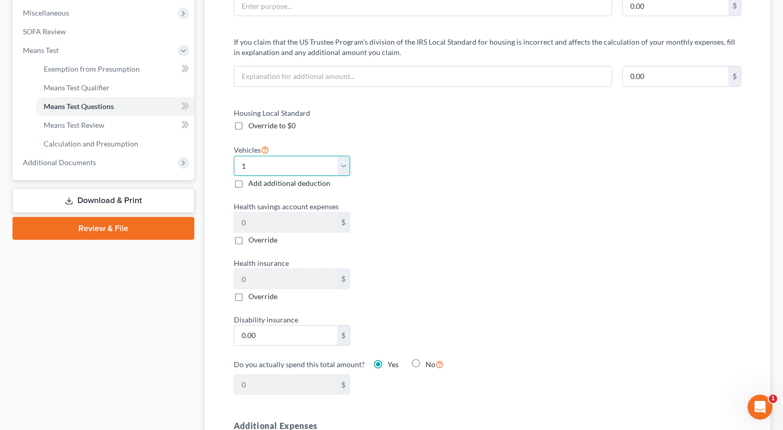
click at [345, 166] on select "Select 0 1 2 3 4 5" at bounding box center [292, 166] width 116 height 21
select select "2"
click at [234, 156] on select "Select 0 1 2 3 4 5" at bounding box center [292, 166] width 116 height 21
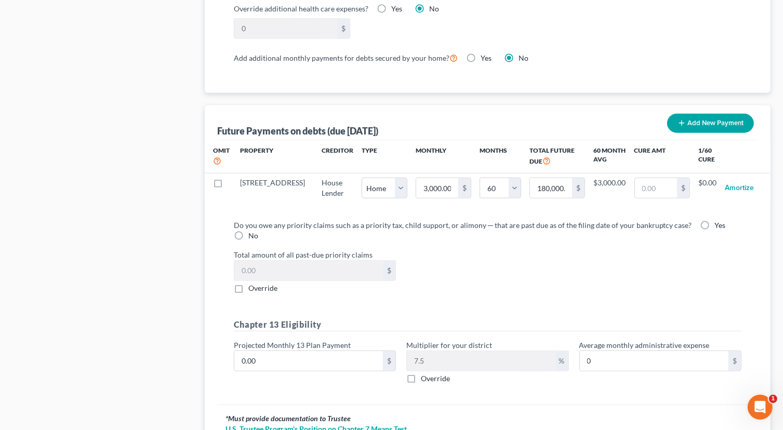
scroll to position [1041, 0]
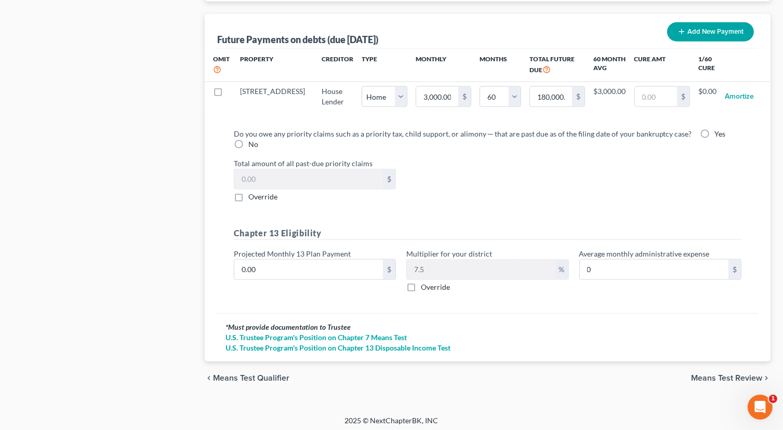
click at [716, 374] on span "Means Test Review" at bounding box center [726, 378] width 71 height 8
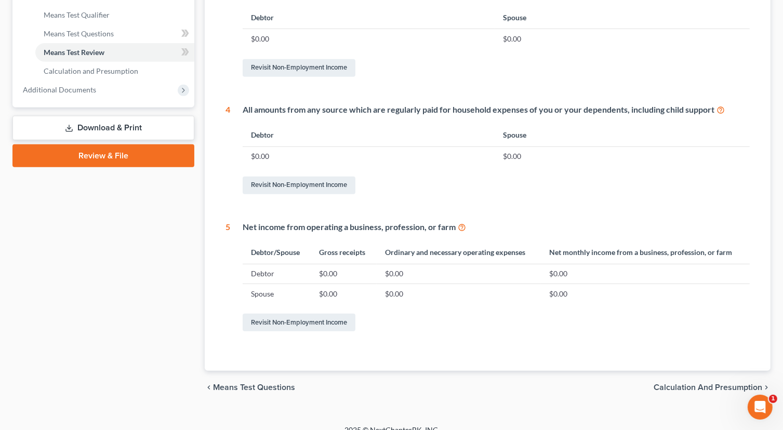
scroll to position [451, 0]
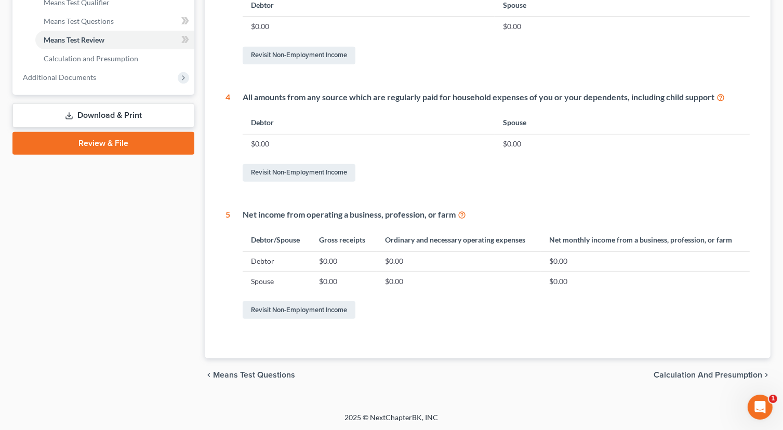
click at [663, 371] on span "Calculation and Presumption" at bounding box center [707, 375] width 109 height 8
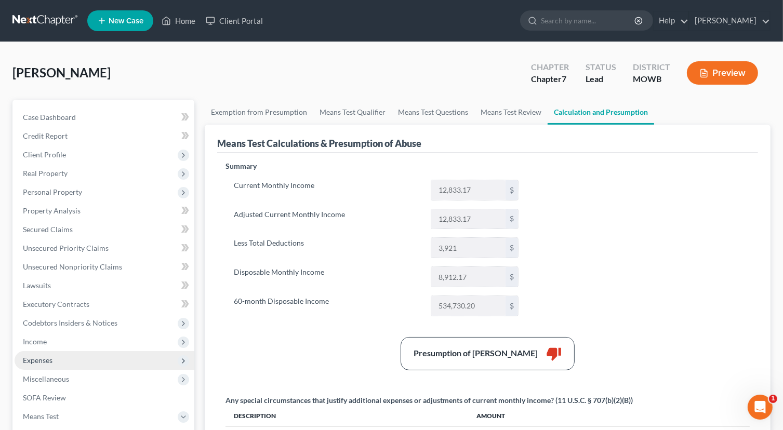
click at [39, 361] on span "Expenses" at bounding box center [38, 360] width 30 height 9
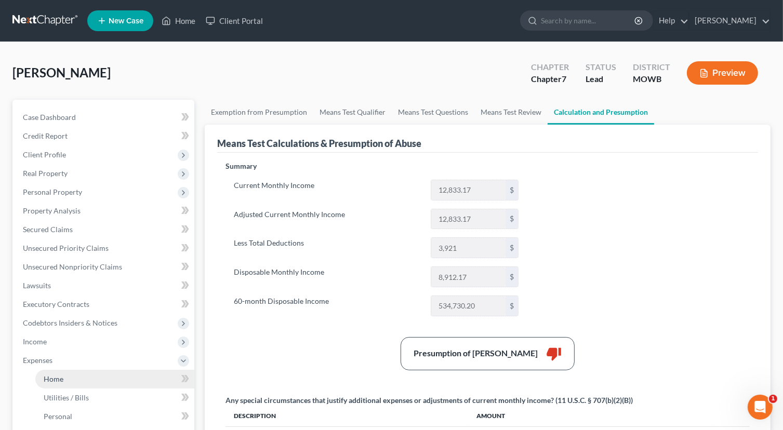
click at [91, 372] on link "Home" at bounding box center [114, 379] width 159 height 19
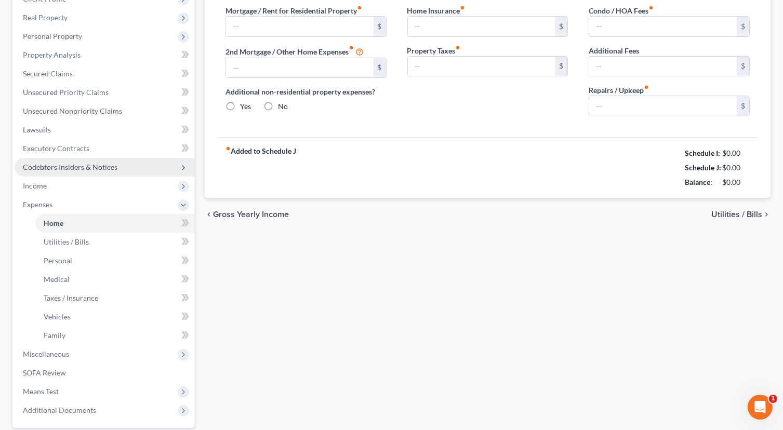
type input "0.00"
radio input "true"
type input "0.00"
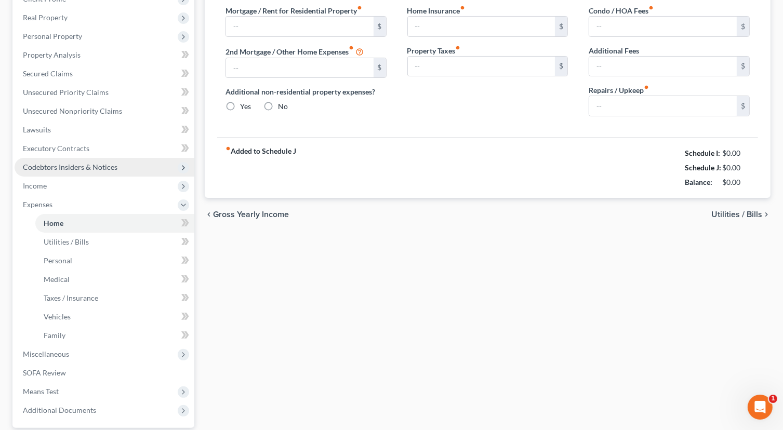
type input "0.00"
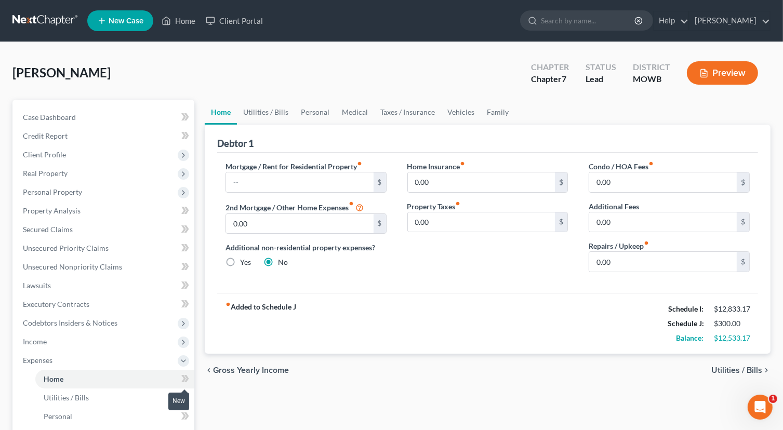
click at [186, 376] on icon at bounding box center [186, 378] width 5 height 7
click at [185, 377] on icon at bounding box center [185, 378] width 8 height 13
click at [338, 189] on input "text" at bounding box center [299, 182] width 147 height 20
type input "3,000.00"
type input "200.00"
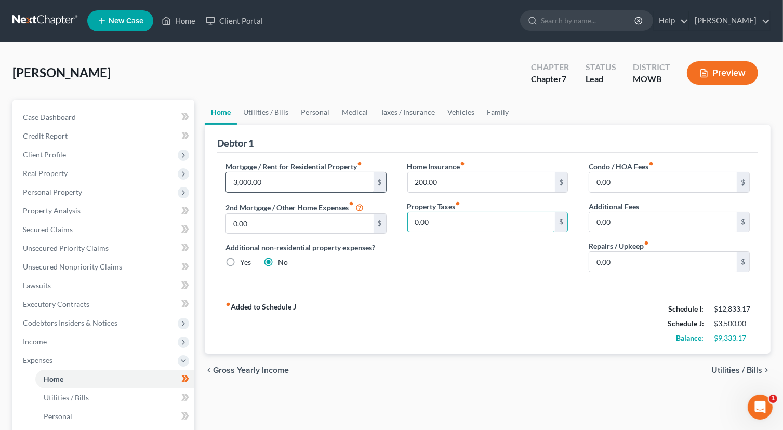
type input "1"
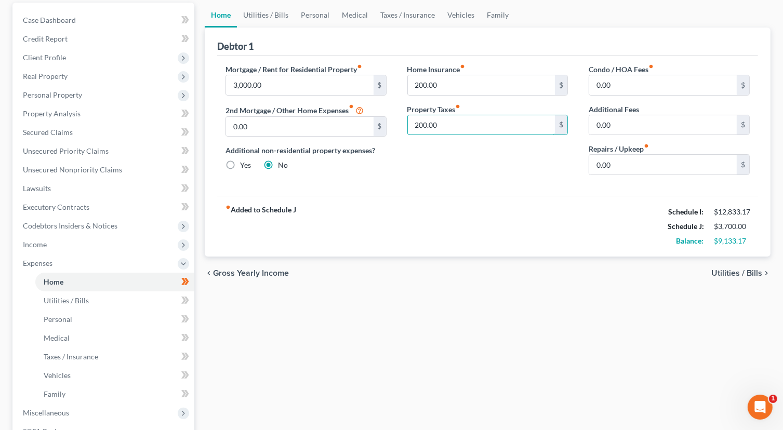
scroll to position [104, 0]
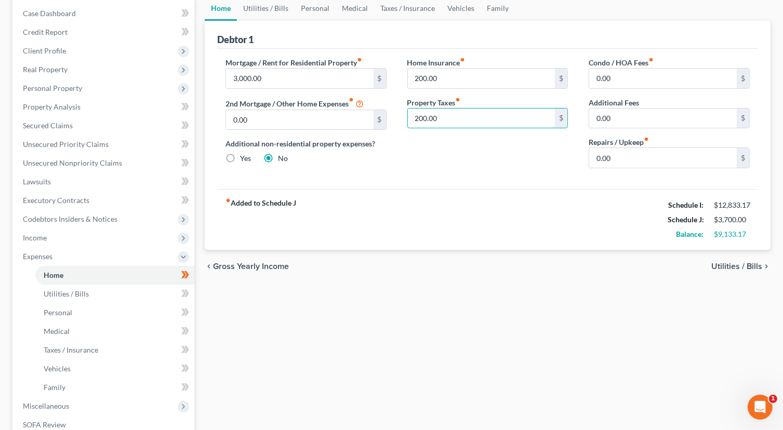
type input "200.00"
click at [720, 266] on span "Utilities / Bills" at bounding box center [736, 266] width 51 height 8
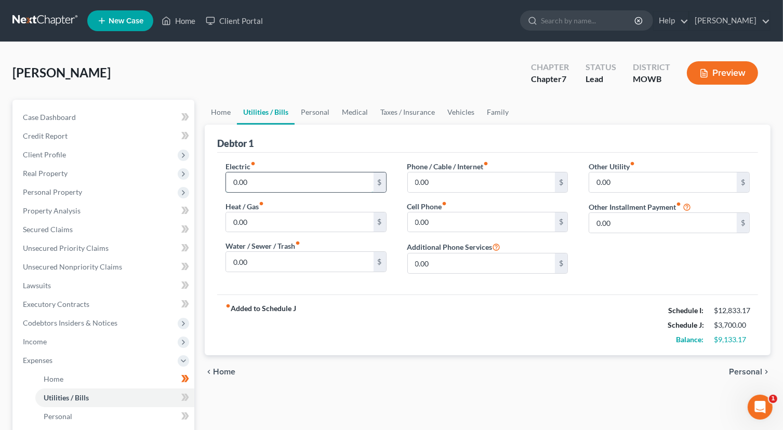
click at [281, 180] on input "0.00" at bounding box center [299, 182] width 147 height 20
click at [735, 369] on span "Personal" at bounding box center [745, 372] width 33 height 8
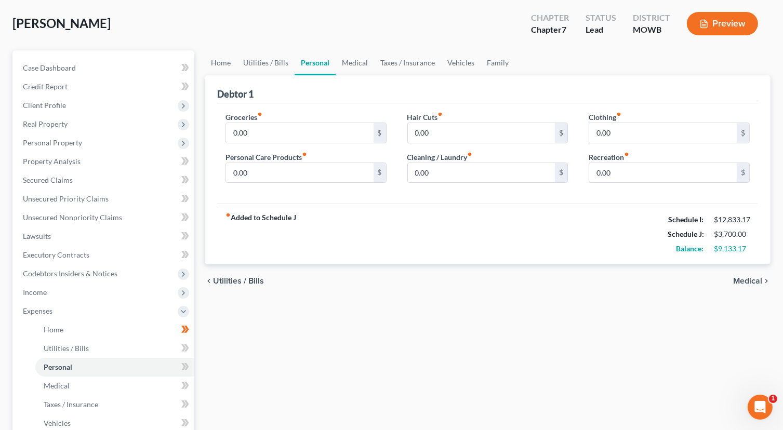
scroll to position [52, 0]
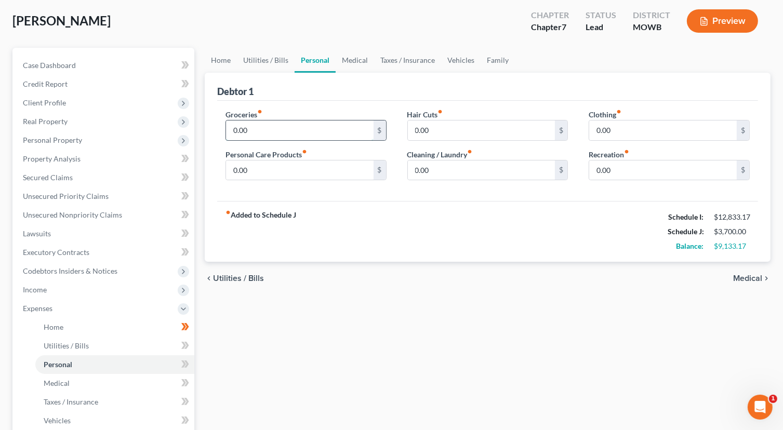
click at [348, 130] on input "0.00" at bounding box center [299, 130] width 147 height 20
type input "2,000.00"
click at [742, 278] on span "Medical" at bounding box center [747, 278] width 29 height 8
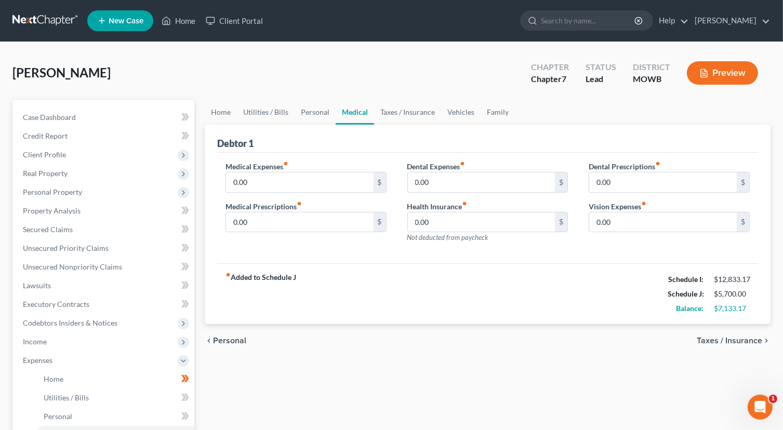
click at [724, 340] on span "Taxes / Insurance" at bounding box center [728, 341] width 65 height 8
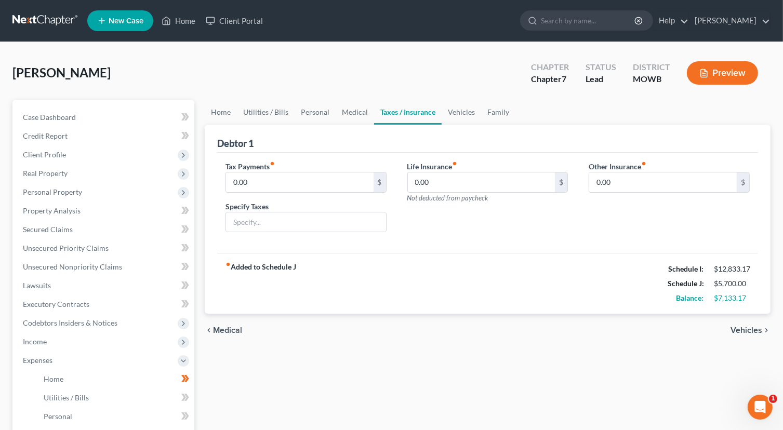
click at [735, 329] on span "Vehicles" at bounding box center [746, 330] width 32 height 8
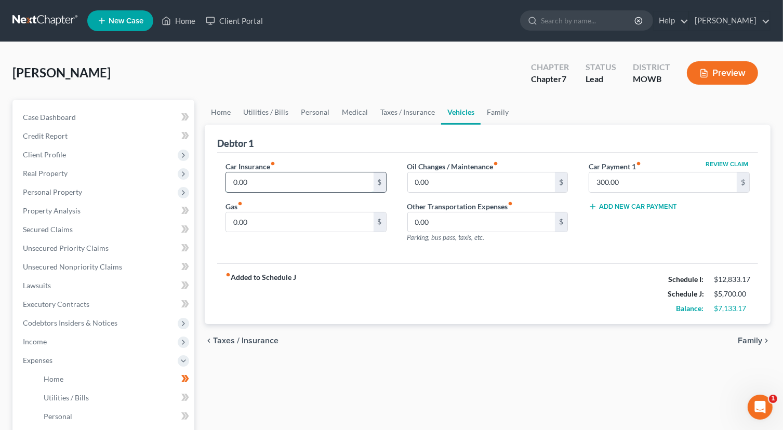
click at [327, 182] on input "0.00" at bounding box center [299, 182] width 147 height 20
type input "100.00"
click at [286, 215] on input "0.00" at bounding box center [299, 222] width 147 height 20
type input "0"
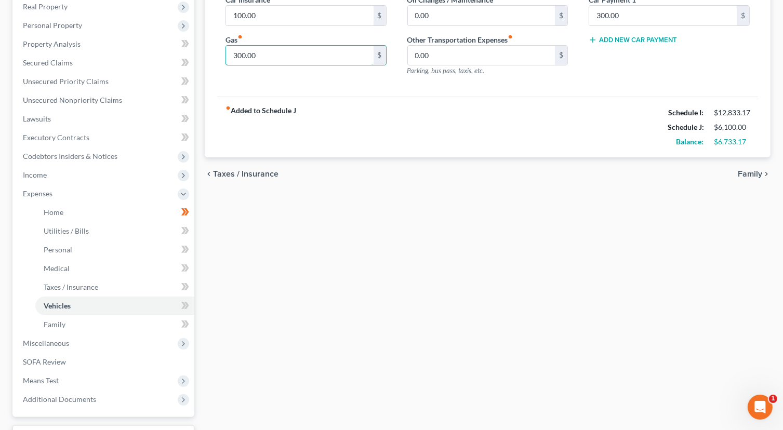
scroll to position [252, 0]
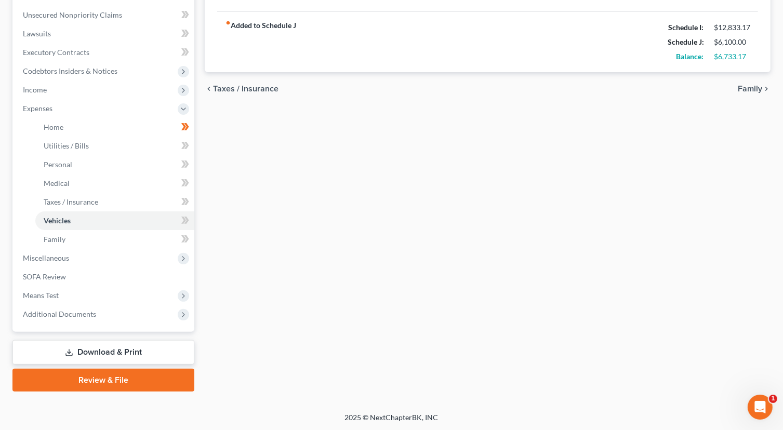
type input "300.00"
click at [746, 86] on span "Family" at bounding box center [749, 89] width 24 height 8
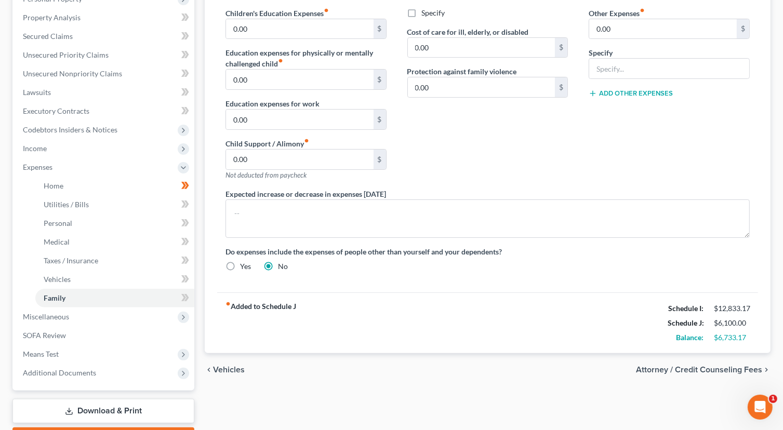
scroll to position [252, 0]
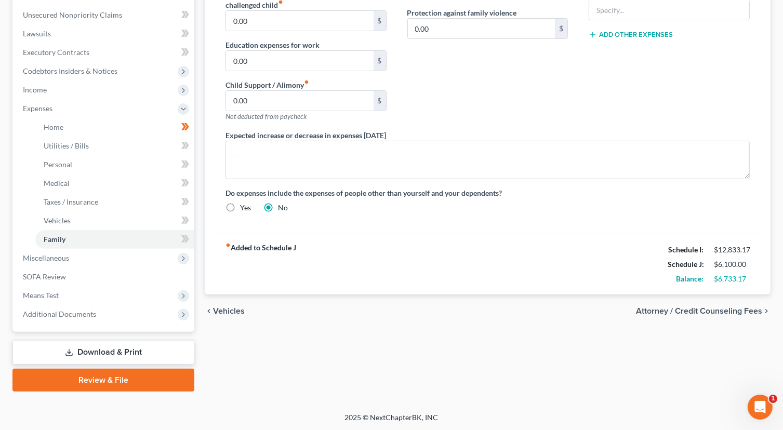
drag, startPoint x: 314, startPoint y: 290, endPoint x: 297, endPoint y: 307, distance: 23.9
click at [300, 306] on ui-view "Home Utilities / Bills Personal Medical Taxes / Insurance Vehicles Family Debto…" at bounding box center [488, 88] width 566 height 480
drag, startPoint x: 297, startPoint y: 307, endPoint x: 230, endPoint y: 303, distance: 67.6
click at [230, 303] on div "chevron_left Vehicles Attorney / Credit Counseling Fees chevron_right" at bounding box center [488, 310] width 566 height 33
click at [225, 307] on span "Vehicles" at bounding box center [229, 311] width 32 height 8
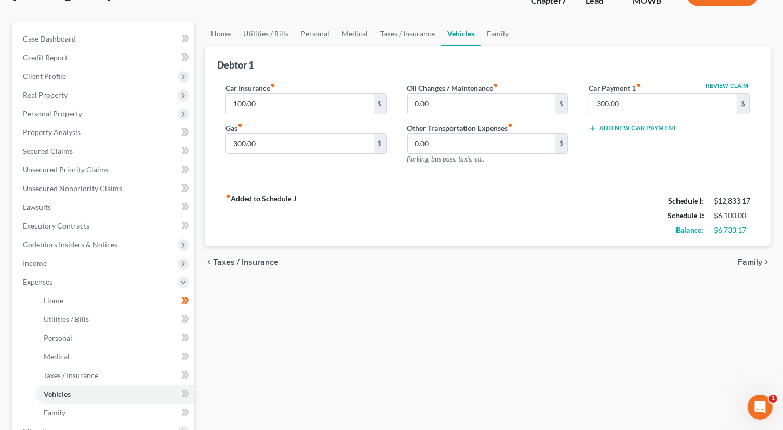
scroll to position [156, 0]
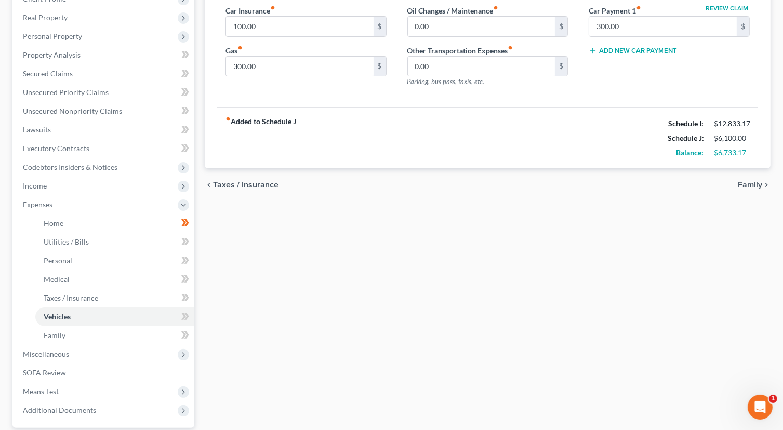
click at [220, 183] on span "Taxes / Insurance" at bounding box center [245, 185] width 65 height 8
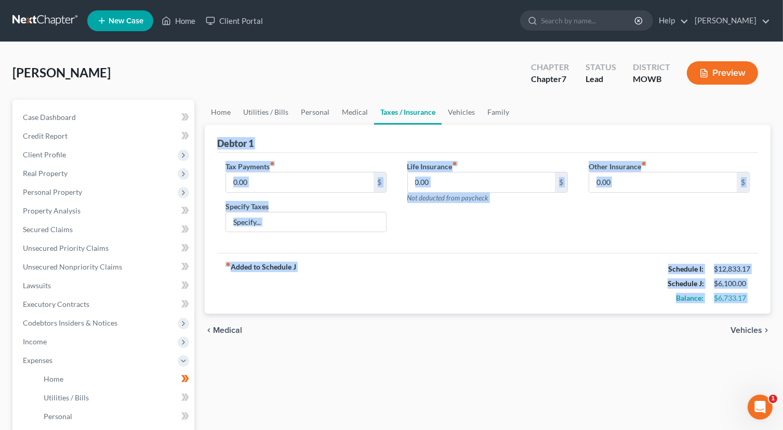
click at [231, 326] on span "Medical" at bounding box center [227, 330] width 29 height 8
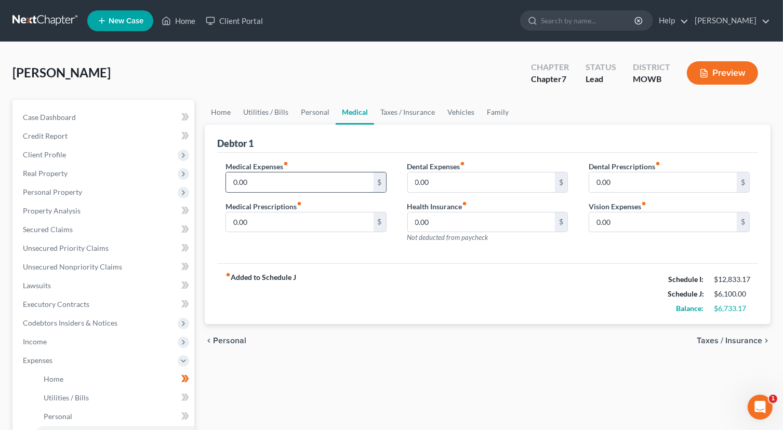
drag, startPoint x: 285, startPoint y: 171, endPoint x: 285, endPoint y: 179, distance: 8.3
click at [285, 175] on div "0.00 $" at bounding box center [305, 182] width 161 height 21
type input "0"
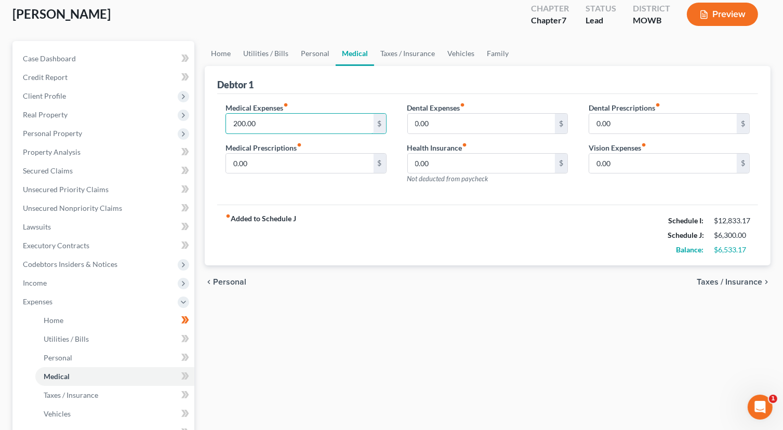
scroll to position [104, 0]
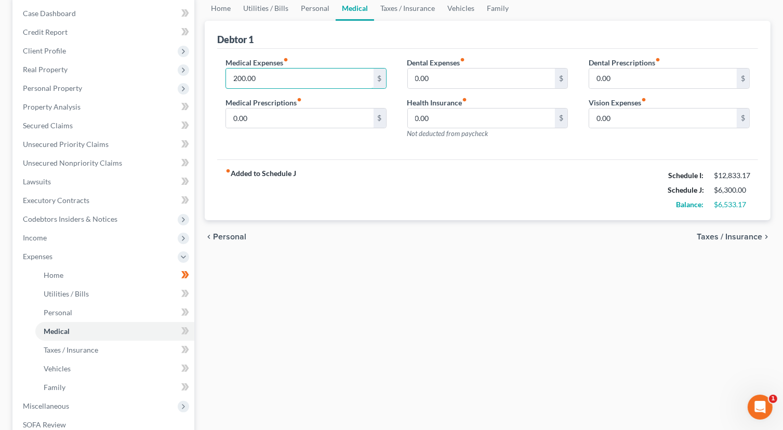
type input "200.00"
click at [211, 235] on icon "chevron_left" at bounding box center [209, 237] width 8 height 8
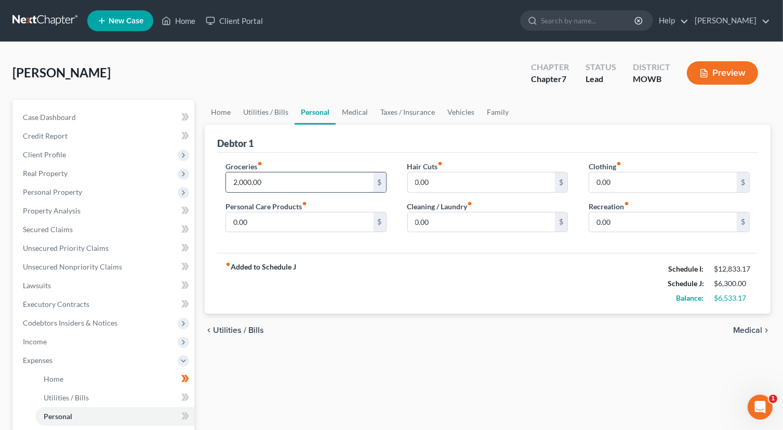
click at [322, 180] on input "2,000.00" at bounding box center [299, 182] width 147 height 20
type input "0"
type input "800.00"
click at [39, 341] on span "Income" at bounding box center [35, 341] width 24 height 9
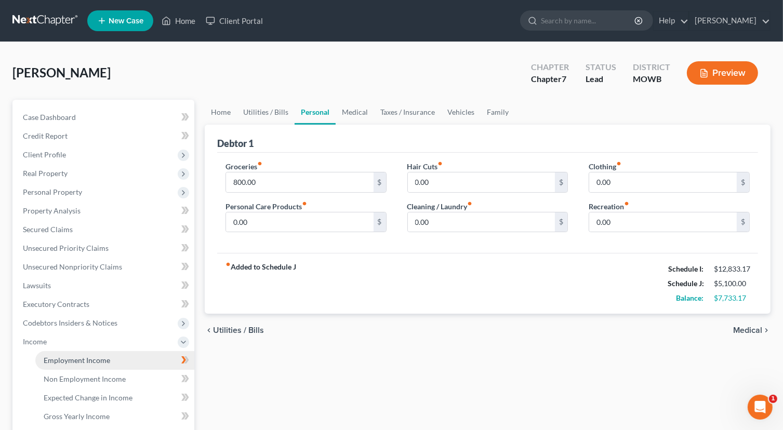
click at [95, 363] on span "Employment Income" at bounding box center [77, 360] width 66 height 9
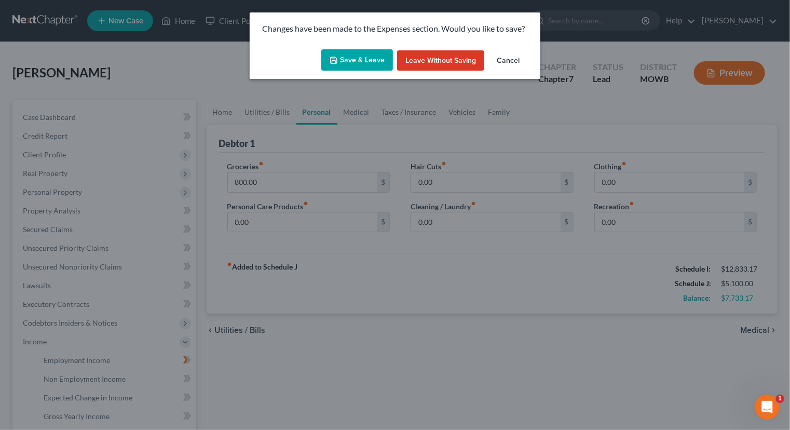
click at [343, 63] on button "Save & Leave" at bounding box center [357, 60] width 72 height 22
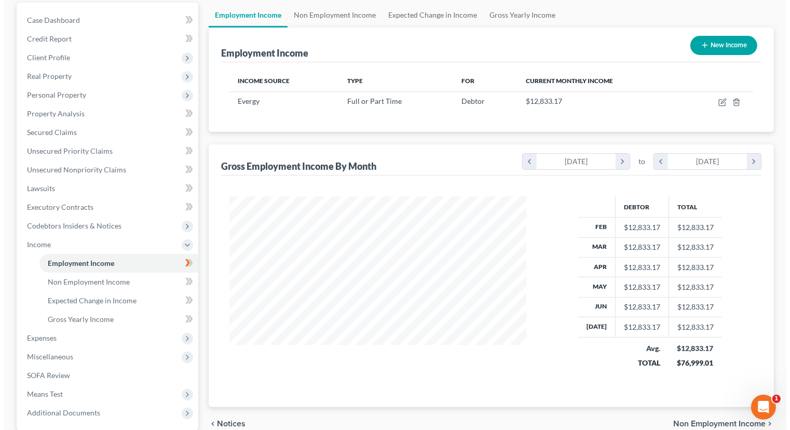
scroll to position [104, 0]
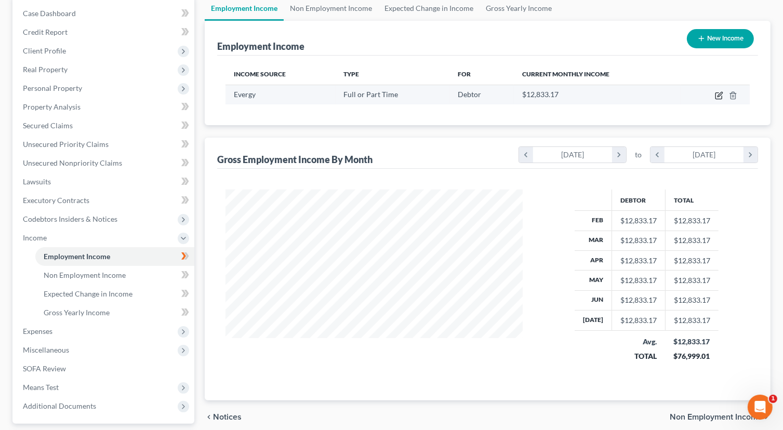
click at [719, 95] on icon "button" at bounding box center [719, 95] width 8 height 8
select select "0"
select select "2"
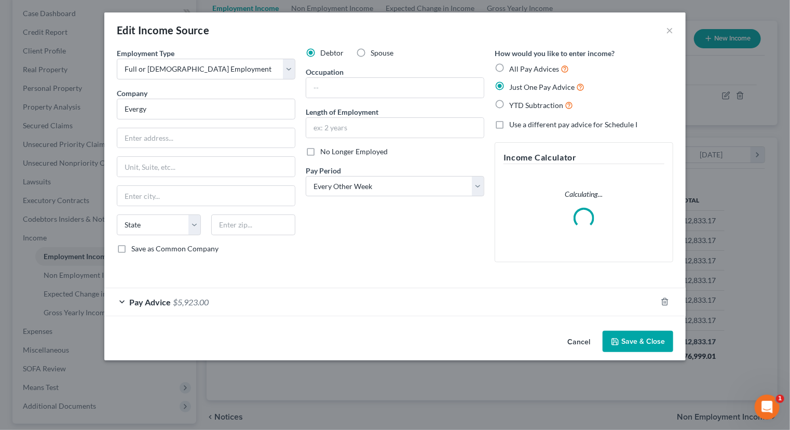
scroll to position [185, 321]
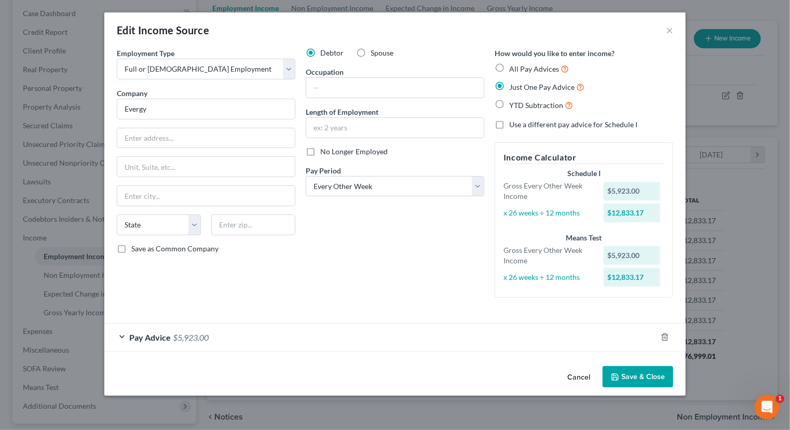
click at [143, 336] on span "Pay Advice" at bounding box center [150, 337] width 42 height 10
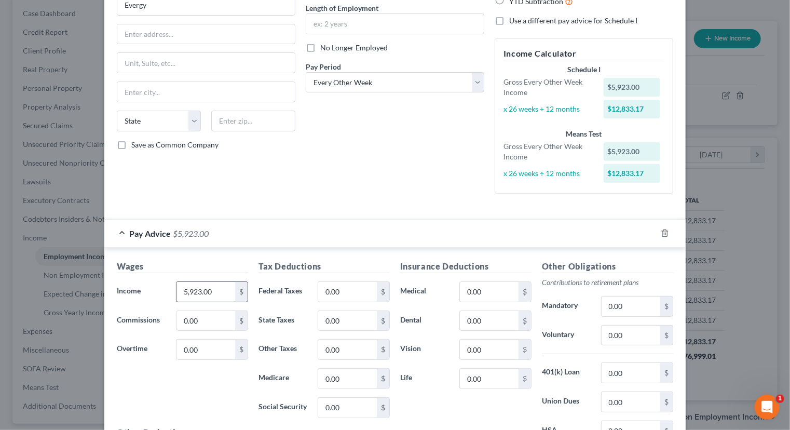
scroll to position [156, 0]
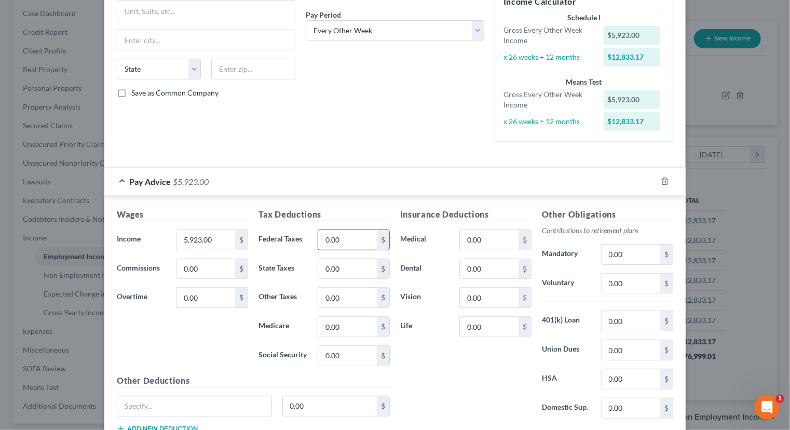
click at [361, 238] on input "0.00" at bounding box center [347, 240] width 59 height 20
click at [218, 331] on div "Wages Income * 5,923.00 $ Commissions 0.00 $ Overtime 0.00 $" at bounding box center [183, 291] width 142 height 166
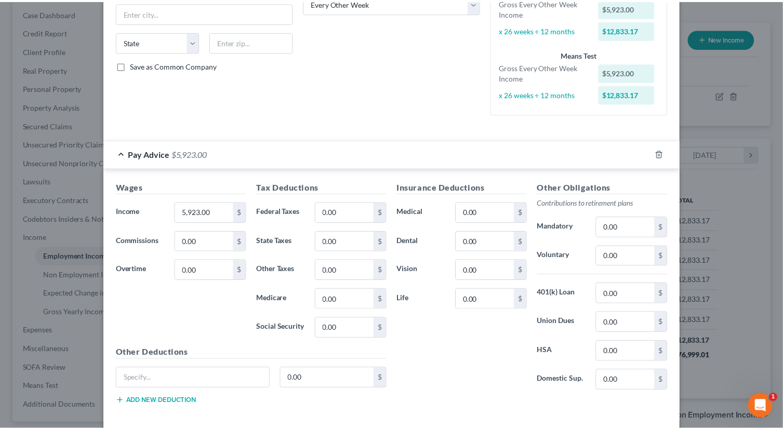
scroll to position [230, 0]
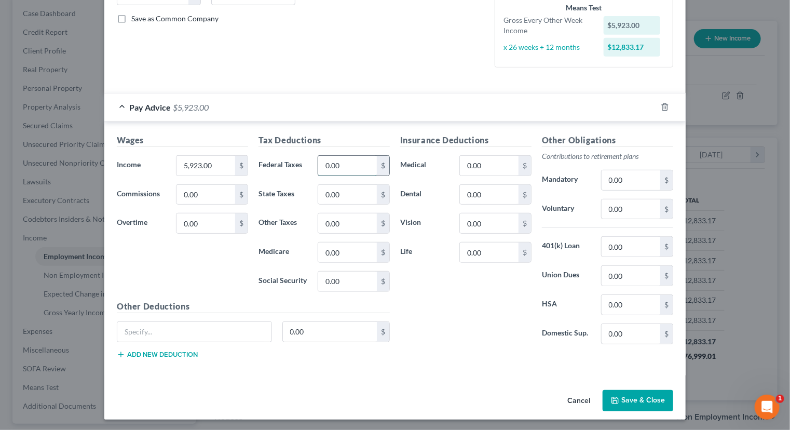
click at [351, 162] on input "0.00" at bounding box center [347, 166] width 59 height 20
type input "2,000.00"
type input "500.00"
drag, startPoint x: 489, startPoint y: 166, endPoint x: 492, endPoint y: 171, distance: 6.3
click at [489, 166] on input "0.00" at bounding box center [489, 166] width 59 height 20
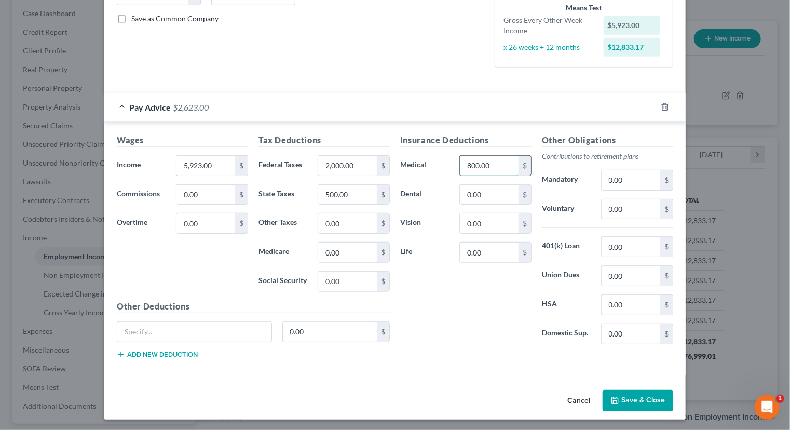
type input "800.00"
click at [634, 175] on input "0.00" at bounding box center [631, 180] width 59 height 20
type input "300.00"
click at [622, 395] on button "Save & Close" at bounding box center [638, 401] width 71 height 22
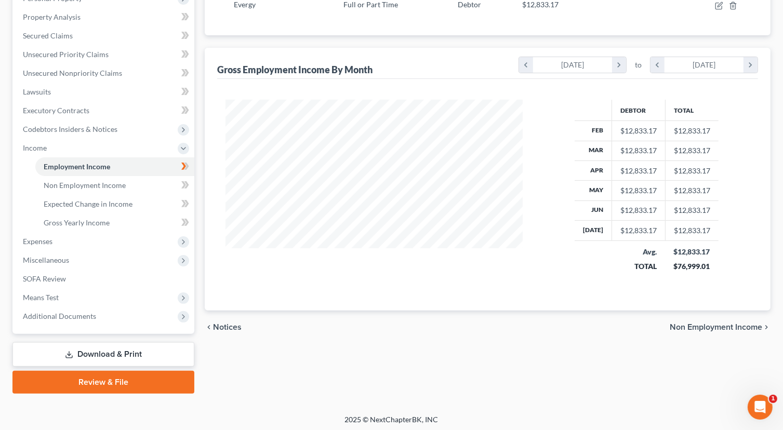
scroll to position [196, 0]
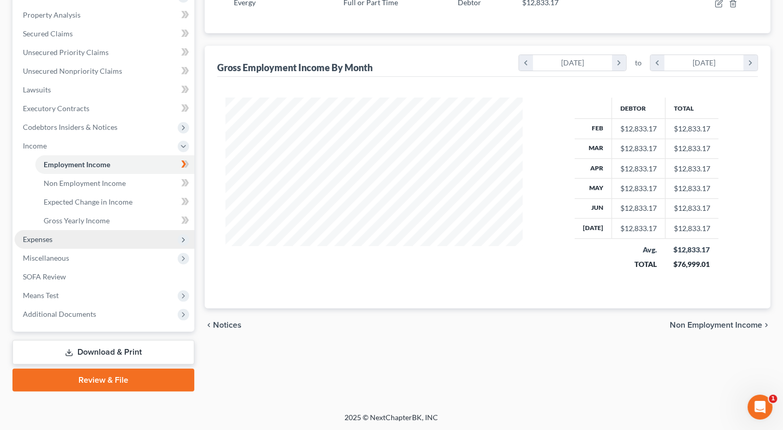
click at [58, 240] on span "Expenses" at bounding box center [105, 239] width 180 height 19
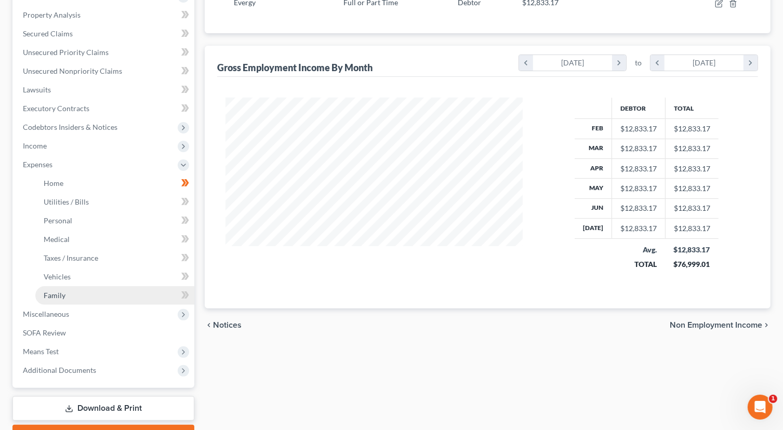
click at [88, 298] on link "Family" at bounding box center [114, 295] width 159 height 19
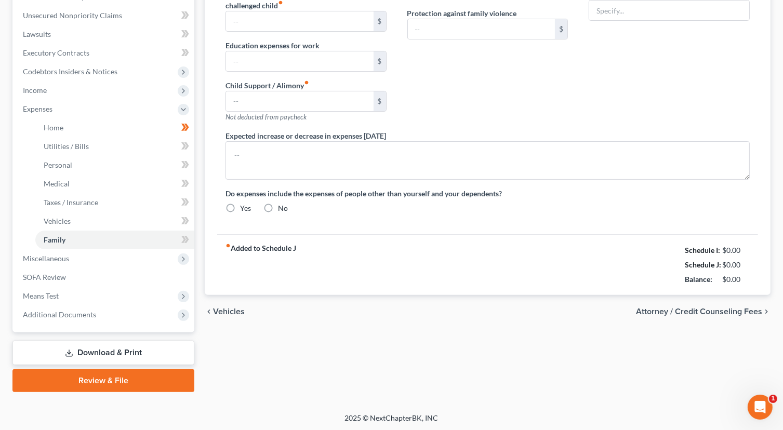
type input "0.00"
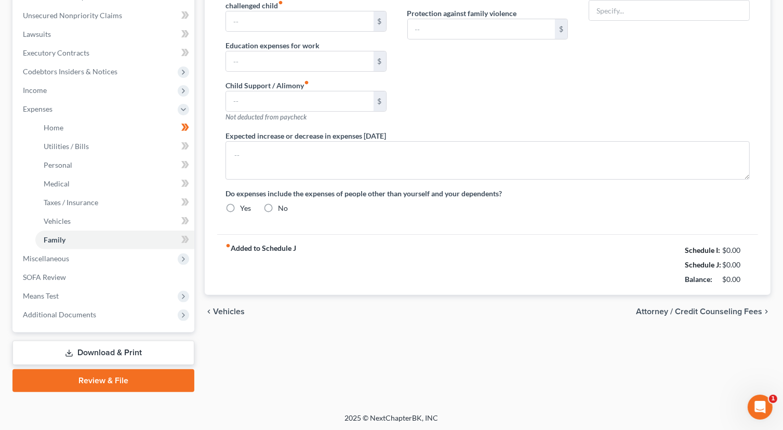
type input "0.00"
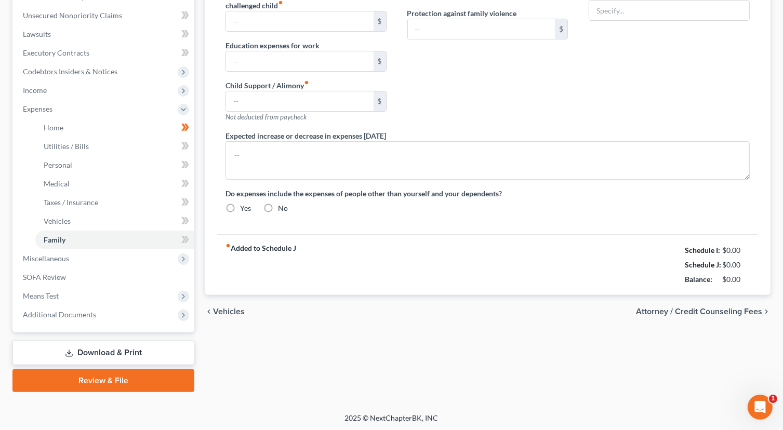
radio input "true"
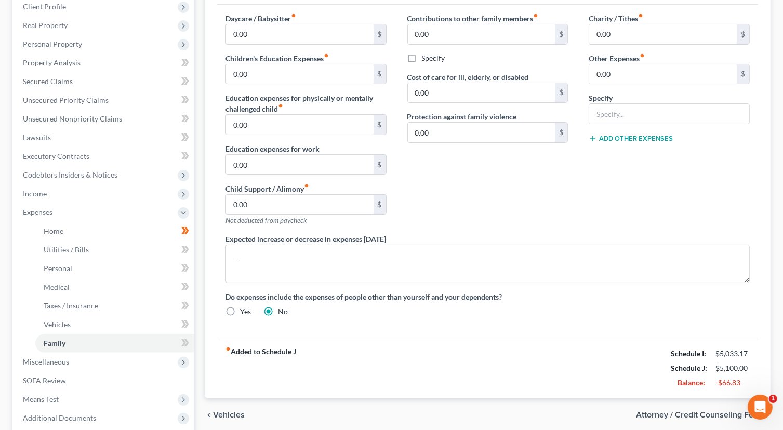
scroll to position [252, 0]
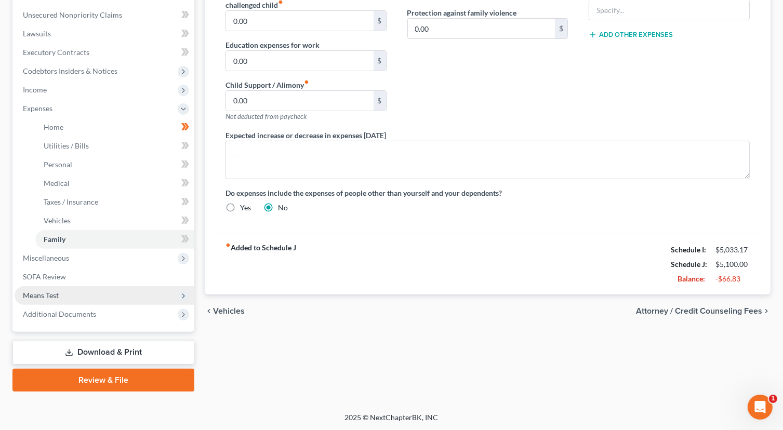
click at [77, 291] on span "Means Test" at bounding box center [105, 295] width 180 height 19
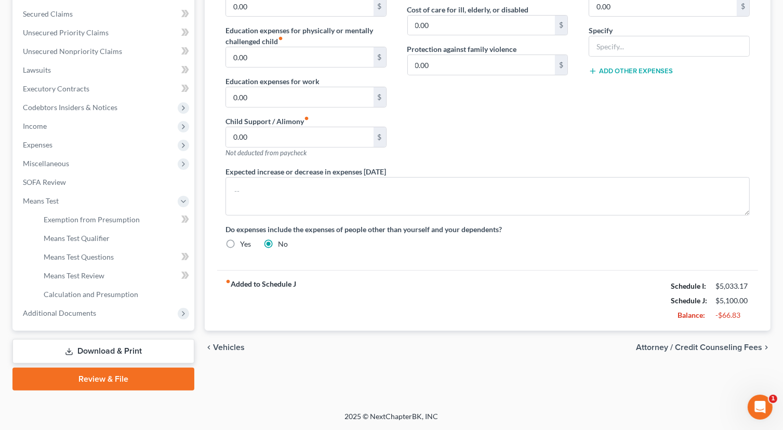
scroll to position [214, 0]
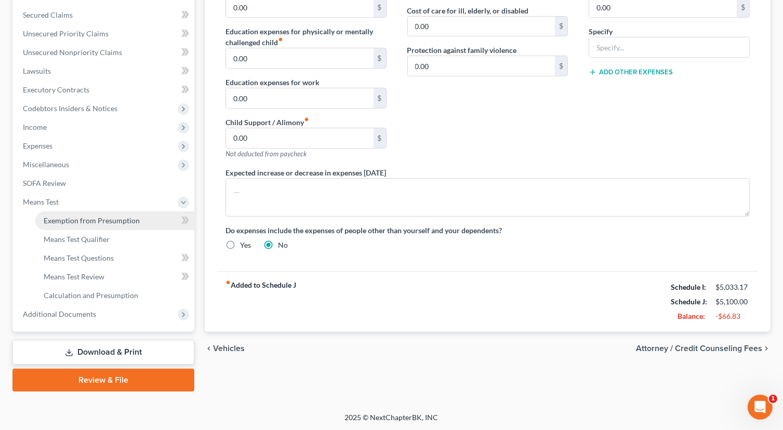
click at [110, 224] on link "Exemption from Presumption" at bounding box center [114, 220] width 159 height 19
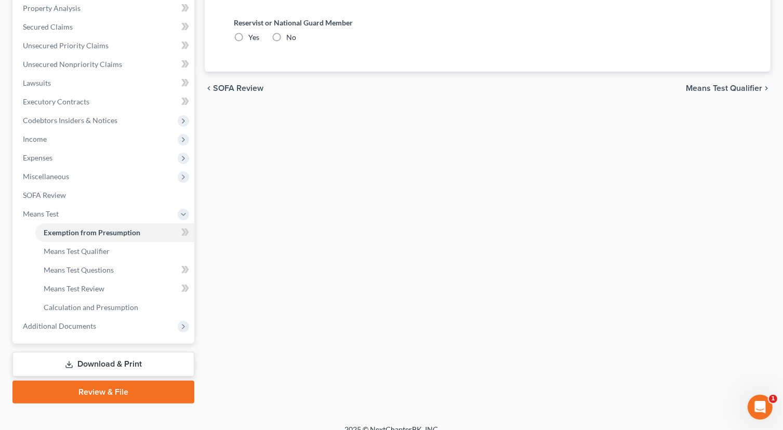
scroll to position [208, 0]
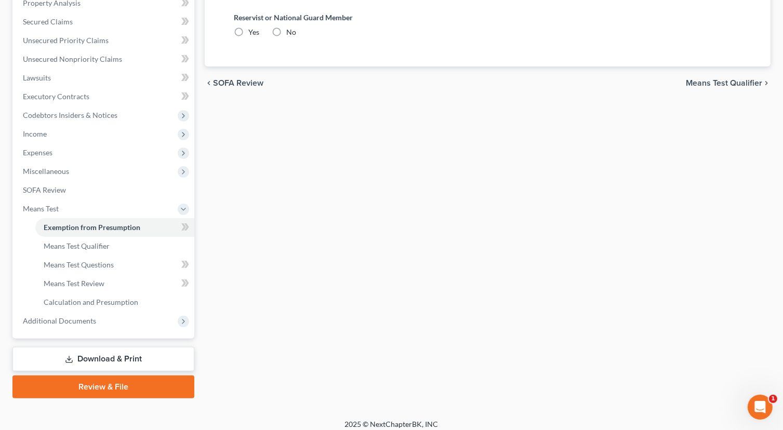
click at [703, 76] on div "chevron_left SOFA Review Means Test Qualifier chevron_right" at bounding box center [488, 82] width 566 height 33
click at [698, 83] on span "Means Test Qualifier" at bounding box center [724, 83] width 76 height 8
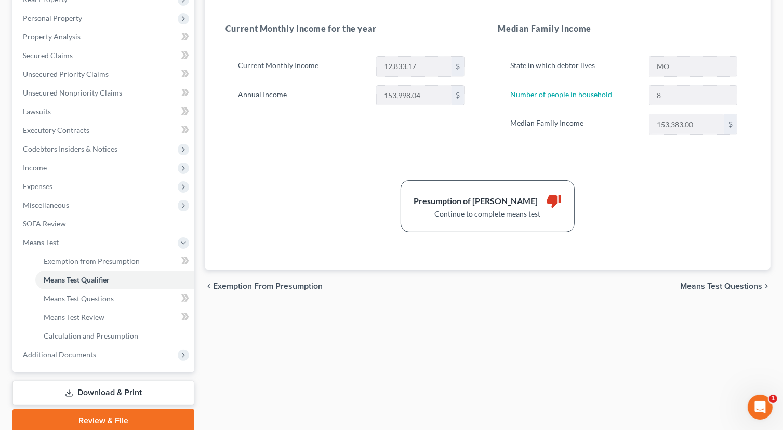
scroll to position [208, 0]
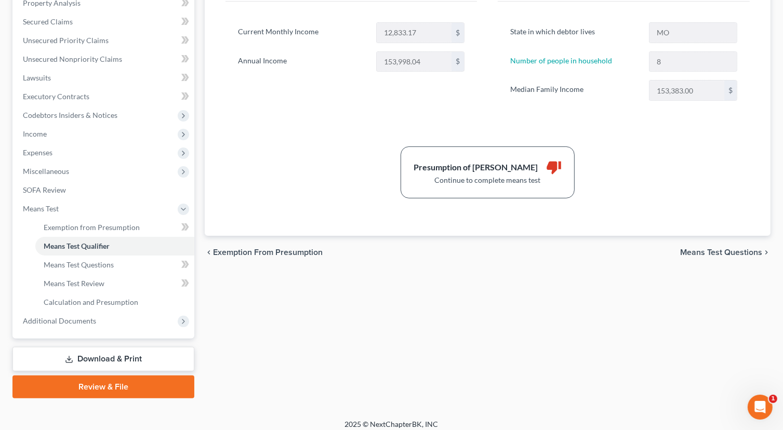
click at [698, 248] on span "Means Test Questions" at bounding box center [721, 252] width 82 height 8
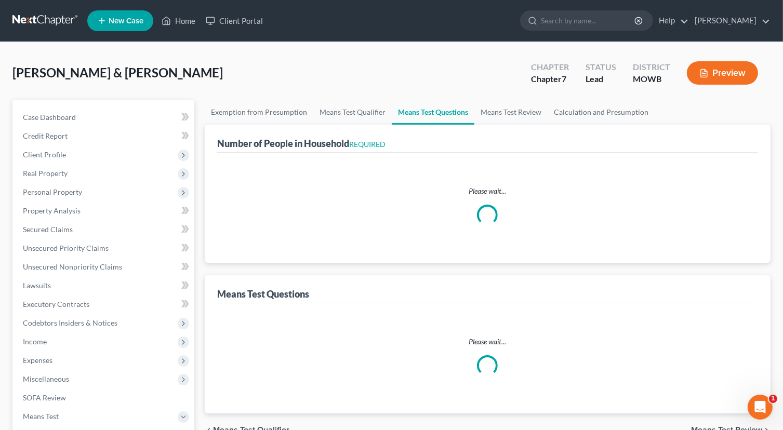
select select "0"
select select "60"
select select "6"
select select "2"
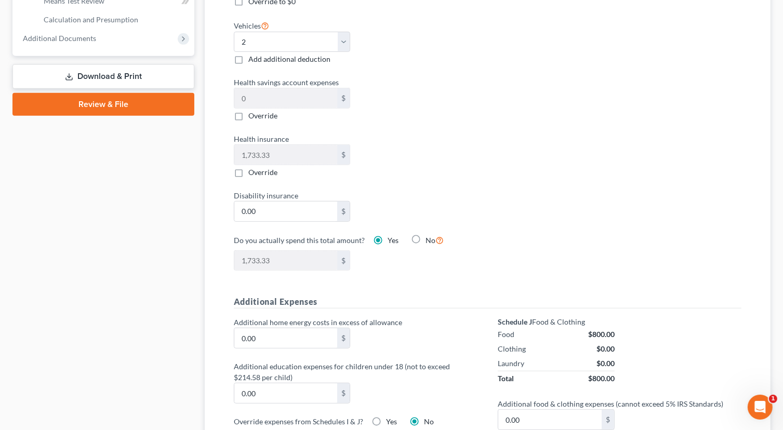
scroll to position [467, 0]
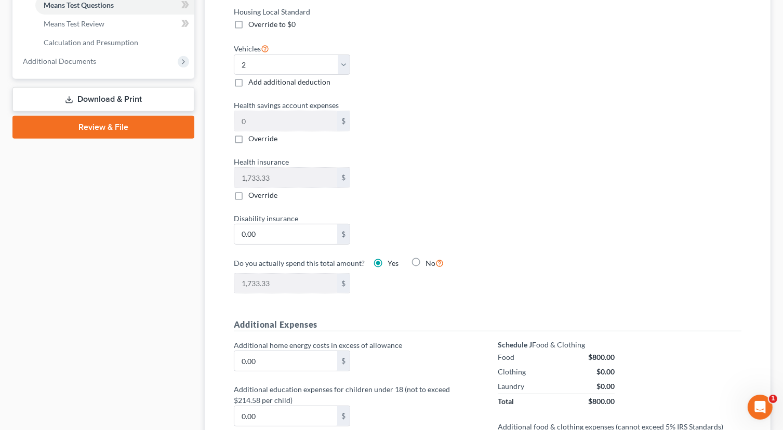
click at [248, 197] on label "Override" at bounding box center [262, 195] width 29 height 10
click at [252, 197] on input "Override" at bounding box center [255, 193] width 7 height 7
checkbox input "true"
type input "0"
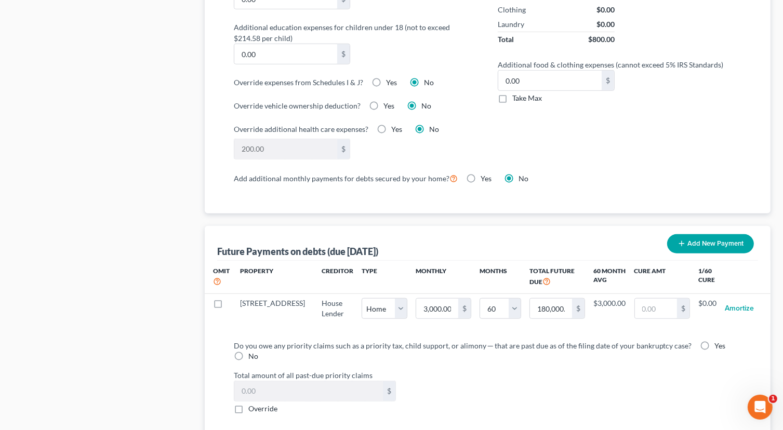
scroll to position [831, 0]
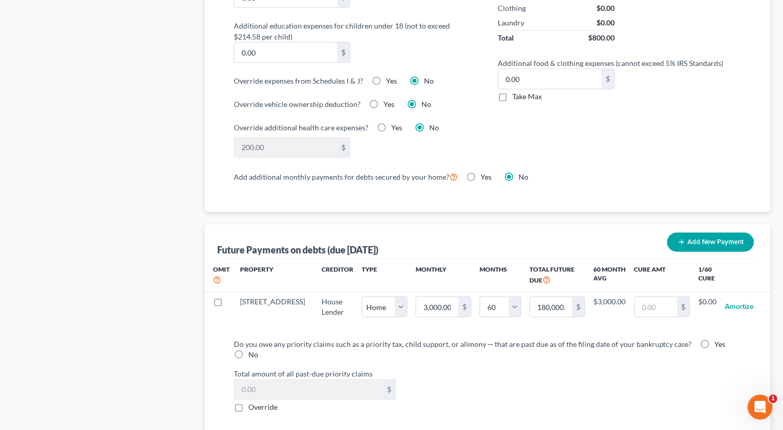
click at [480, 174] on label "Yes" at bounding box center [485, 177] width 11 height 10
click at [485, 174] on input "Yes" at bounding box center [488, 175] width 7 height 7
radio input "true"
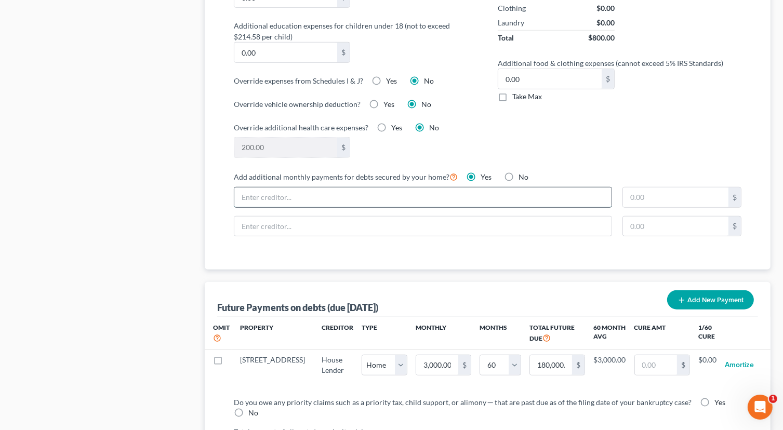
click at [365, 196] on input "text" at bounding box center [422, 197] width 377 height 20
type input "Home Lender"
click at [674, 191] on input "text" at bounding box center [675, 197] width 105 height 20
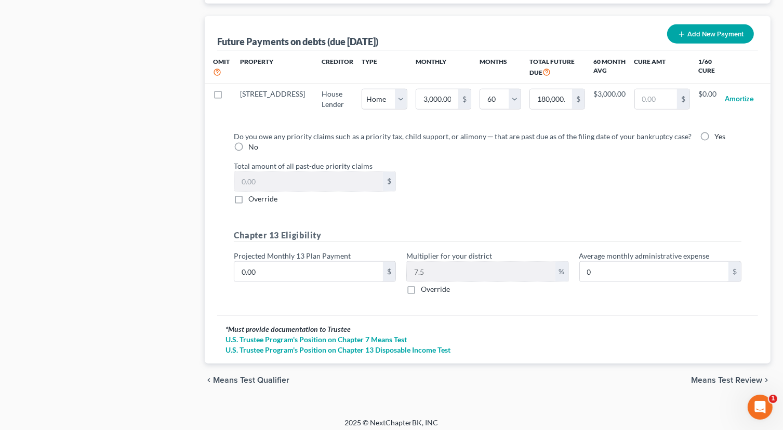
scroll to position [1099, 0]
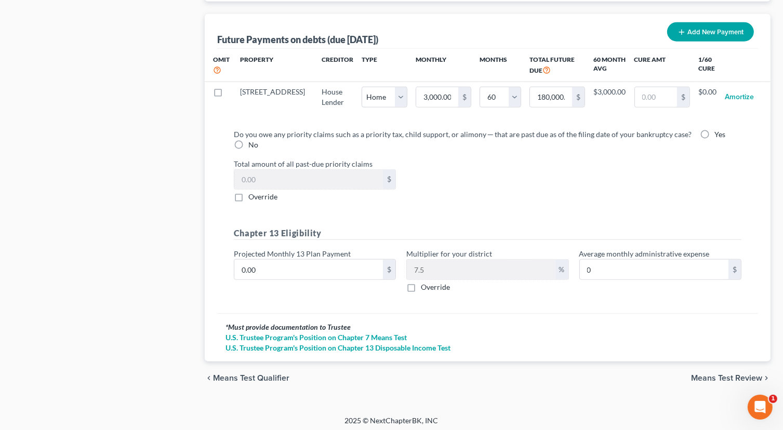
type input "3,000.00"
click at [710, 374] on span "Means Test Review" at bounding box center [726, 378] width 71 height 8
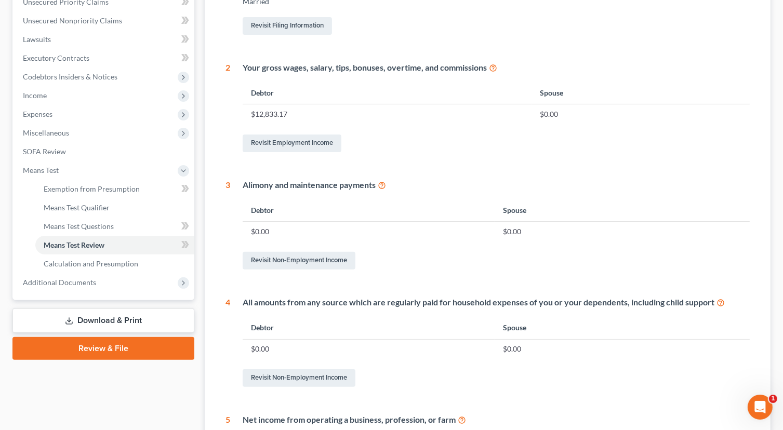
scroll to position [312, 0]
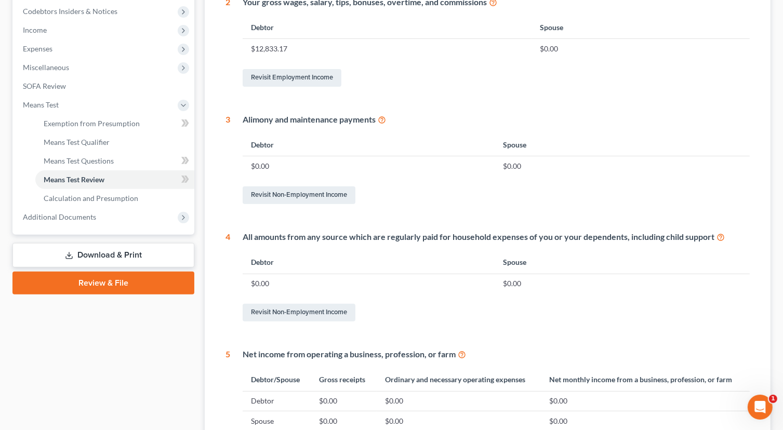
click at [284, 280] on td "$0.00" at bounding box center [369, 284] width 252 height 20
click at [275, 280] on td "$0.00" at bounding box center [369, 284] width 252 height 20
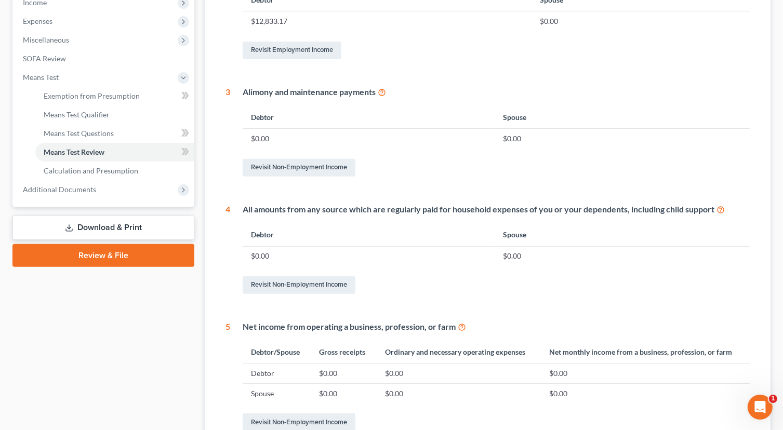
scroll to position [364, 0]
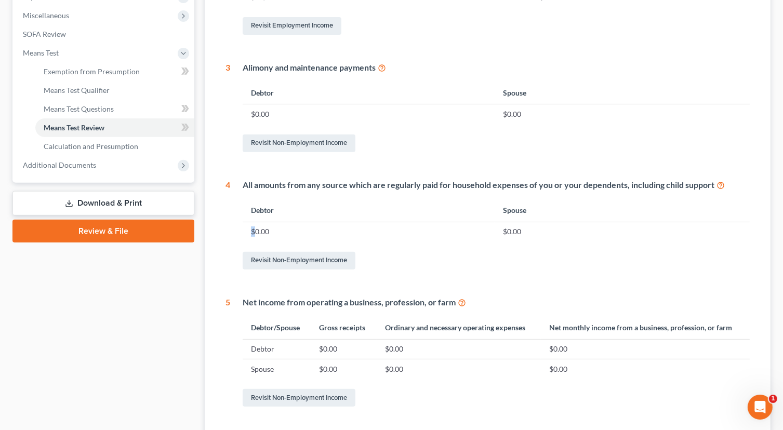
click at [252, 227] on td "$0.00" at bounding box center [369, 232] width 252 height 20
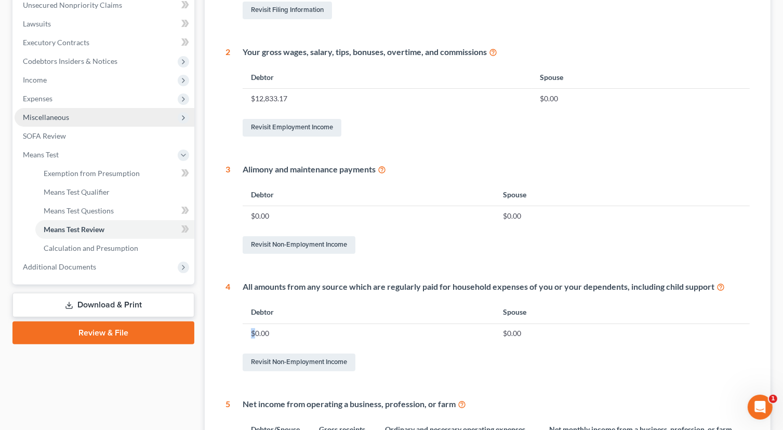
scroll to position [260, 0]
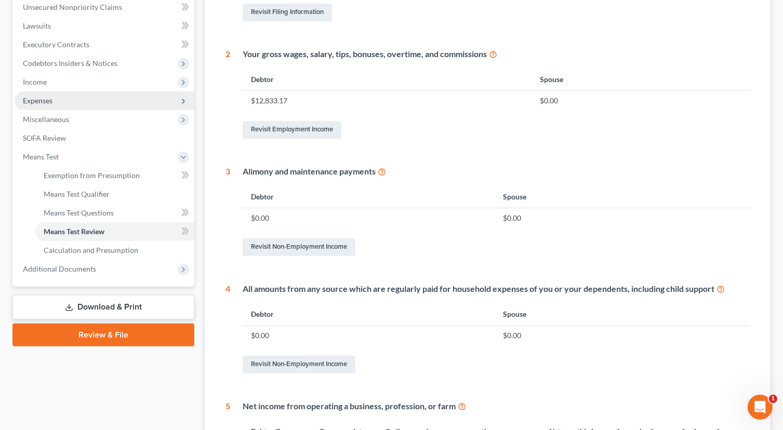
click at [76, 93] on span "Expenses" at bounding box center [105, 100] width 180 height 19
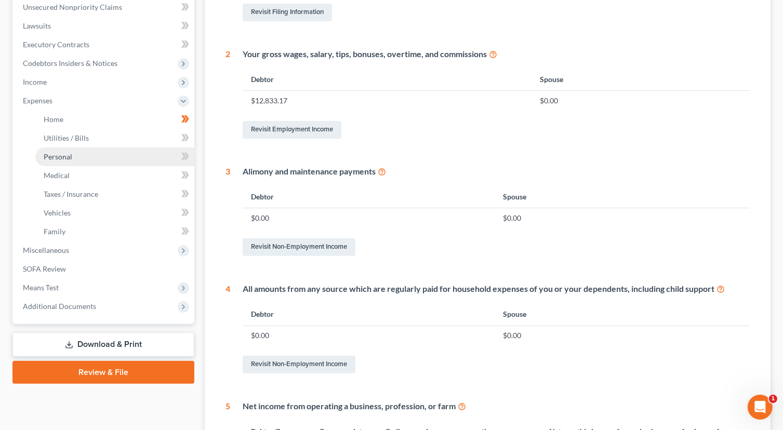
click at [90, 154] on link "Personal" at bounding box center [114, 156] width 159 height 19
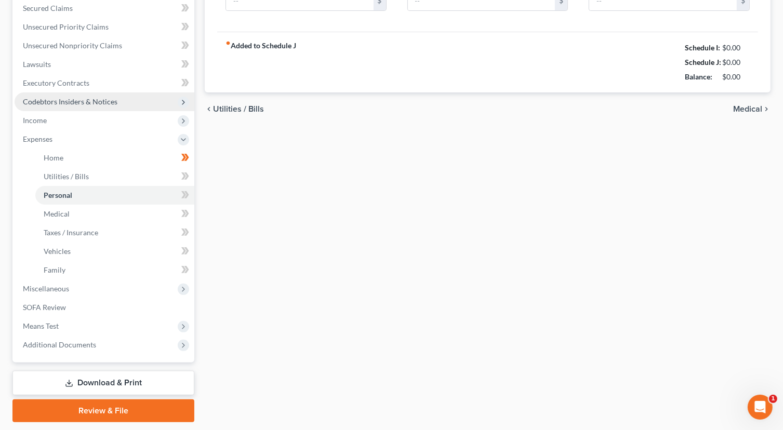
type input "800.00"
type input "0.00"
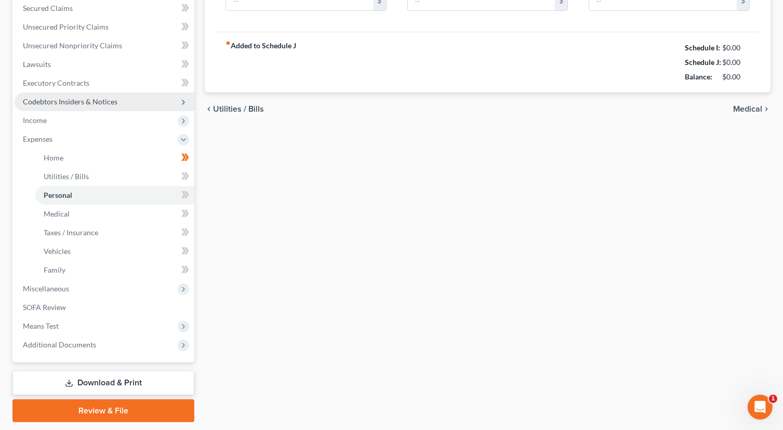
type input "0.00"
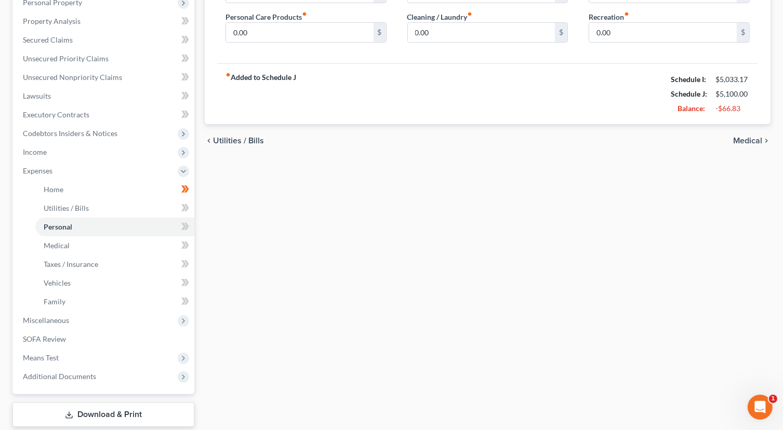
scroll to position [208, 0]
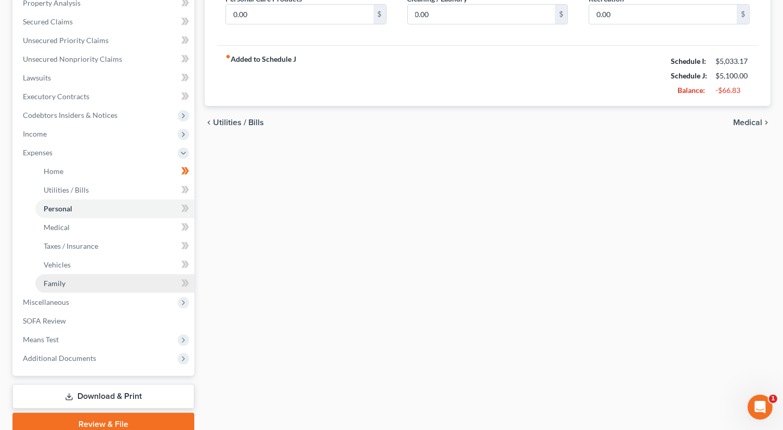
click at [78, 283] on link "Family" at bounding box center [114, 283] width 159 height 19
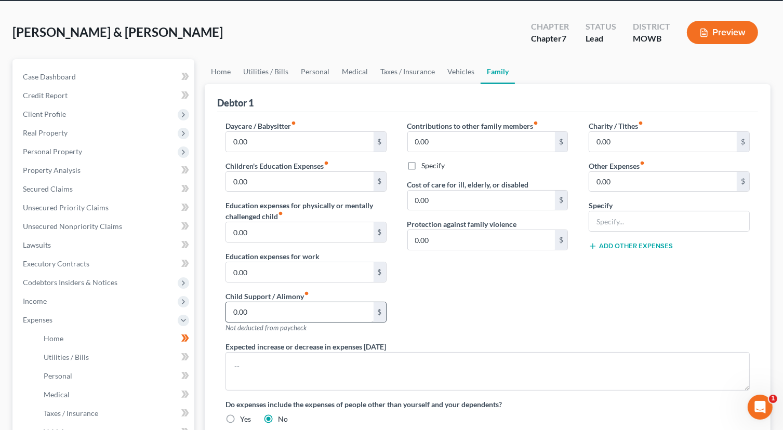
scroll to position [104, 0]
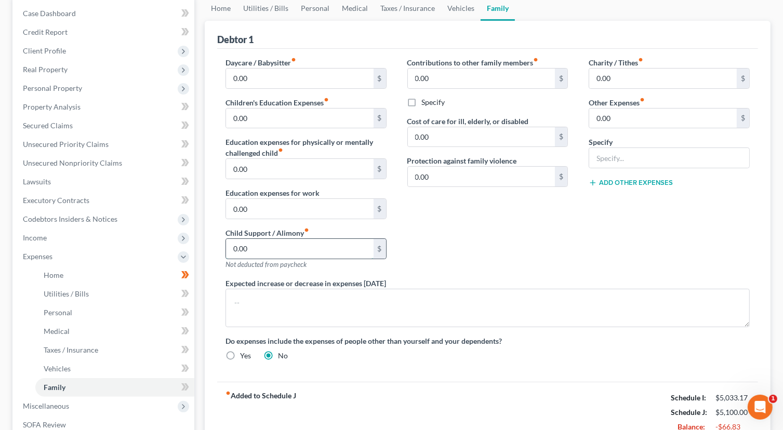
click at [285, 241] on input "0.00" at bounding box center [299, 249] width 147 height 20
type input "0"
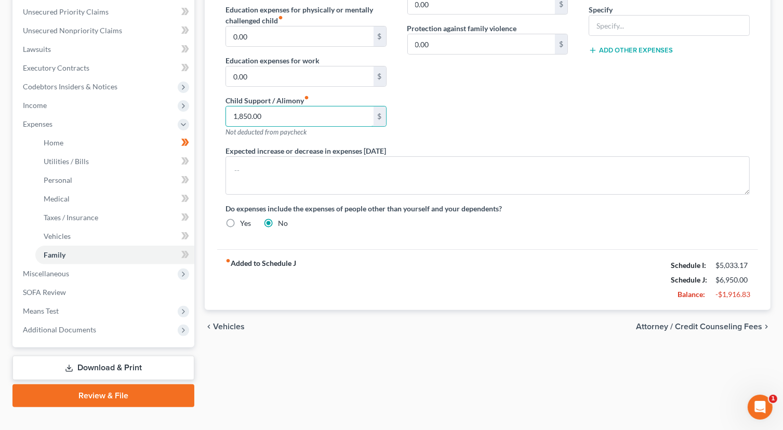
scroll to position [252, 0]
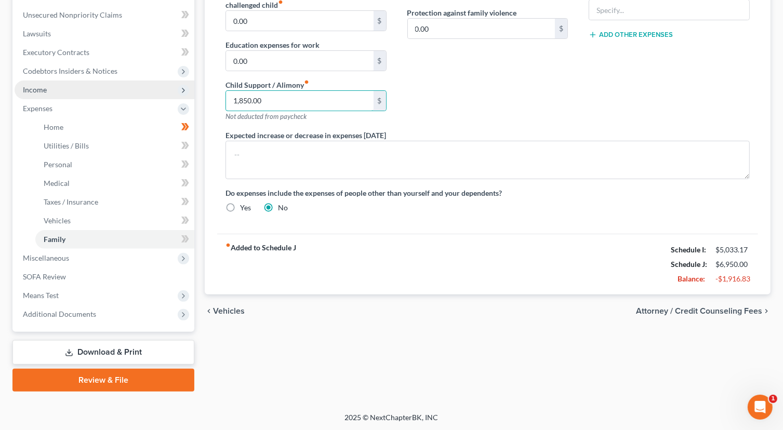
type input "1,850.00"
click at [37, 88] on span "Income" at bounding box center [35, 89] width 24 height 9
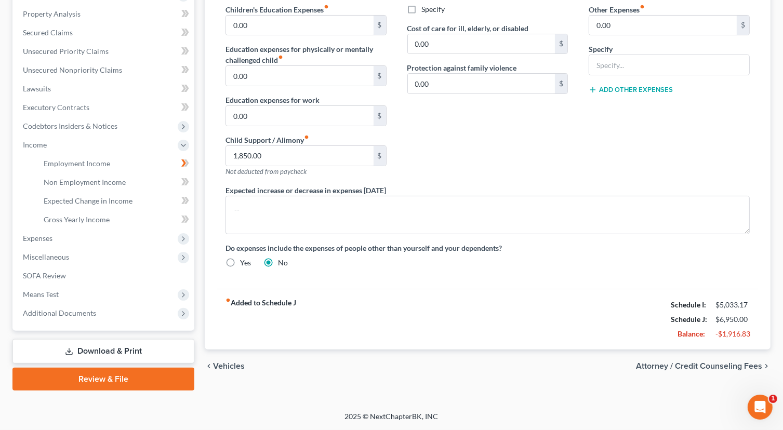
scroll to position [196, 0]
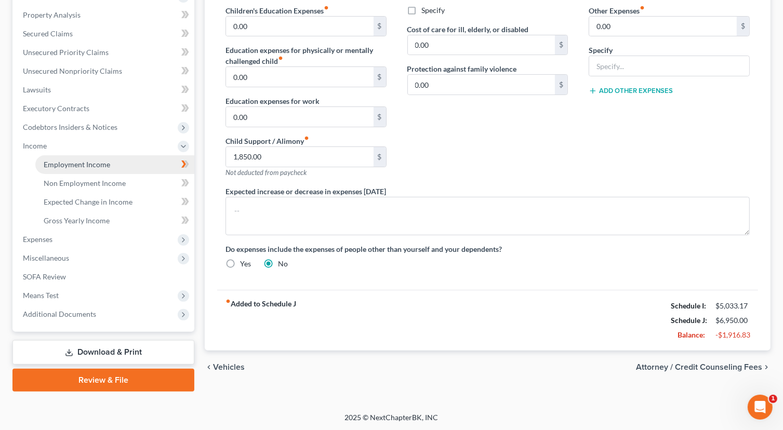
click at [110, 163] on link "Employment Income" at bounding box center [114, 164] width 159 height 19
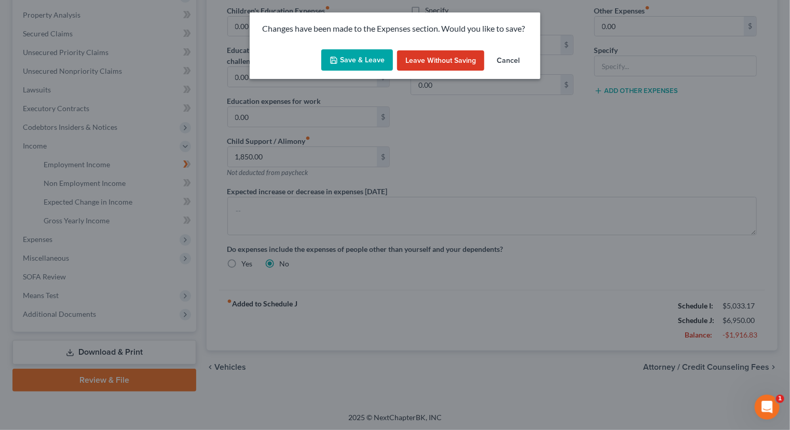
click at [343, 64] on button "Save & Leave" at bounding box center [357, 60] width 72 height 22
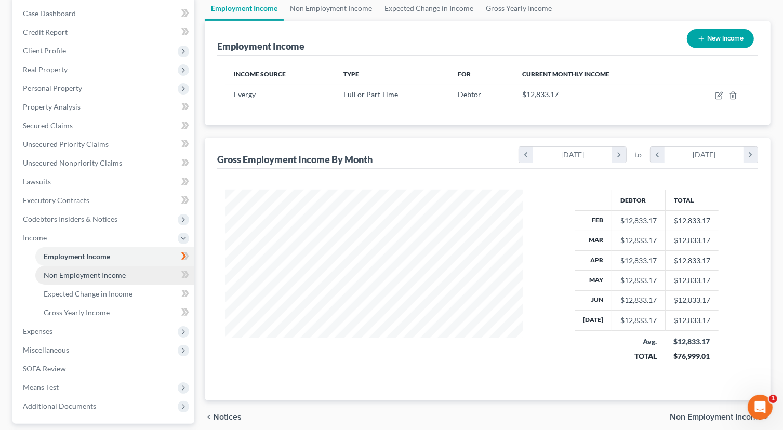
scroll to position [185, 318]
click at [122, 275] on span "Non Employment Income" at bounding box center [85, 275] width 82 height 9
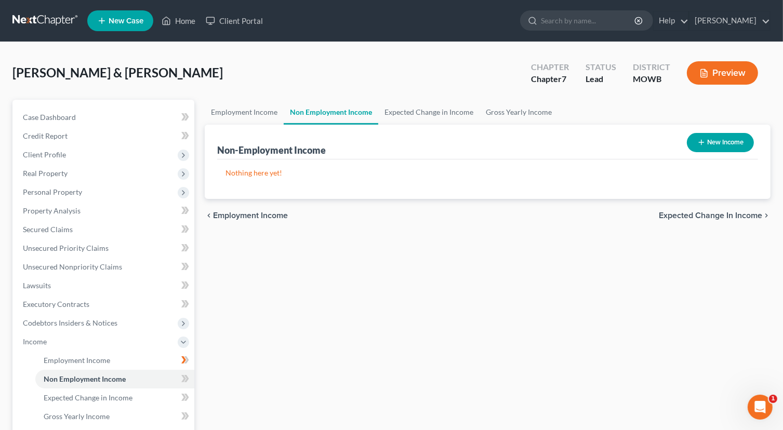
click at [693, 141] on button "New Income" at bounding box center [720, 142] width 67 height 19
select select "0"
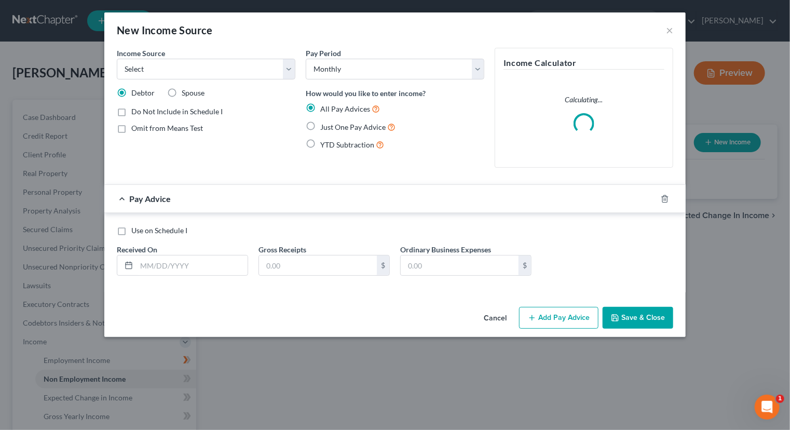
click at [182, 92] on label "Spouse" at bounding box center [193, 93] width 23 height 10
click at [186, 92] on input "Spouse" at bounding box center [189, 91] width 7 height 7
radio input "true"
click at [289, 74] on select "Select Unemployment Disability (from employer) Pension Retirement Social Securi…" at bounding box center [206, 69] width 179 height 21
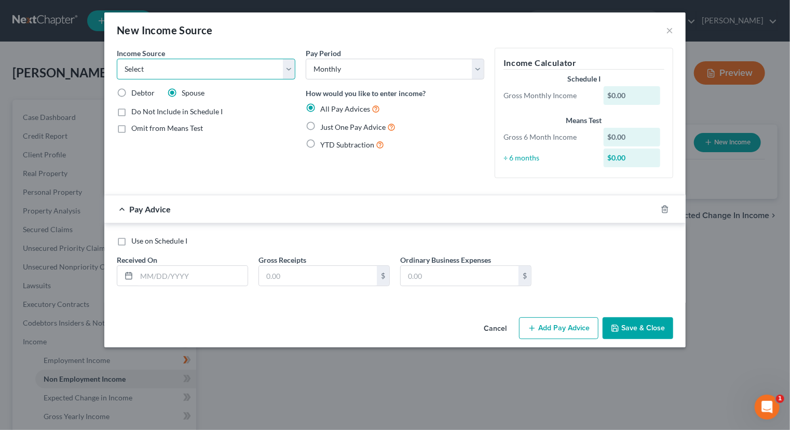
select select "7"
click at [117, 59] on select "Select Unemployment Disability (from employer) Pension Retirement Social Securi…" at bounding box center [206, 69] width 179 height 21
click at [629, 98] on div "$0.00" at bounding box center [632, 95] width 57 height 19
click at [629, 95] on div "$0.00" at bounding box center [632, 95] width 57 height 19
click at [320, 128] on label "Just One Pay Advice" at bounding box center [357, 127] width 75 height 12
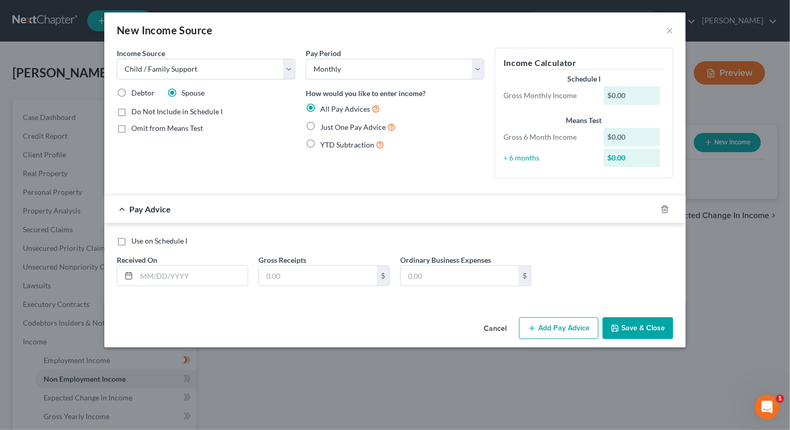
click at [325, 128] on input "Just One Pay Advice" at bounding box center [328, 124] width 7 height 7
radio input "true"
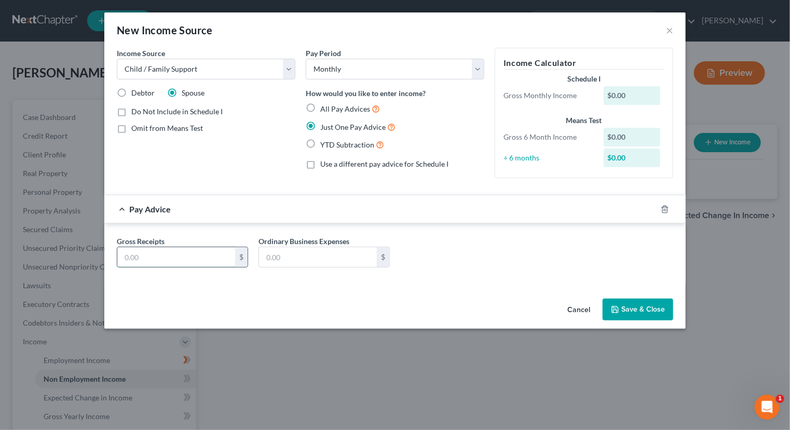
click at [210, 252] on input "text" at bounding box center [176, 257] width 118 height 20
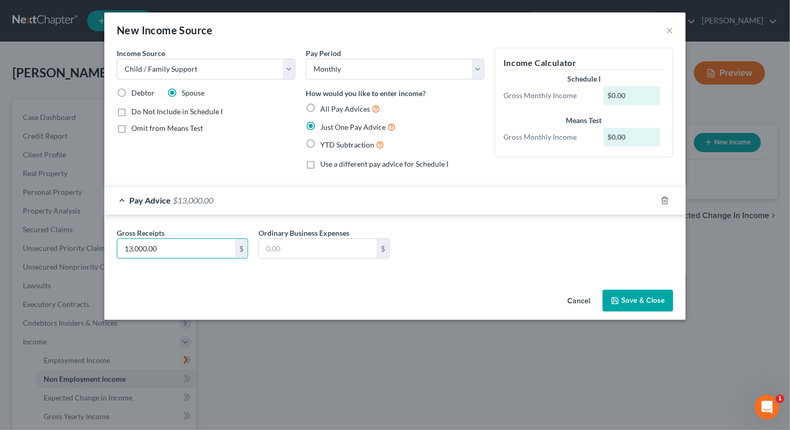
type input "13,000.00"
click at [635, 301] on button "Save & Close" at bounding box center [638, 301] width 71 height 22
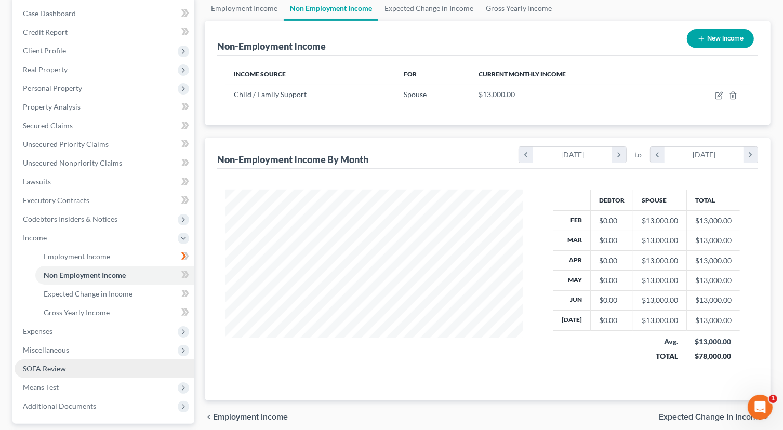
scroll to position [156, 0]
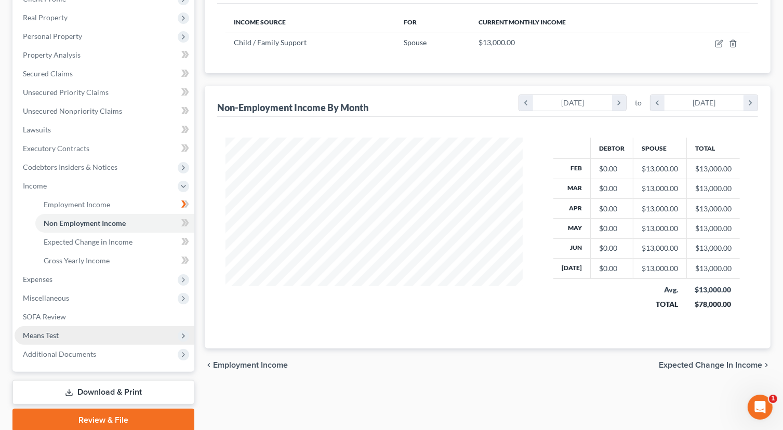
click at [51, 333] on span "Means Test" at bounding box center [41, 335] width 36 height 9
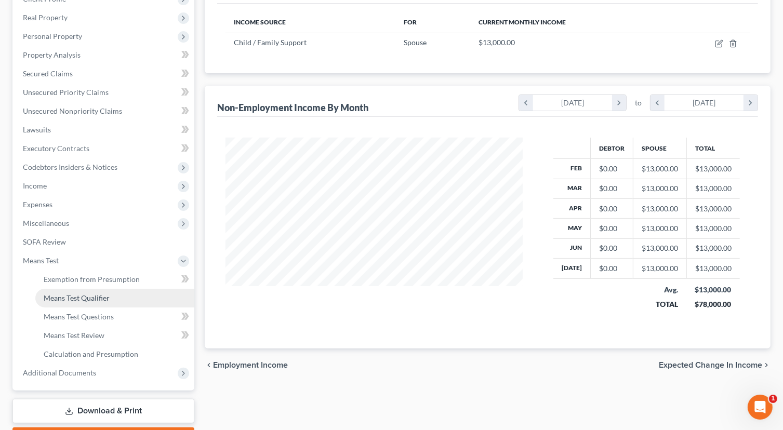
click at [104, 299] on span "Means Test Qualifier" at bounding box center [77, 297] width 66 height 9
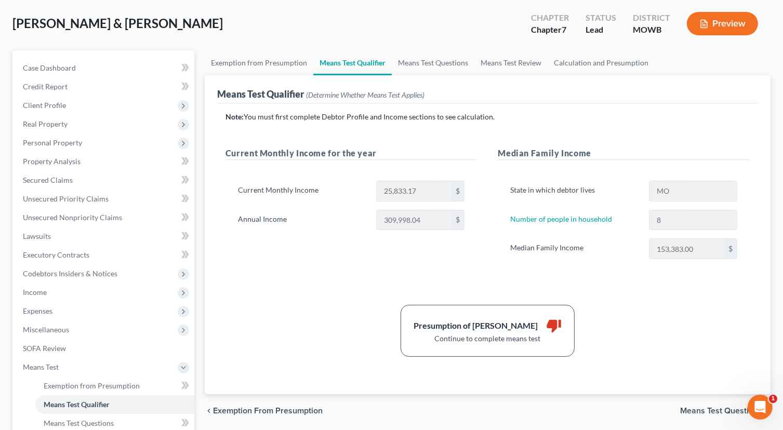
scroll to position [156, 0]
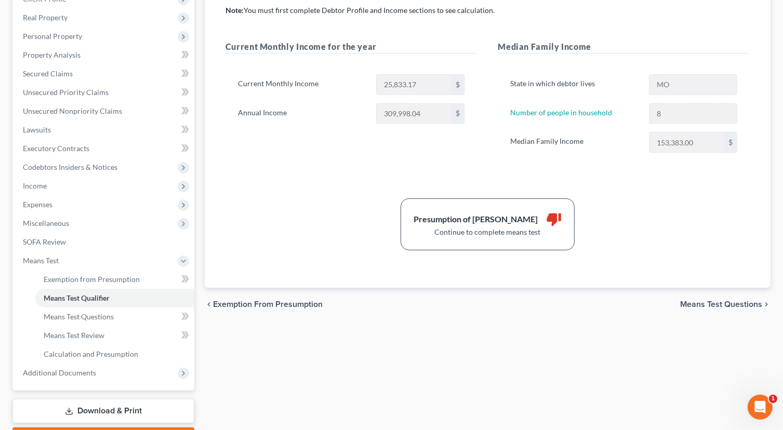
click at [712, 304] on span "Means Test Questions" at bounding box center [721, 304] width 82 height 8
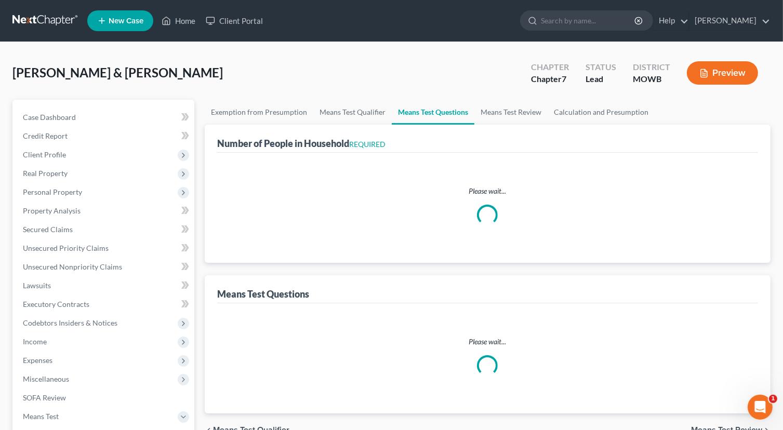
select select "0"
select select "60"
select select "6"
select select "2"
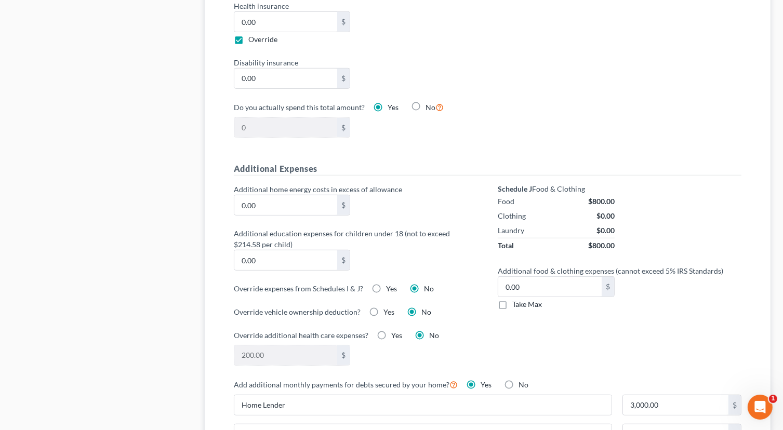
drag, startPoint x: 462, startPoint y: 268, endPoint x: 470, endPoint y: 284, distance: 17.7
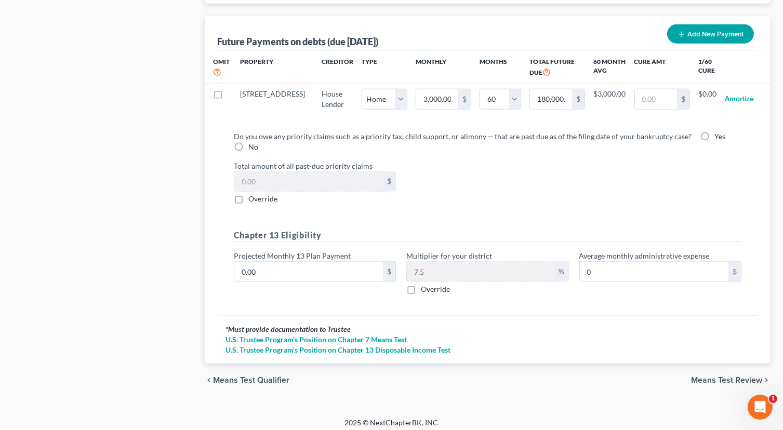
scroll to position [1099, 0]
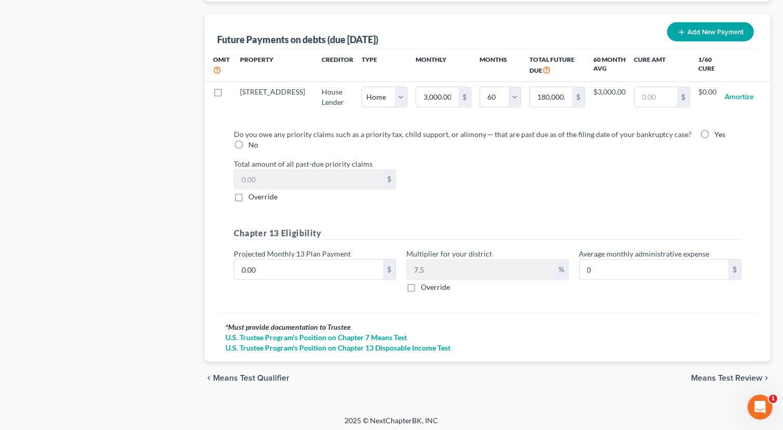
click at [706, 368] on div "chevron_left Means Test Qualifier Means Test Review chevron_right" at bounding box center [488, 377] width 566 height 33
click at [696, 374] on span "Means Test Review" at bounding box center [726, 378] width 71 height 8
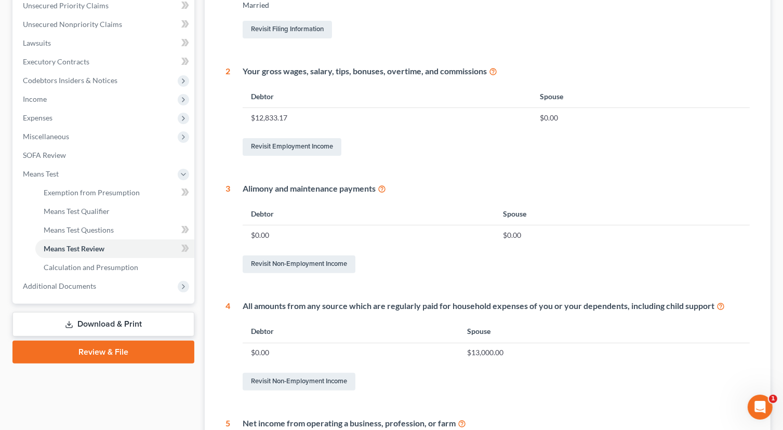
scroll to position [260, 0]
